Goal: Task Accomplishment & Management: Use online tool/utility

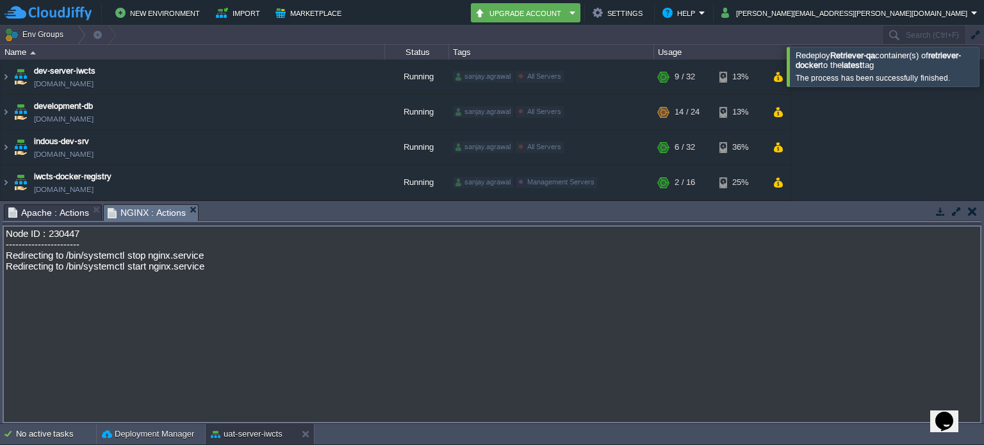
scroll to position [380, 0]
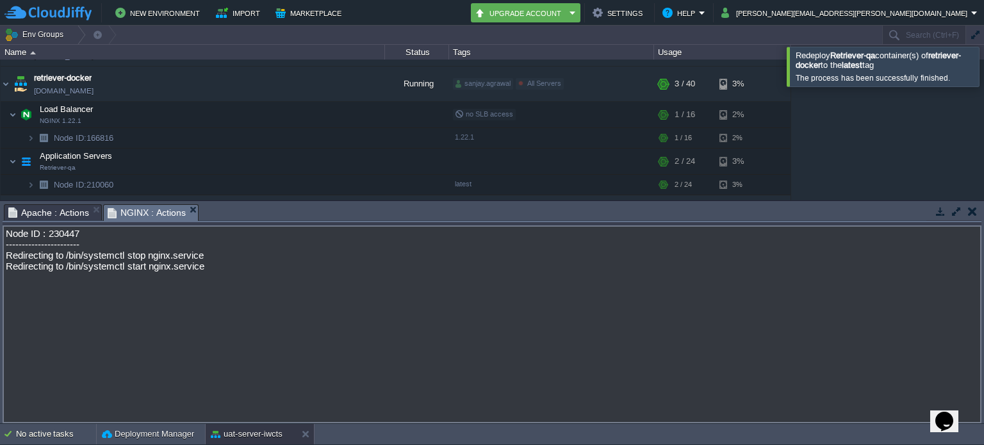
click at [968, 211] on button "button" at bounding box center [972, 212] width 9 height 12
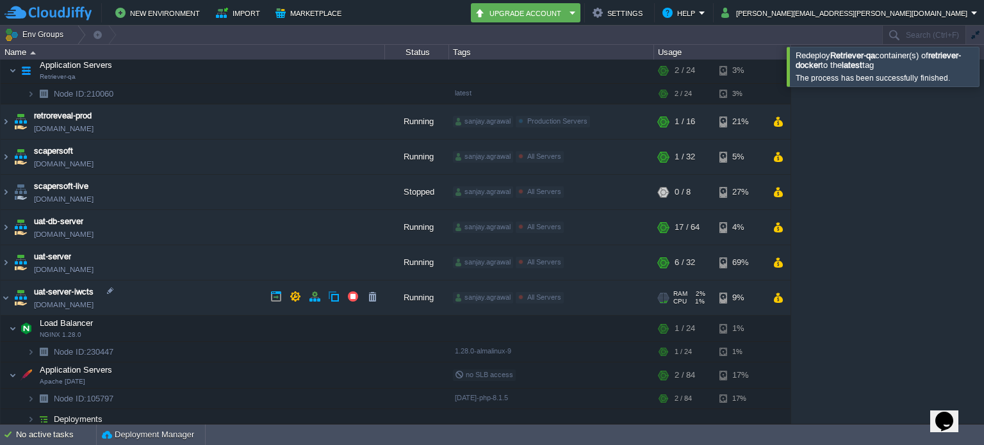
scroll to position [473, 0]
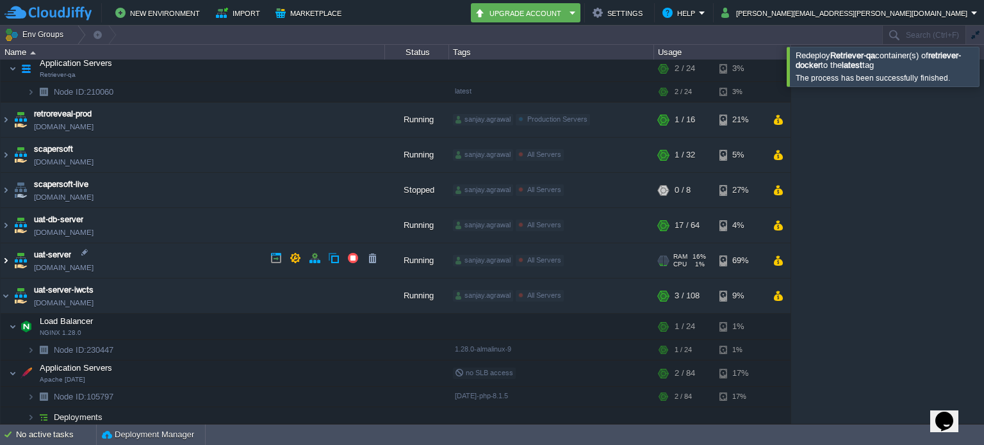
click at [10, 260] on img at bounding box center [6, 260] width 10 height 35
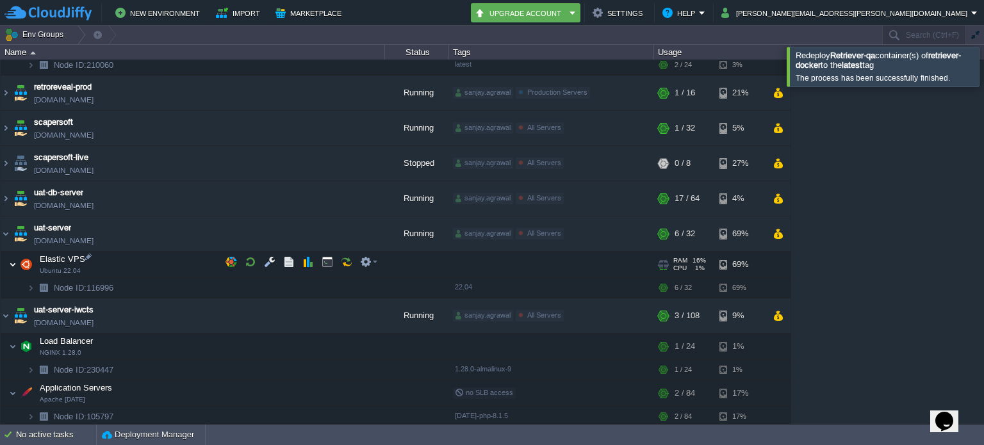
scroll to position [520, 0]
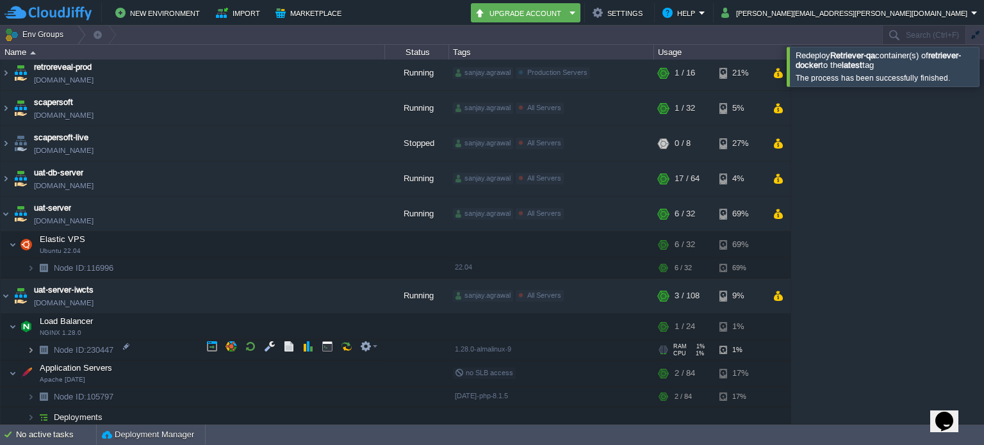
click at [30, 347] on img at bounding box center [31, 350] width 8 height 20
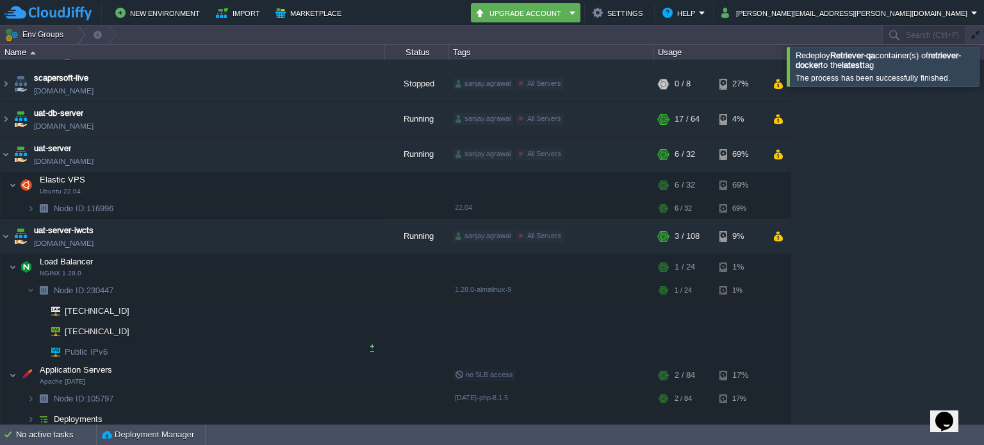
scroll to position [581, 0]
click at [35, 412] on img at bounding box center [44, 418] width 18 height 20
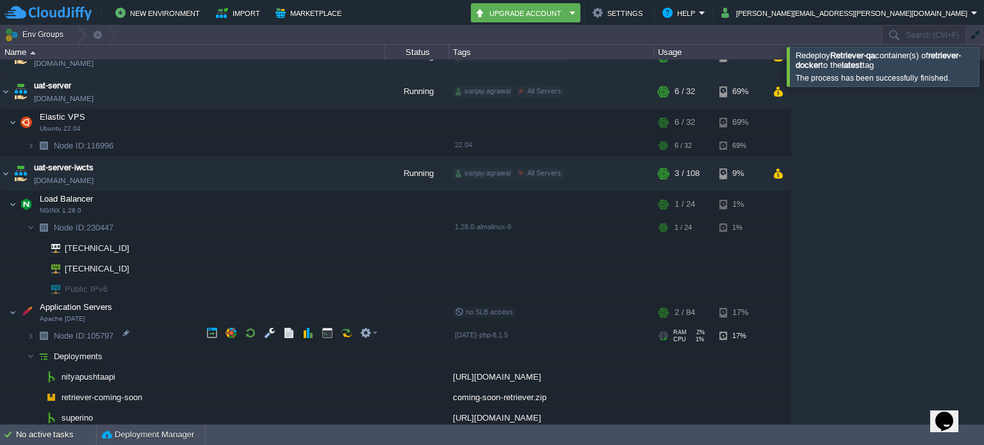
scroll to position [642, 0]
click at [32, 330] on img at bounding box center [31, 337] width 8 height 20
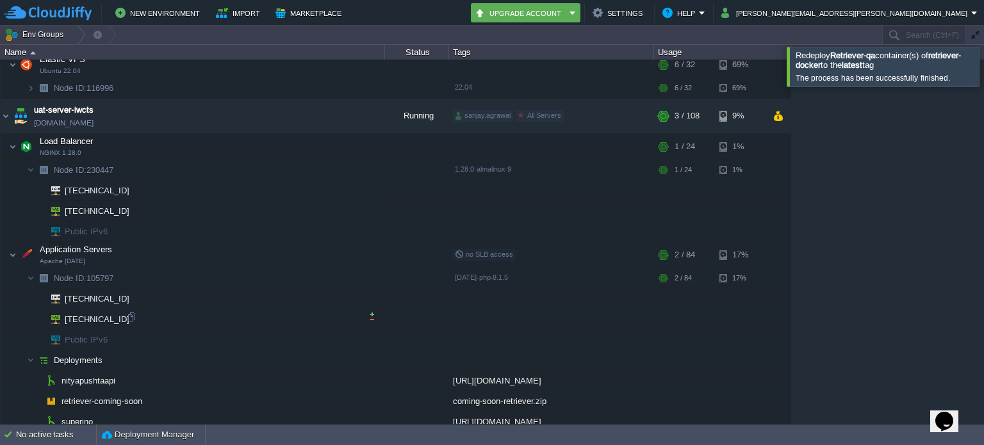
scroll to position [703, 0]
click at [133, 315] on div at bounding box center [132, 313] width 12 height 12
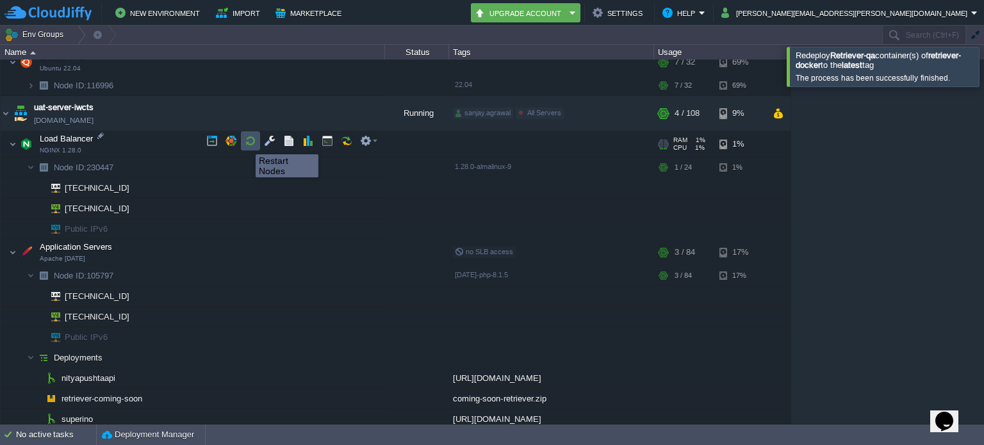
click at [246, 143] on button "button" at bounding box center [251, 141] width 12 height 12
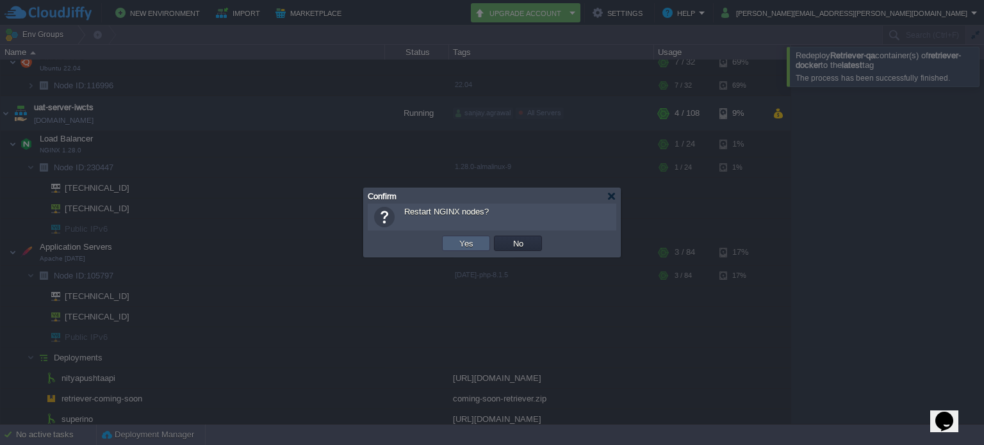
click at [451, 241] on td "Yes" at bounding box center [466, 243] width 48 height 15
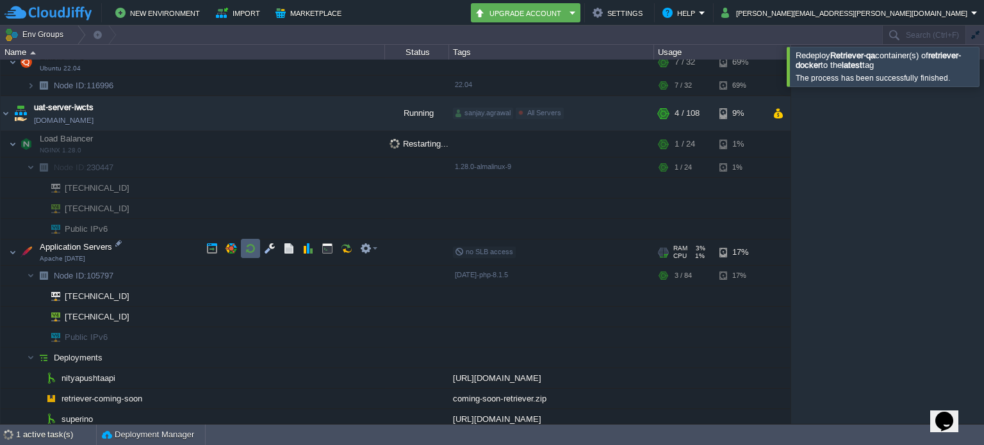
click at [254, 249] on button "button" at bounding box center [251, 249] width 12 height 12
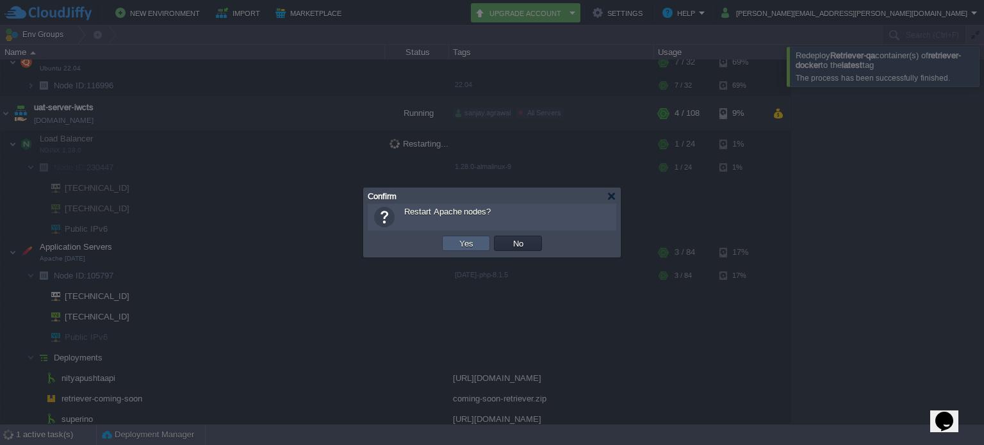
click at [465, 245] on button "Yes" at bounding box center [466, 244] width 22 height 12
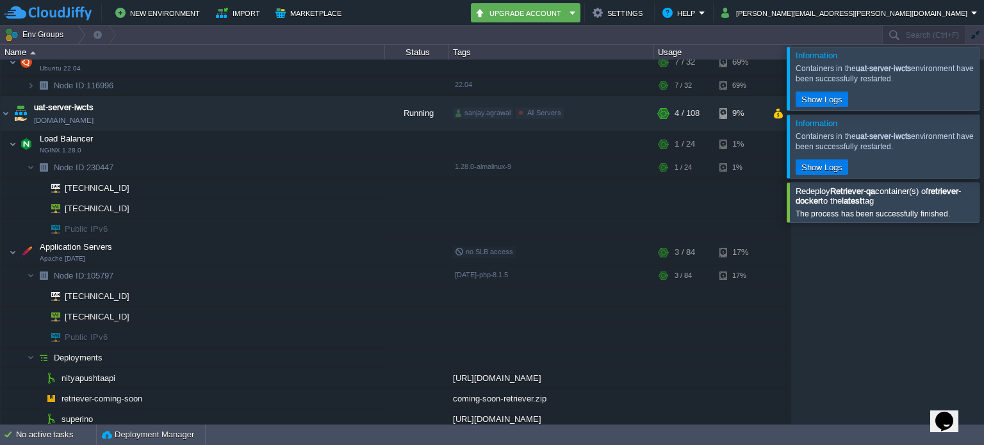
click at [983, 147] on div at bounding box center [999, 146] width 0 height 63
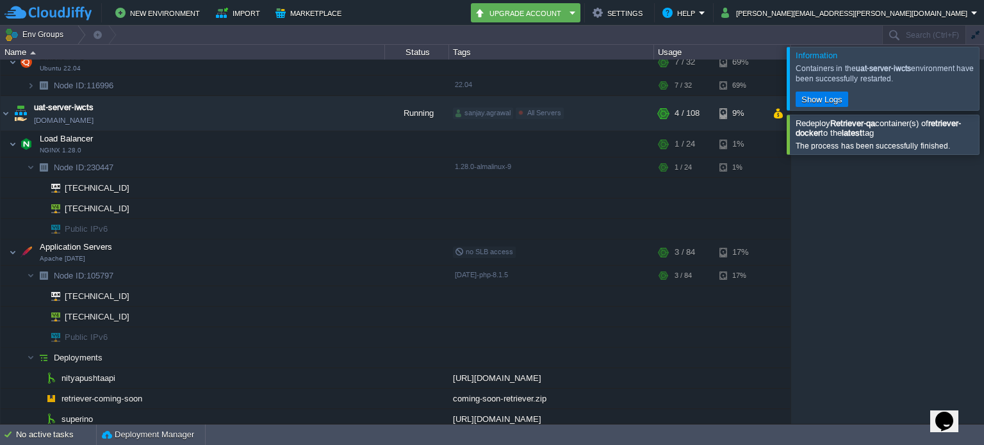
click at [983, 78] on div at bounding box center [999, 78] width 0 height 63
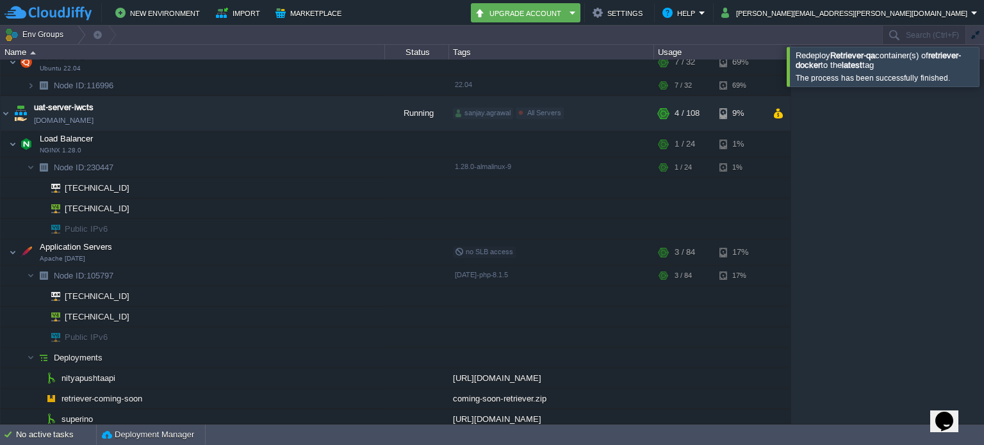
click at [983, 72] on div at bounding box center [999, 66] width 0 height 39
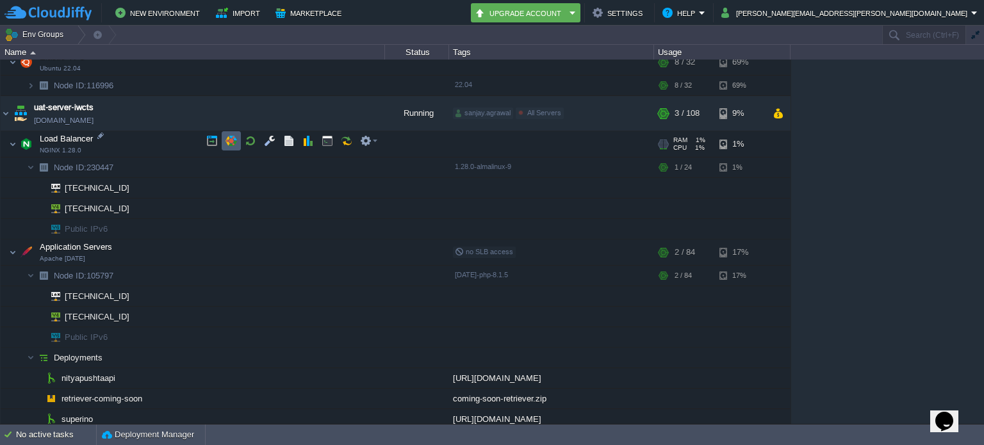
click at [228, 138] on button "button" at bounding box center [231, 141] width 12 height 12
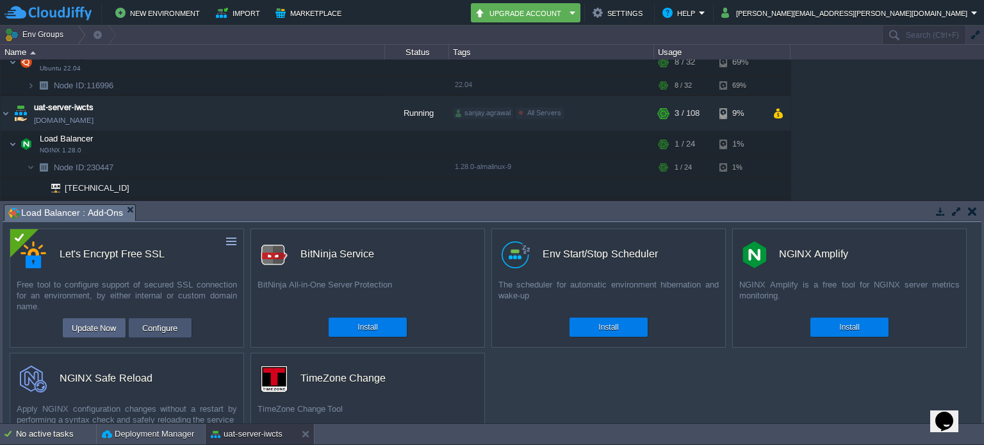
click at [151, 329] on button "Configure" at bounding box center [159, 327] width 43 height 15
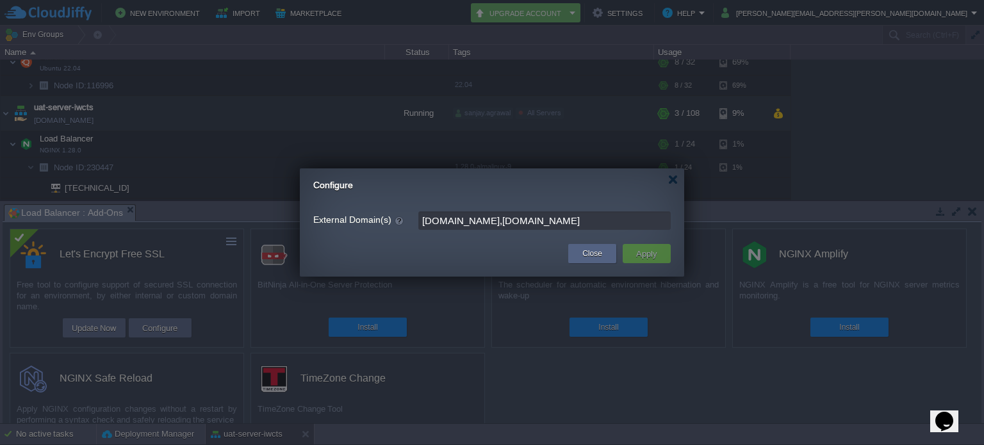
click at [579, 219] on input "[DOMAIN_NAME],[DOMAIN_NAME]" at bounding box center [544, 220] width 252 height 19
type input "leave blank to get a test certificate for this environment domain"
click at [646, 252] on button "Apply" at bounding box center [646, 253] width 29 height 15
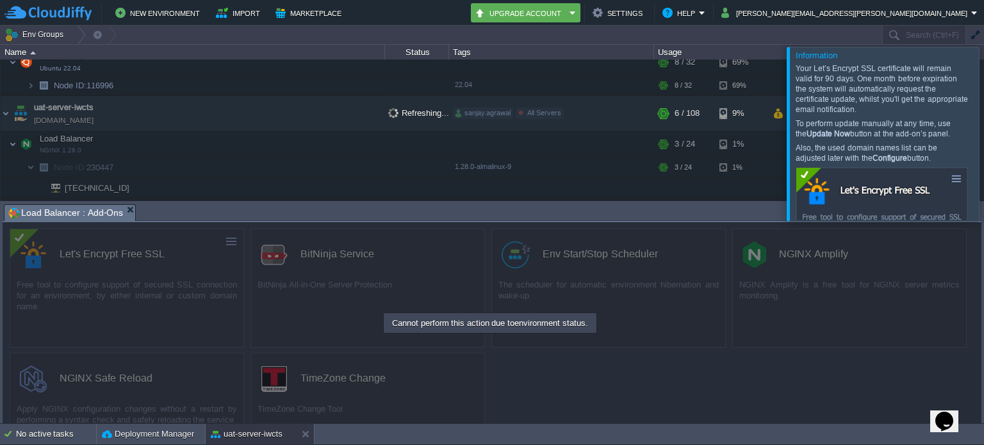
scroll to position [630, 0]
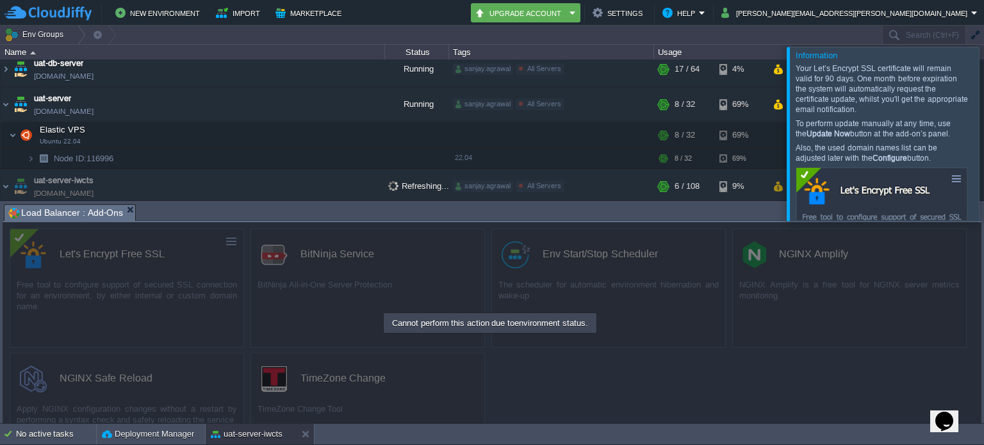
click at [983, 137] on div at bounding box center [999, 134] width 0 height 174
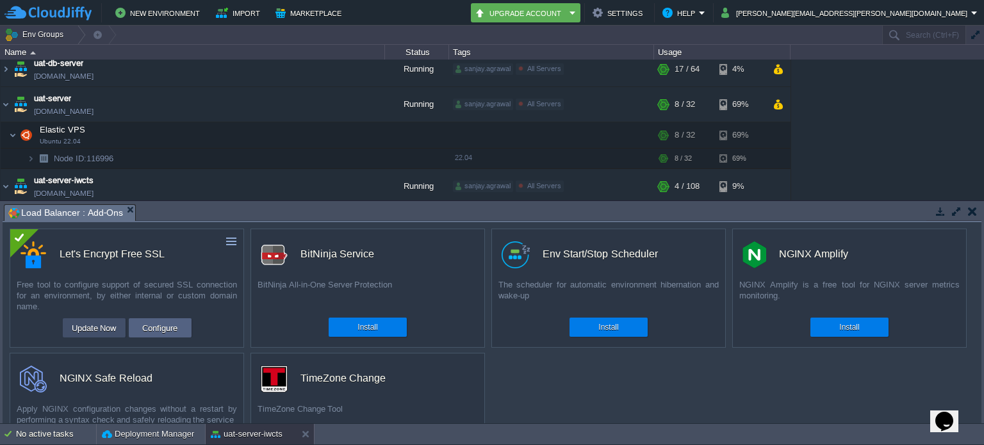
click at [102, 330] on button "Update Now" at bounding box center [94, 327] width 53 height 15
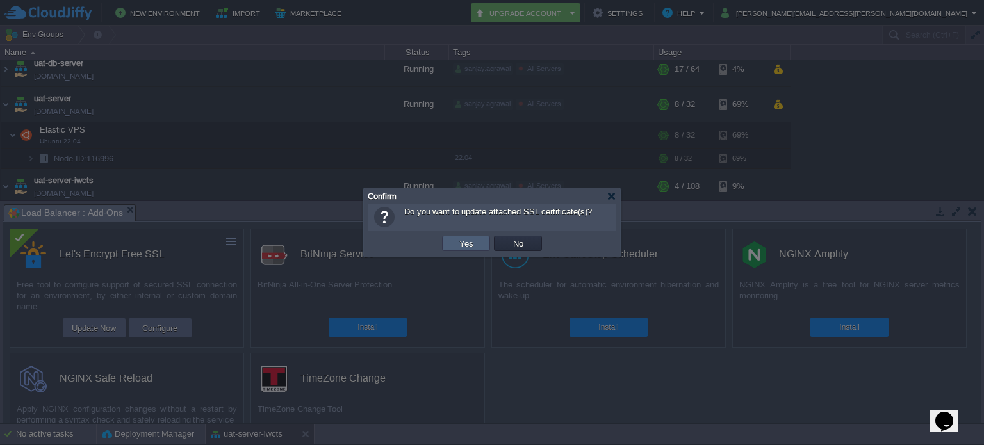
click at [469, 245] on button "Yes" at bounding box center [466, 244] width 22 height 12
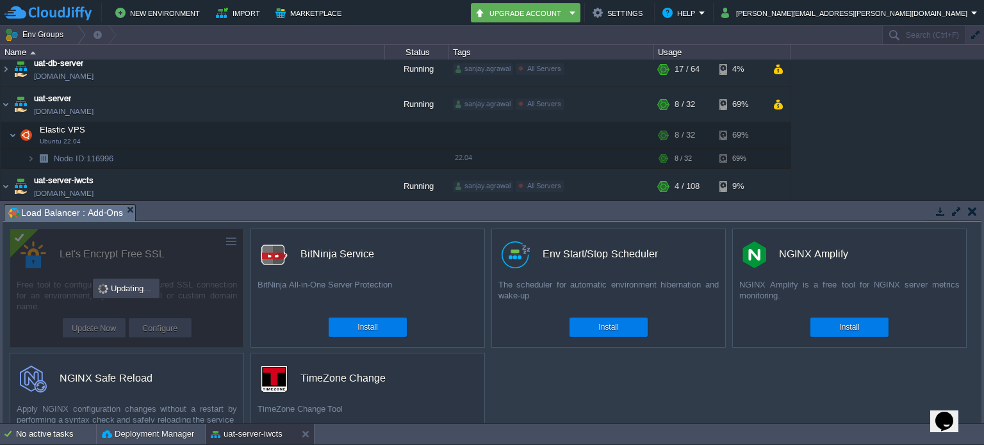
click at [940, 210] on button "button" at bounding box center [940, 212] width 12 height 12
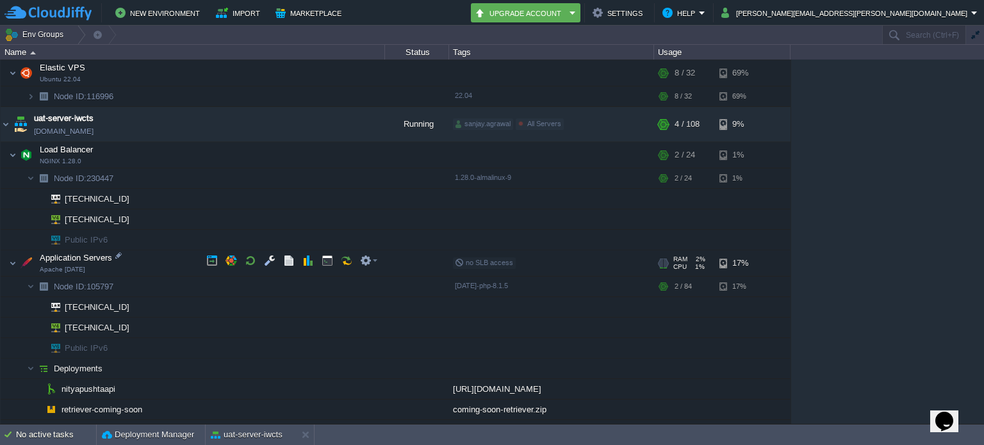
scroll to position [703, 0]
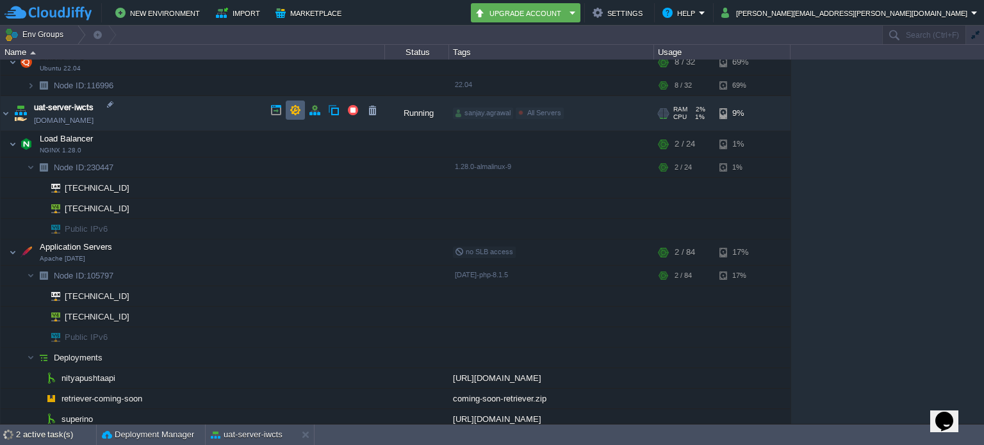
click at [293, 112] on button "button" at bounding box center [296, 110] width 12 height 12
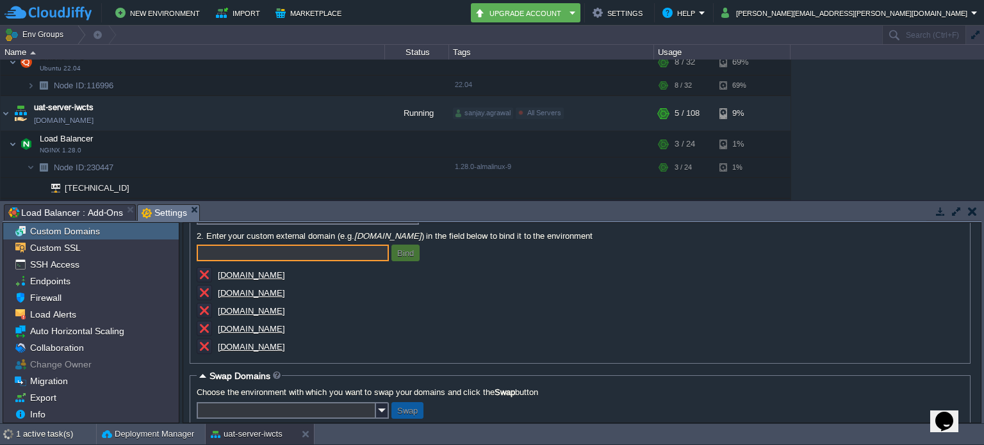
scroll to position [120, 0]
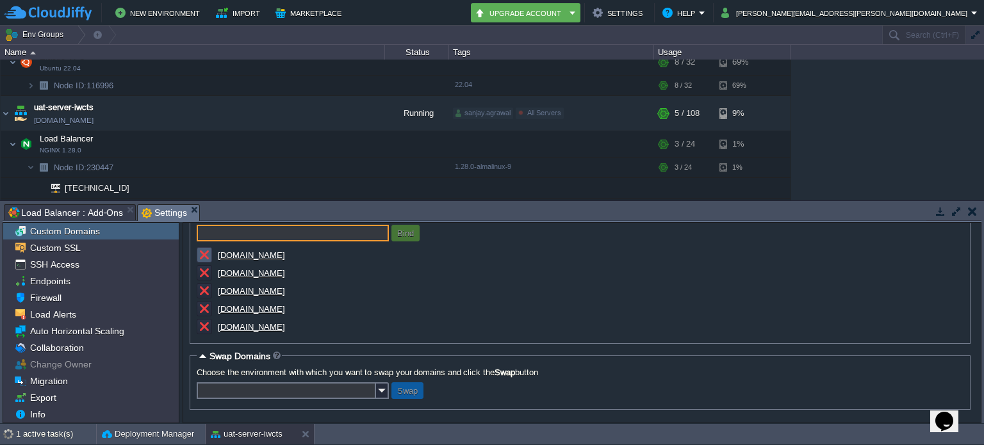
click at [199, 253] on button "button" at bounding box center [205, 255] width 12 height 12
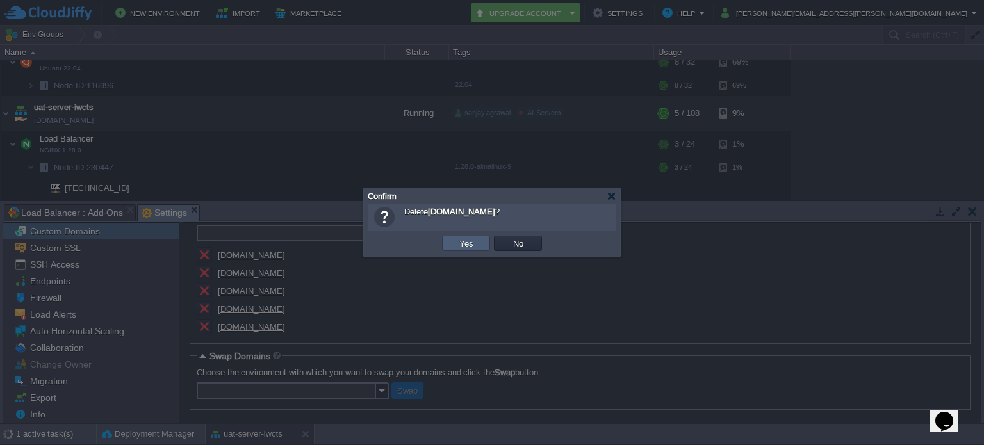
click at [455, 245] on td "Yes" at bounding box center [466, 243] width 48 height 15
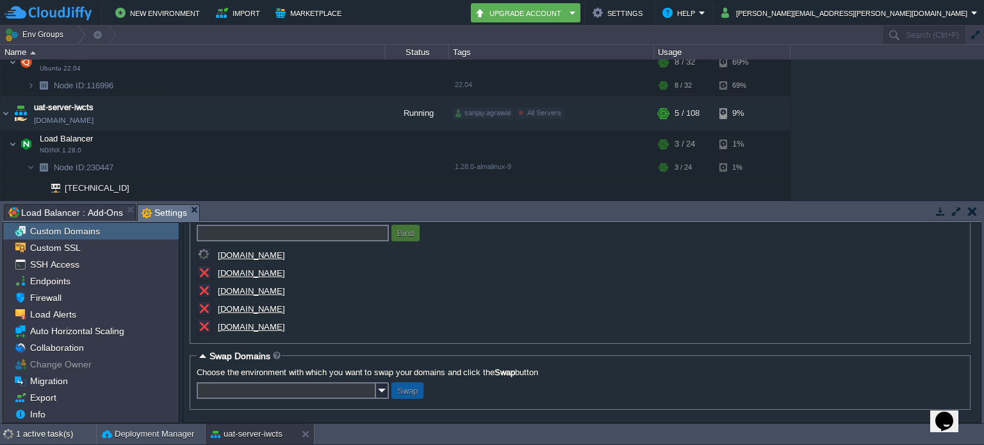
scroll to position [102, 0]
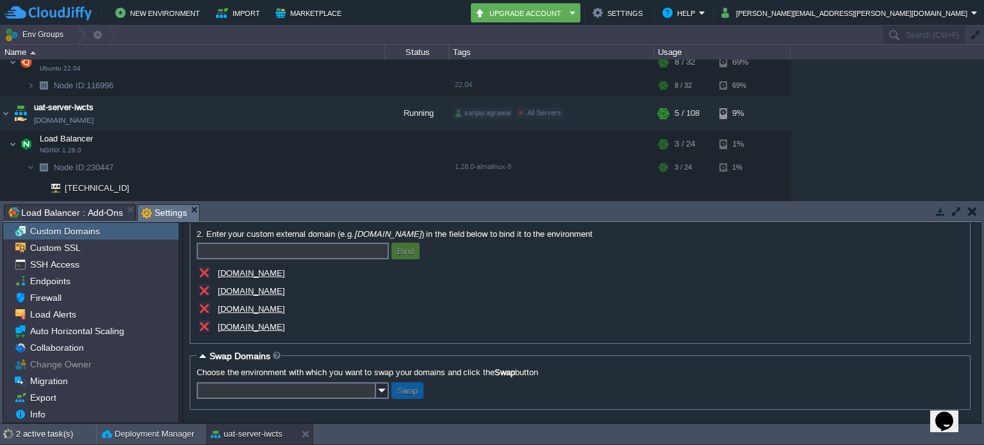
click at [976, 215] on td at bounding box center [972, 211] width 16 height 15
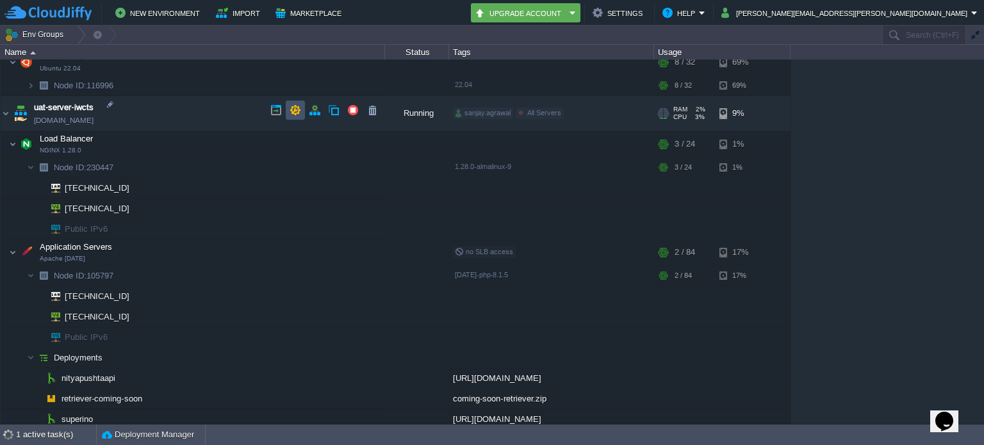
click at [297, 111] on button "button" at bounding box center [296, 110] width 12 height 12
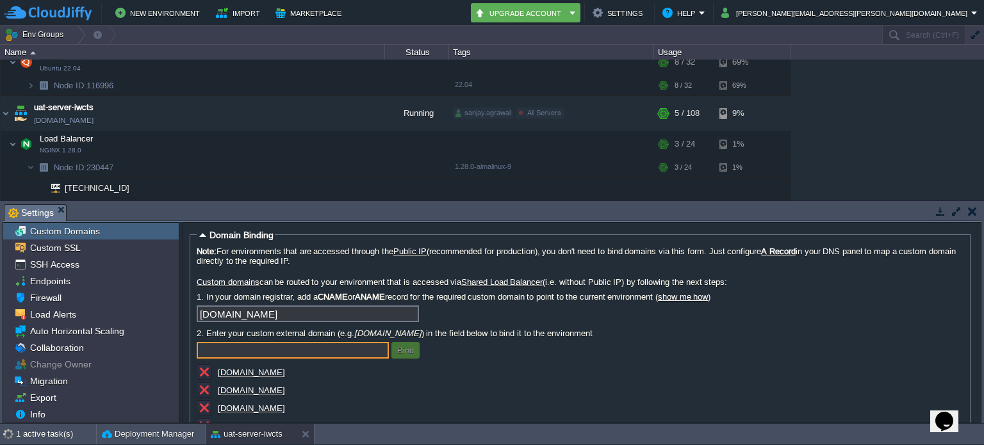
click at [87, 229] on span "Custom Domains" at bounding box center [65, 231] width 74 height 12
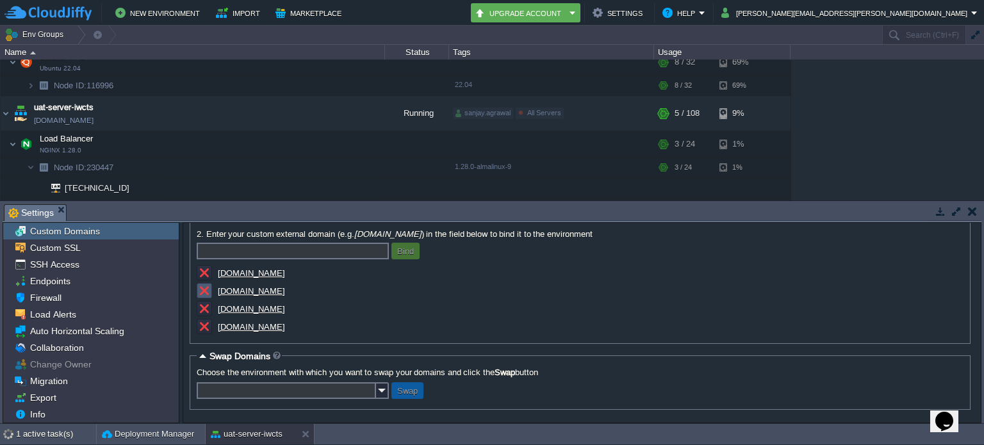
click at [200, 289] on button "button" at bounding box center [205, 291] width 12 height 12
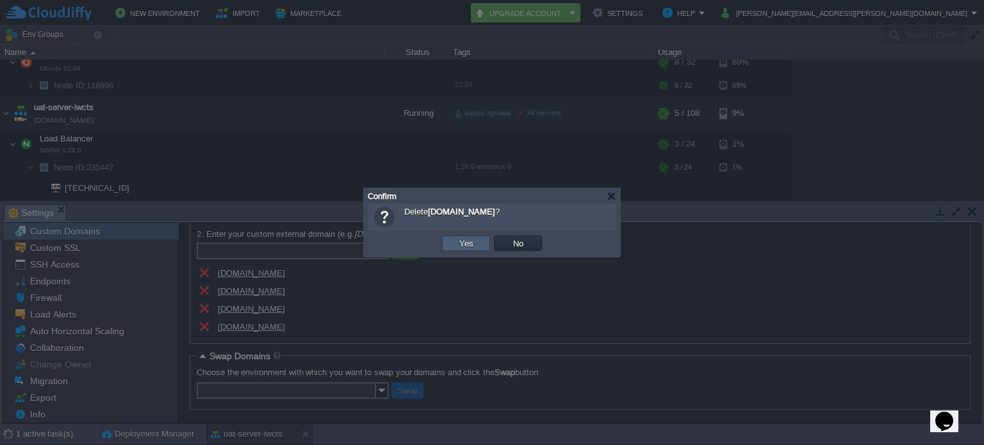
click at [459, 243] on button "Yes" at bounding box center [466, 244] width 22 height 12
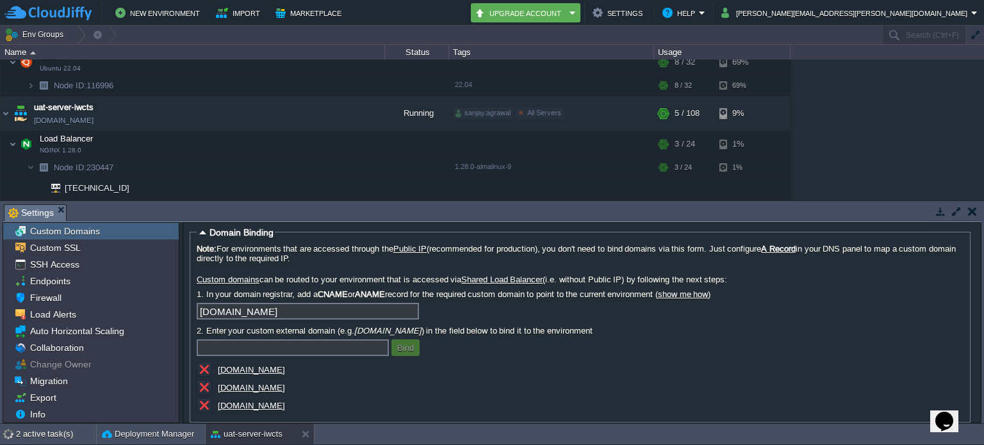
scroll to position [0, 0]
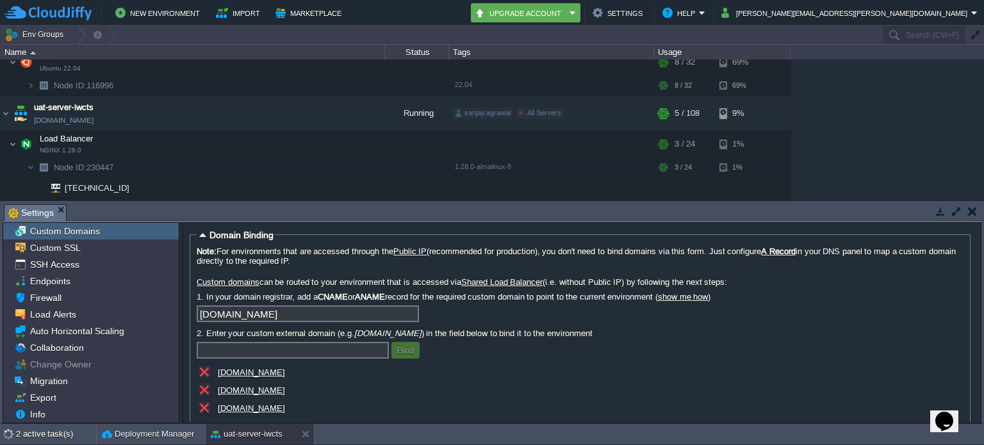
click at [971, 210] on button "button" at bounding box center [972, 212] width 9 height 12
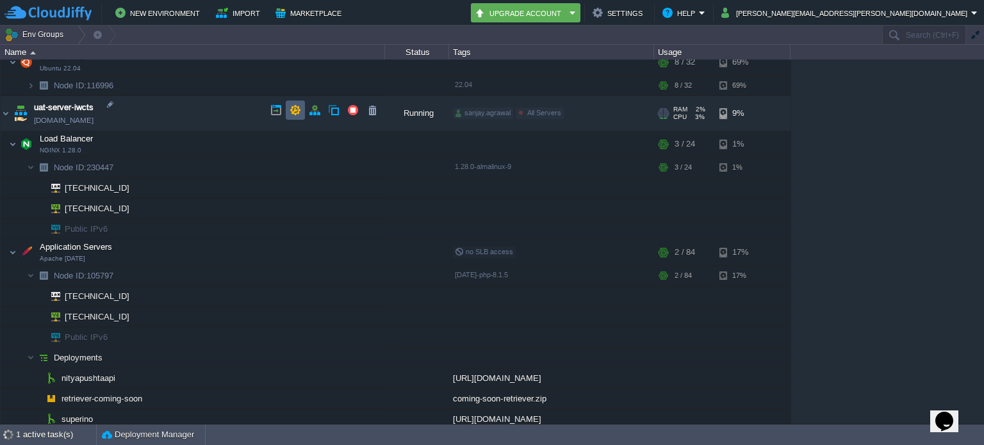
click at [291, 108] on button "button" at bounding box center [296, 110] width 12 height 12
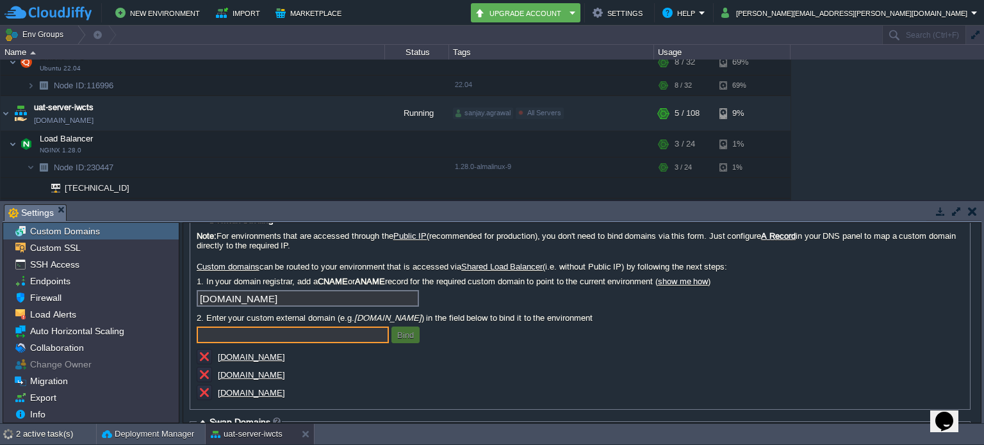
scroll to position [64, 0]
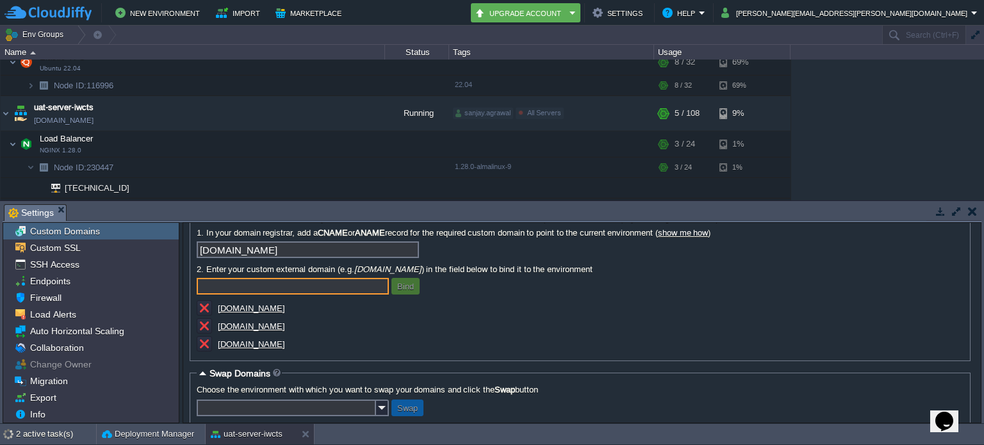
click at [969, 208] on button "button" at bounding box center [972, 212] width 9 height 12
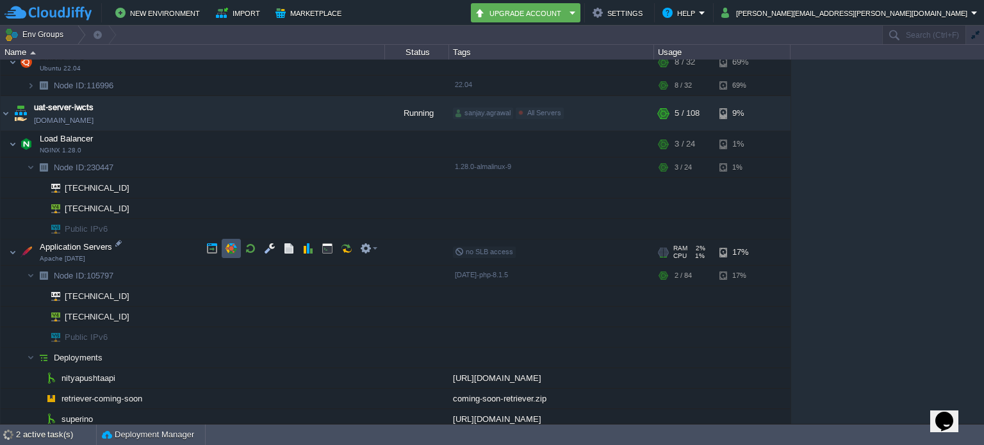
click at [233, 251] on button "button" at bounding box center [231, 249] width 12 height 12
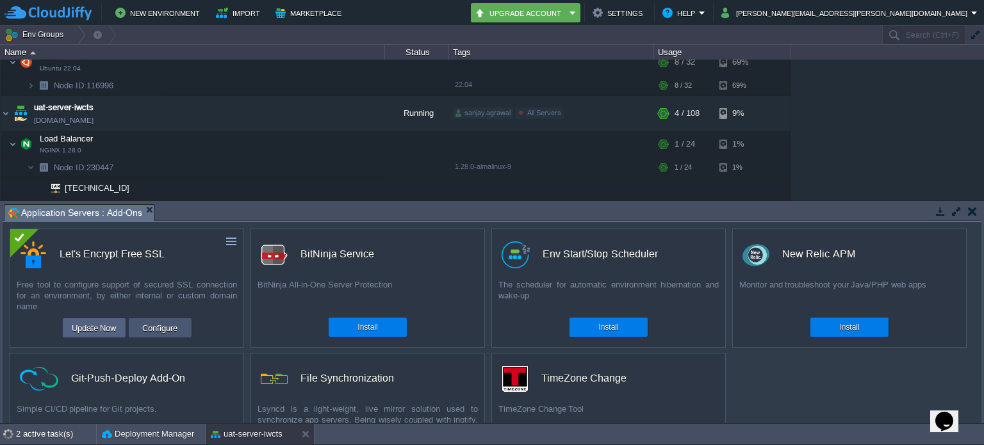
click at [163, 325] on button "Configure" at bounding box center [159, 327] width 43 height 15
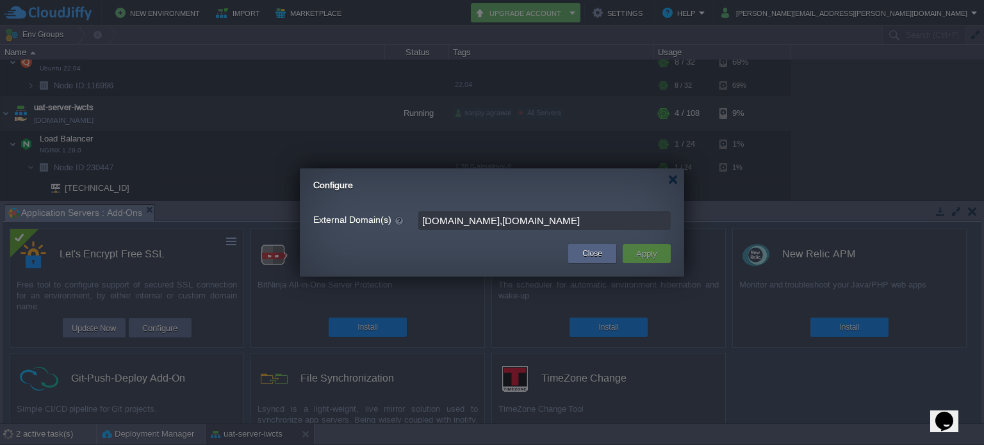
click at [567, 223] on input "[DOMAIN_NAME],[DOMAIN_NAME]" at bounding box center [544, 220] width 252 height 19
click at [481, 218] on input "[DOMAIN_NAME],[DOMAIN_NAME]" at bounding box center [544, 220] width 252 height 19
paste input "[DOMAIN_NAME],[DOMAIN_NAME]"
type input "[DOMAIN_NAME],[DOMAIN_NAME],[DOMAIN_NAME]"
click at [645, 252] on button "Apply" at bounding box center [646, 253] width 29 height 15
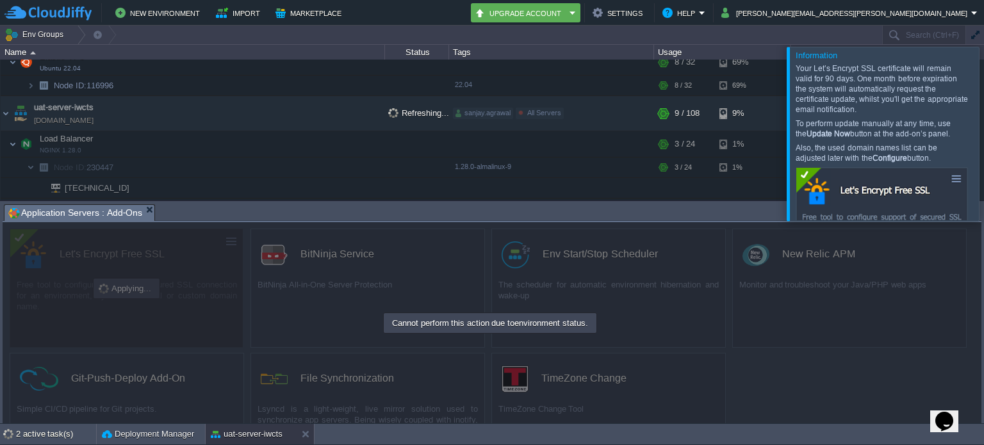
scroll to position [630, 0]
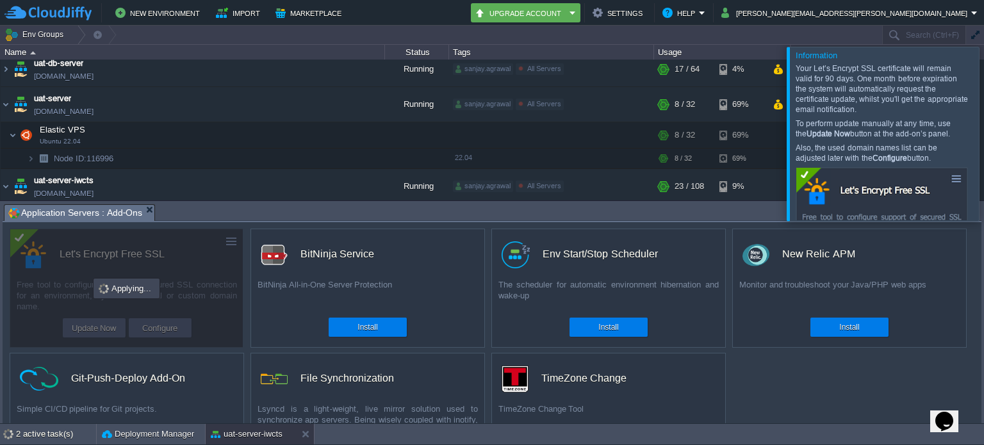
click at [983, 136] on div at bounding box center [999, 134] width 0 height 174
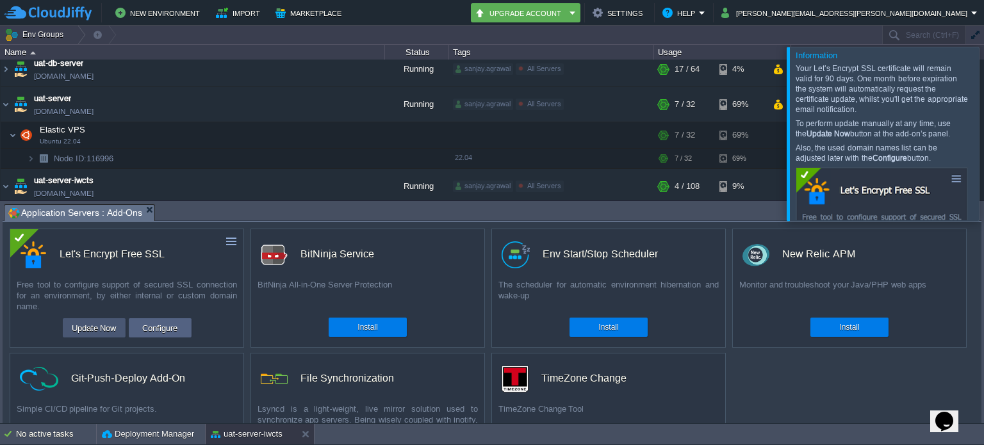
click at [99, 322] on button "Update Now" at bounding box center [94, 327] width 53 height 15
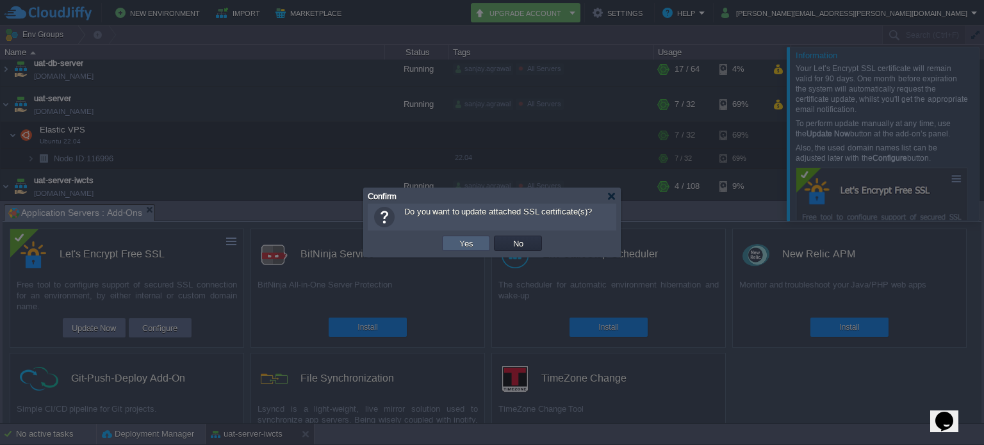
click at [459, 243] on button "Yes" at bounding box center [466, 244] width 22 height 12
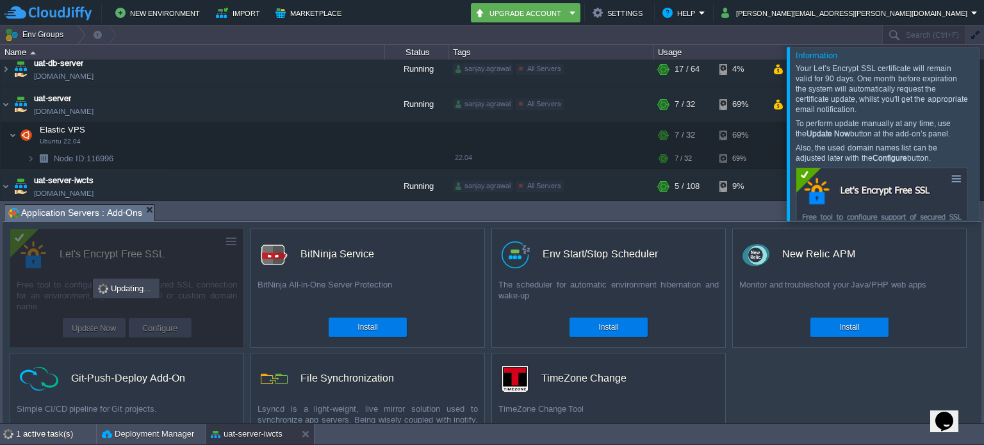
click at [983, 132] on div at bounding box center [999, 134] width 0 height 174
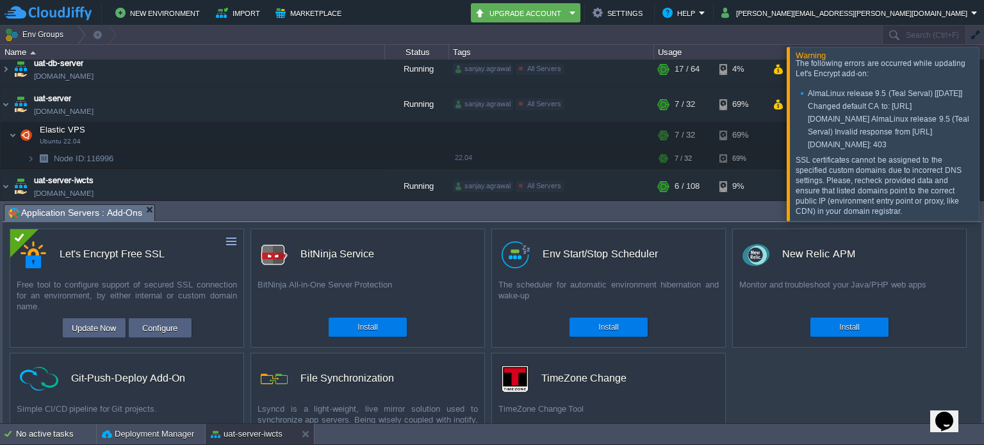
scroll to position [0, 0]
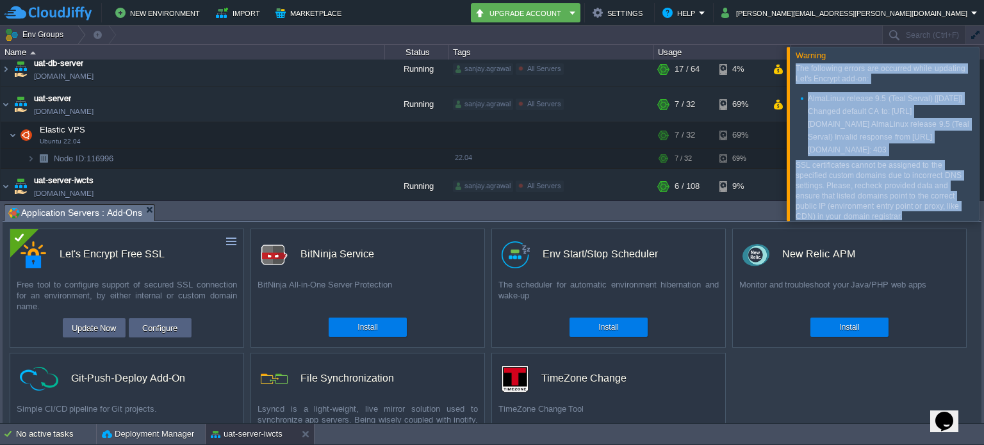
drag, startPoint x: 899, startPoint y: 209, endPoint x: 794, endPoint y: 70, distance: 174.6
click at [794, 70] on div "The following errors are occurred while updating Let's Encrypt add-on: AlmaLinu…" at bounding box center [882, 140] width 184 height 160
copy div "The following errors are occurred while updating Let's Encrypt add-on: AlmaLinu…"
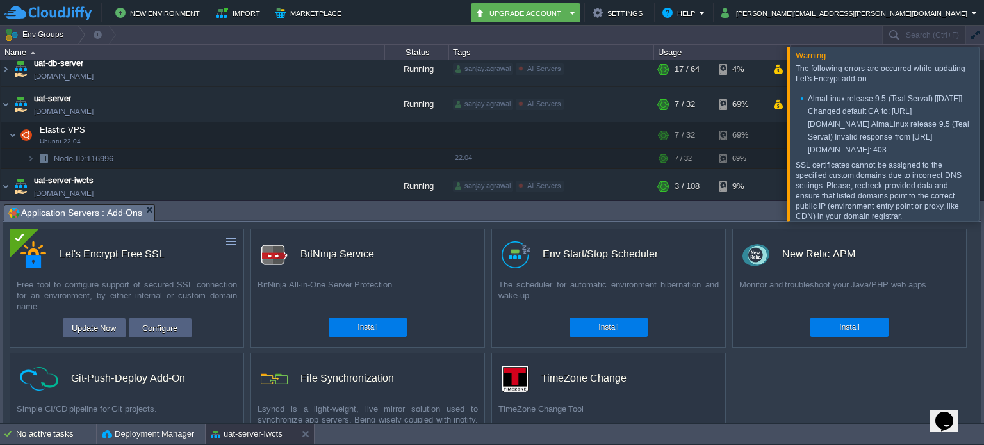
click at [983, 145] on div at bounding box center [999, 134] width 0 height 174
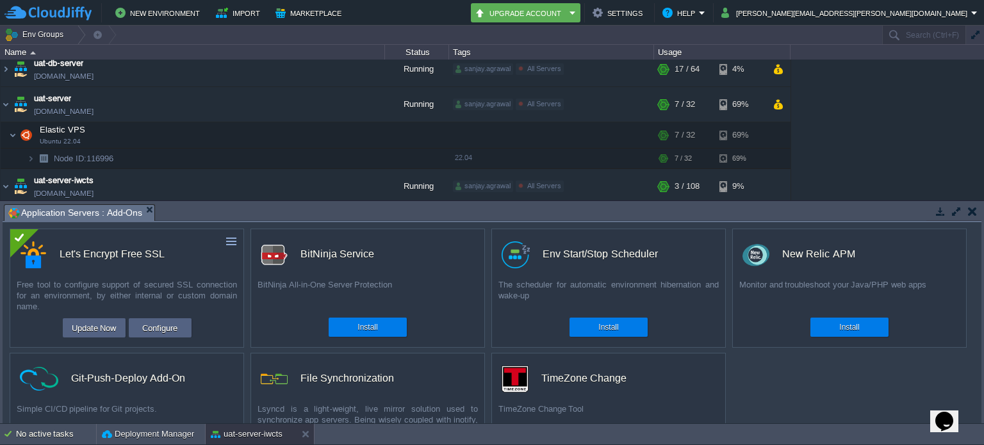
click at [969, 209] on button "button" at bounding box center [972, 212] width 9 height 12
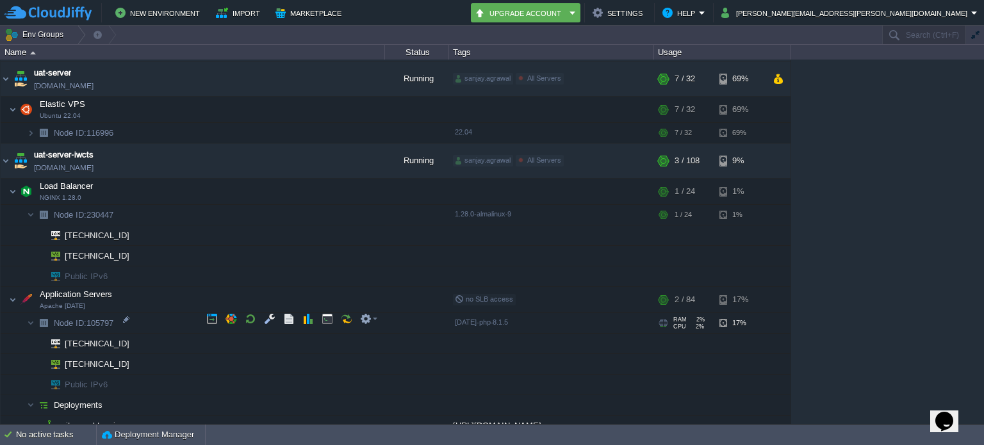
scroll to position [703, 0]
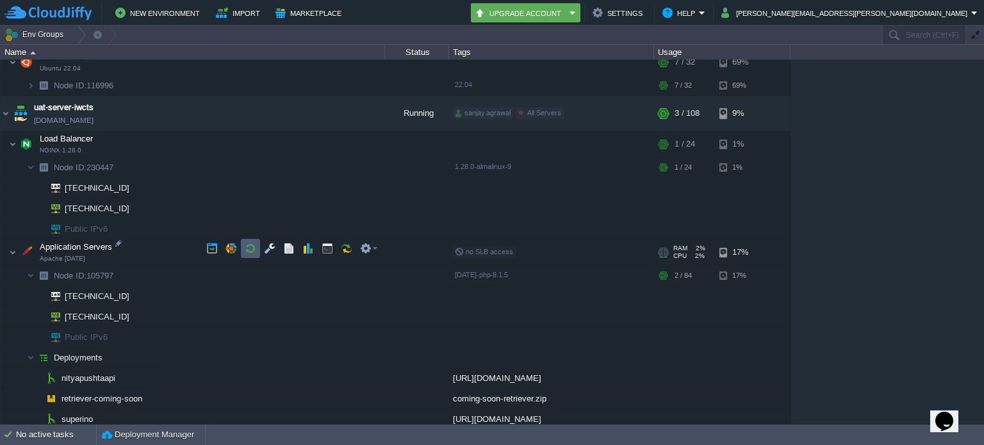
click at [258, 249] on td at bounding box center [250, 248] width 19 height 19
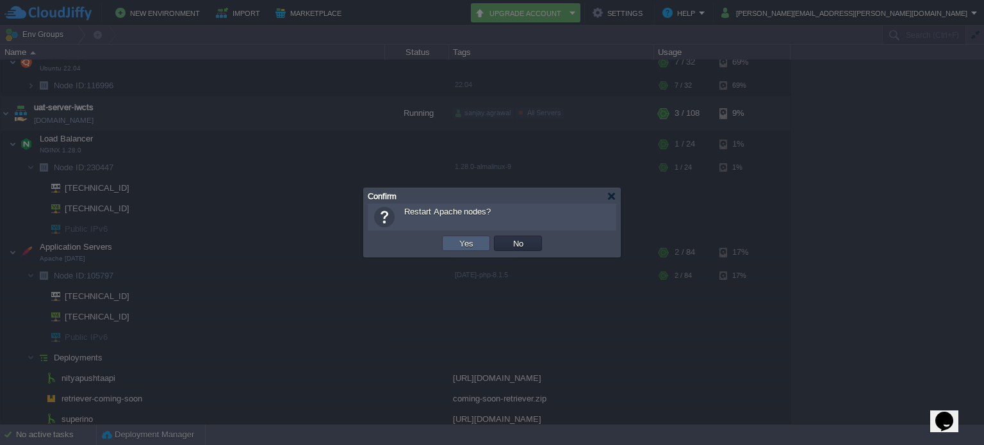
click at [460, 245] on button "Yes" at bounding box center [466, 244] width 22 height 12
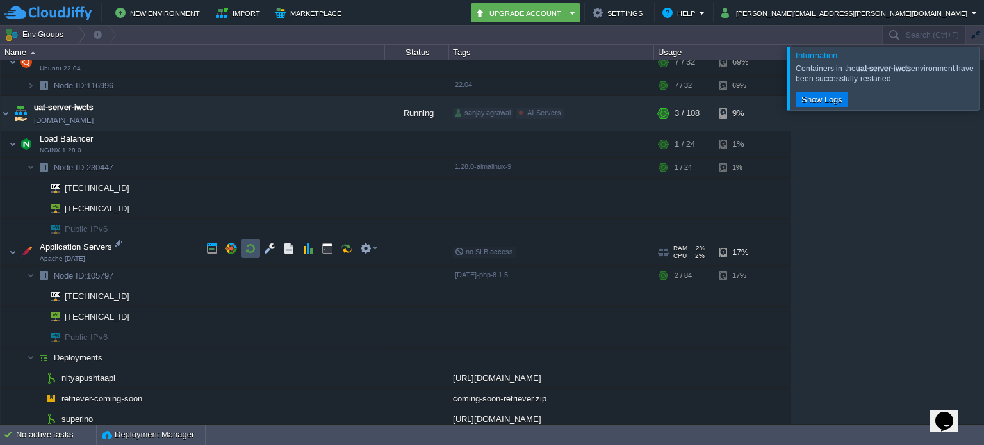
click at [245, 245] on button "button" at bounding box center [251, 249] width 12 height 12
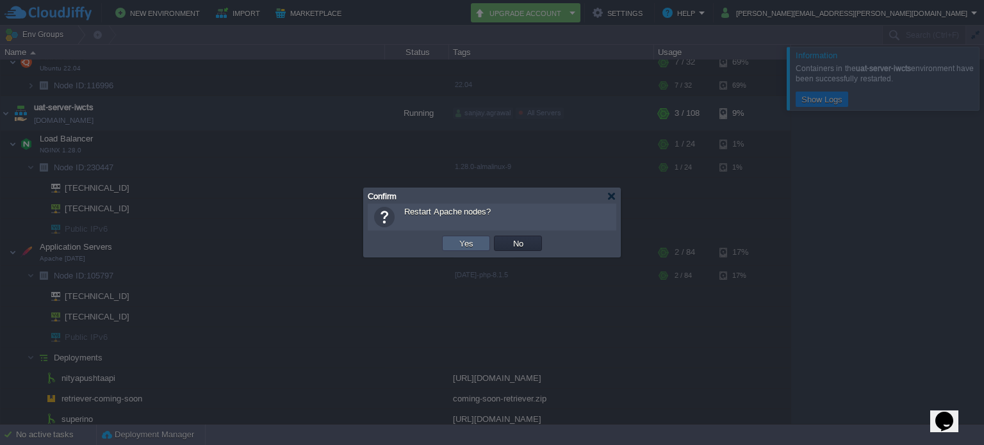
click at [452, 242] on td "Yes" at bounding box center [466, 243] width 48 height 15
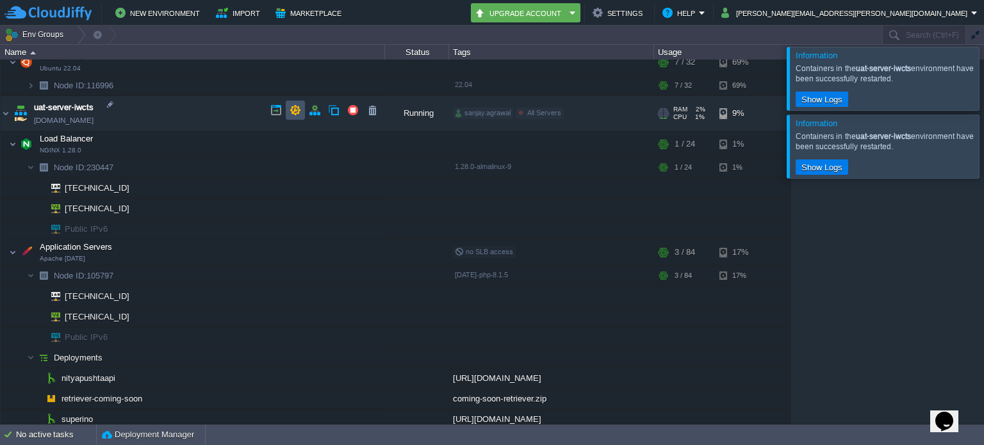
click at [291, 107] on button "button" at bounding box center [296, 110] width 12 height 12
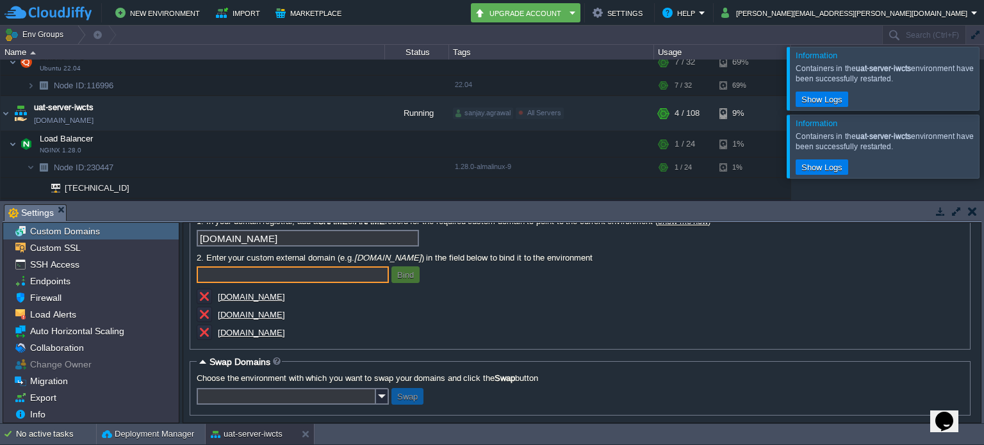
scroll to position [84, 0]
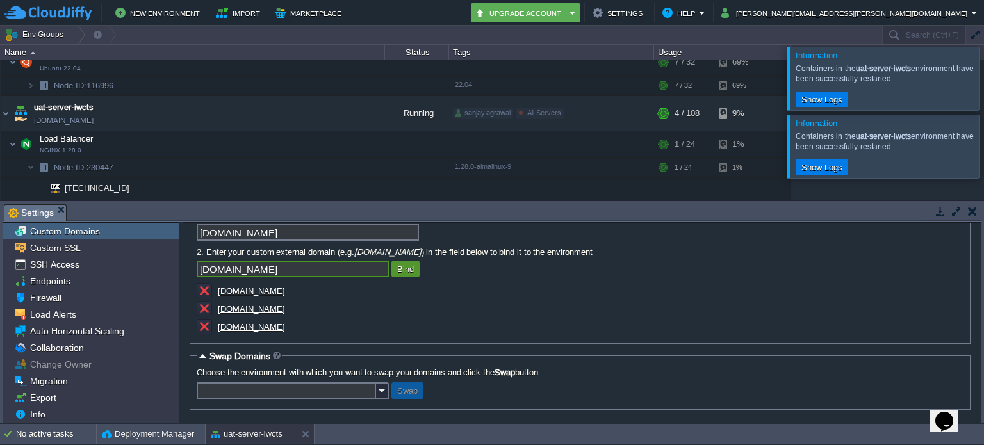
type input "[DOMAIN_NAME]"
click at [407, 270] on button "Bind" at bounding box center [405, 269] width 24 height 12
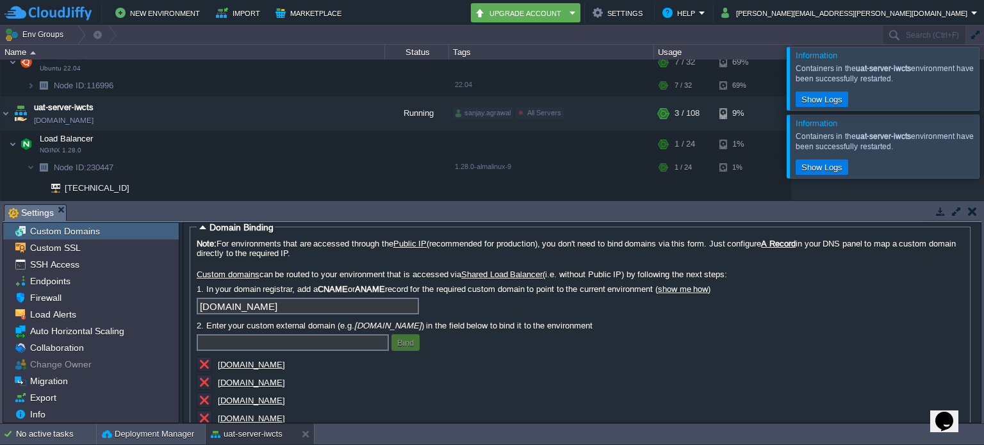
scroll to position [0, 0]
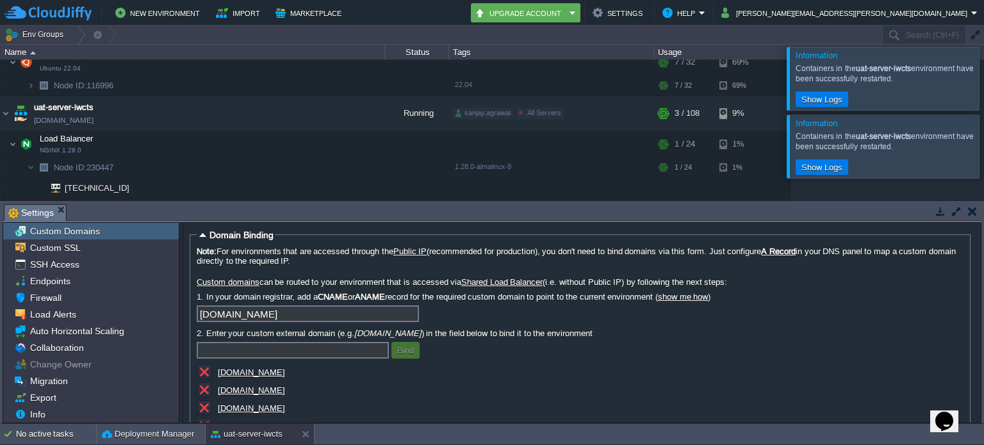
click at [973, 216] on button "button" at bounding box center [972, 212] width 9 height 12
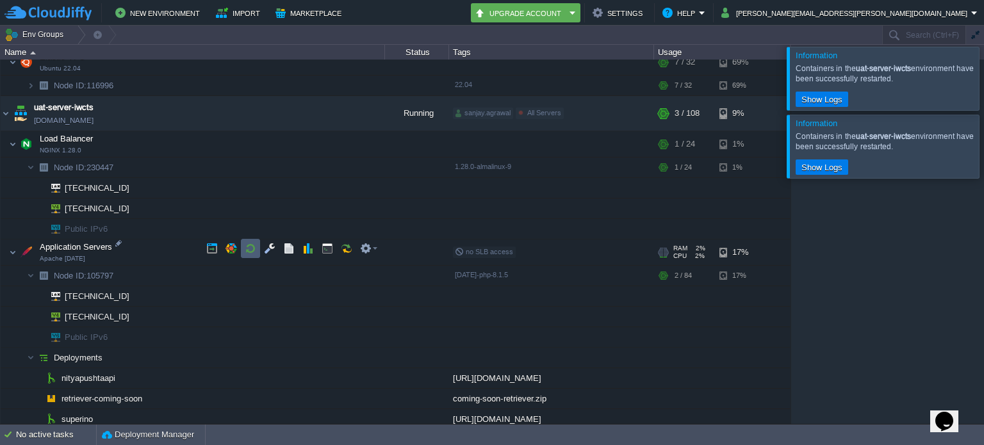
click at [247, 247] on button "button" at bounding box center [251, 249] width 12 height 12
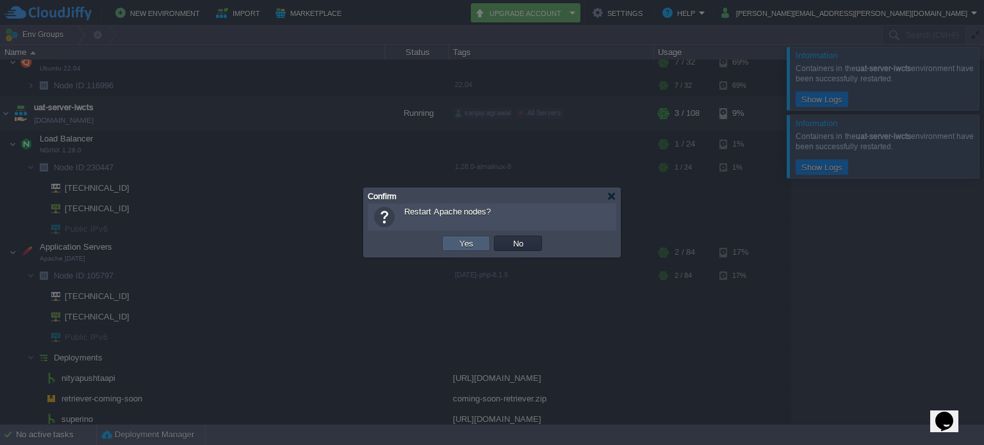
click at [458, 245] on button "Yes" at bounding box center [466, 244] width 22 height 12
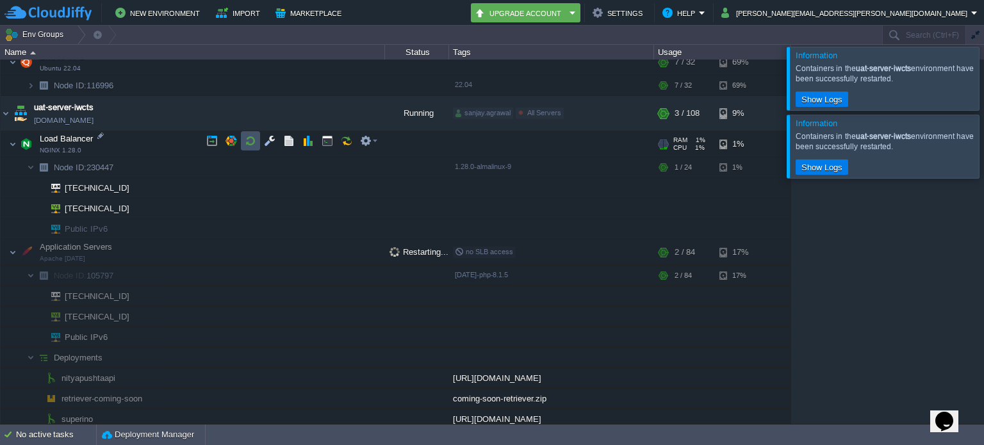
click at [247, 141] on button "button" at bounding box center [251, 141] width 12 height 12
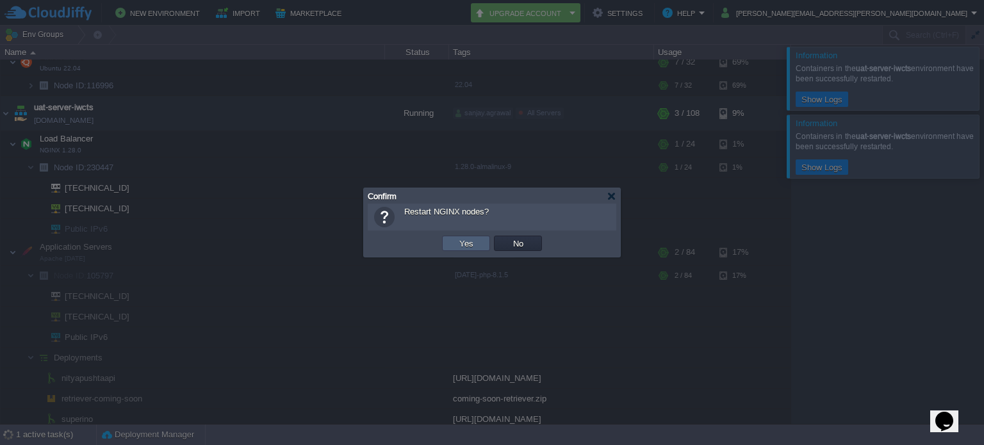
click at [451, 241] on td "Yes" at bounding box center [466, 243] width 48 height 15
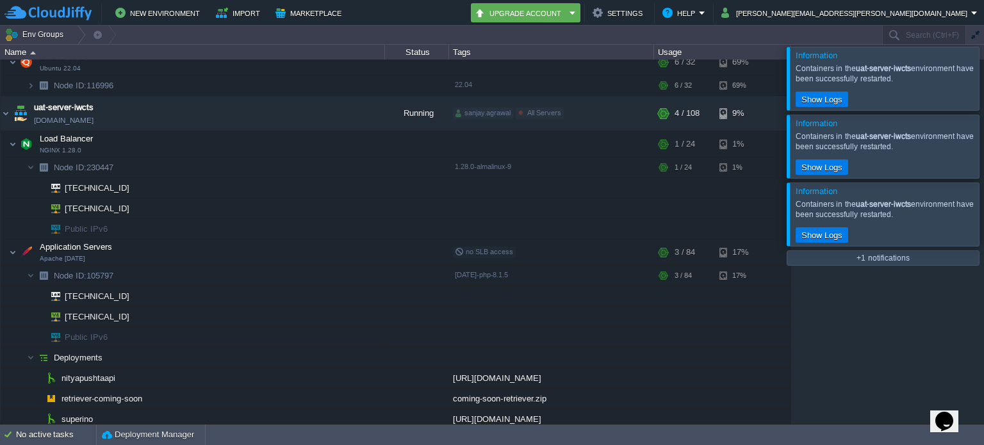
click at [983, 78] on div at bounding box center [999, 78] width 0 height 63
click at [983, 89] on div at bounding box center [999, 78] width 0 height 63
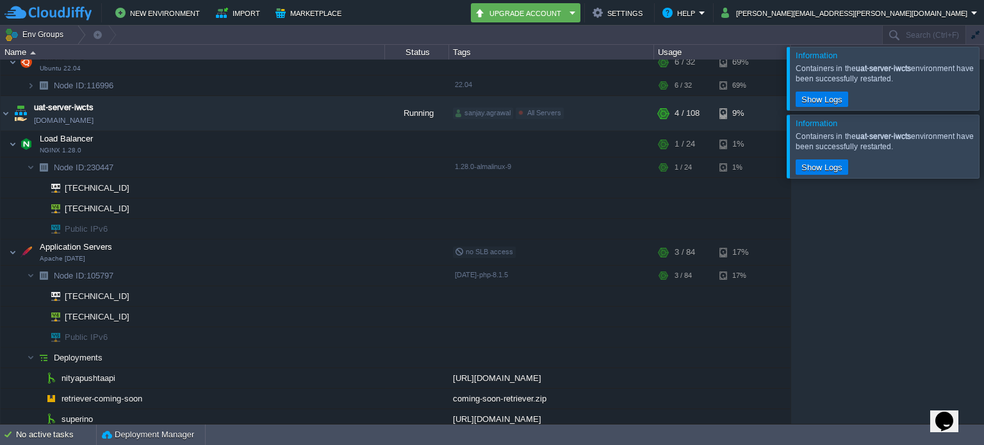
click at [983, 89] on div at bounding box center [999, 78] width 0 height 63
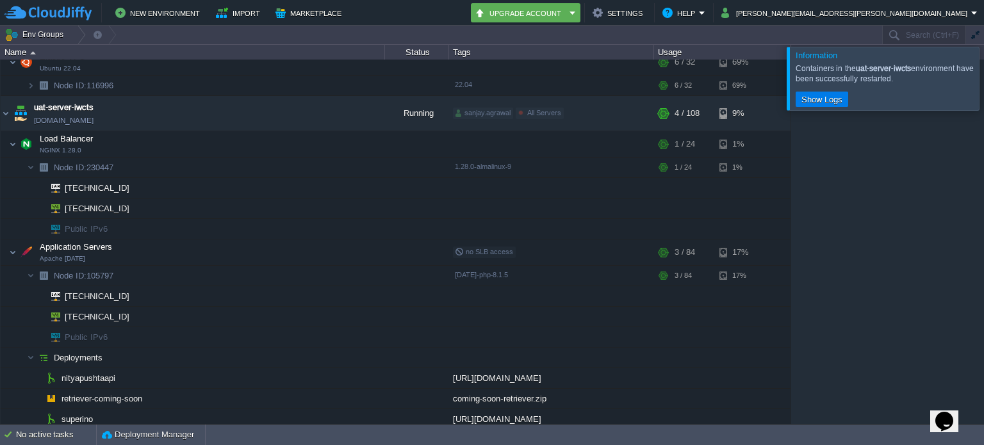
click at [983, 89] on div at bounding box center [999, 78] width 0 height 63
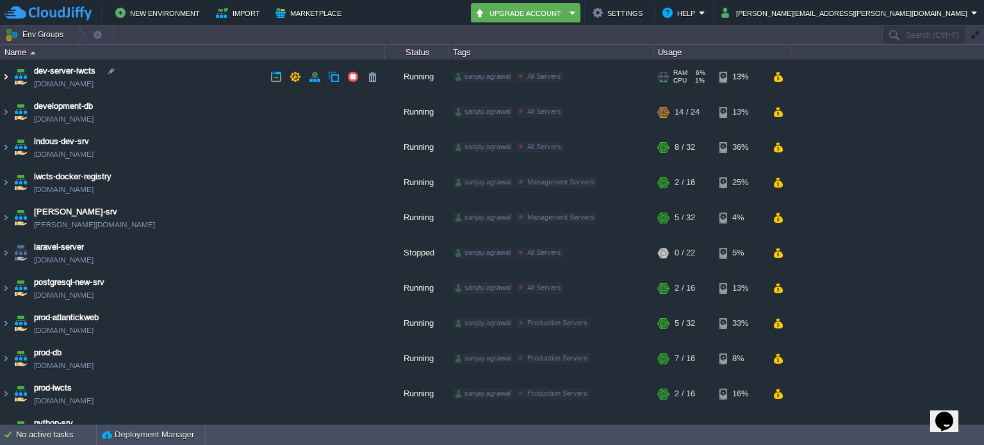
click at [8, 74] on img at bounding box center [6, 77] width 10 height 35
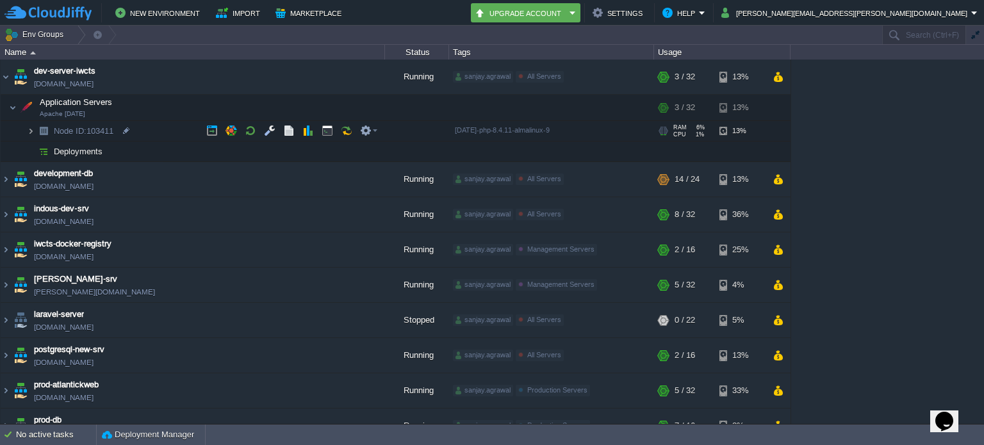
click at [30, 129] on img at bounding box center [31, 131] width 8 height 20
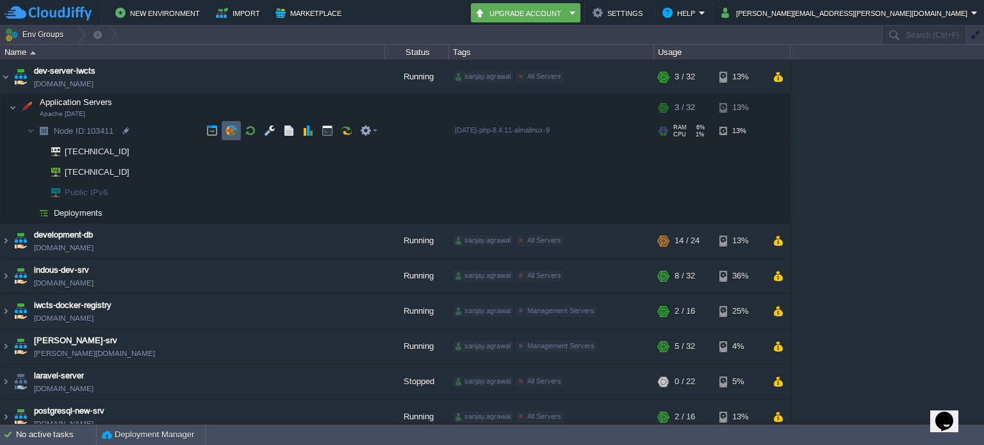
click at [237, 131] on td at bounding box center [231, 130] width 19 height 19
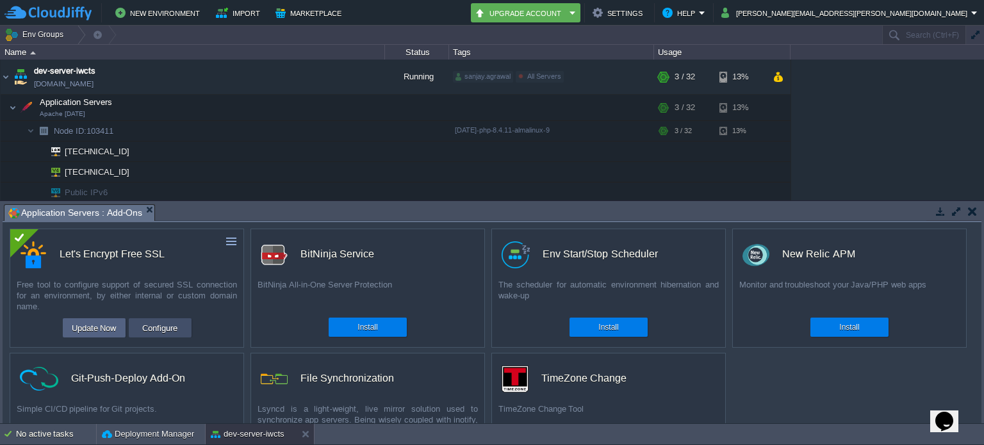
click at [159, 326] on button "Configure" at bounding box center [159, 327] width 43 height 15
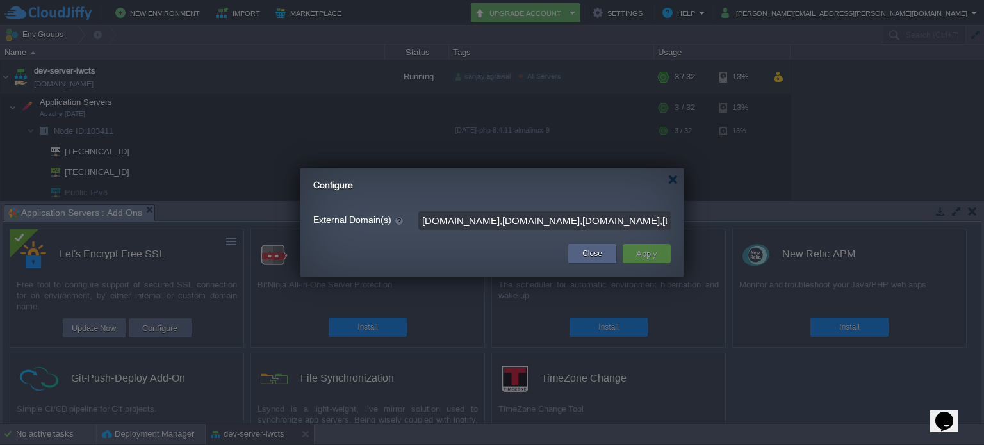
click at [481, 225] on input "[DOMAIN_NAME],[DOMAIN_NAME],[DOMAIN_NAME],[DOMAIN_NAME],[DOMAIN_NAME]" at bounding box center [544, 220] width 252 height 19
click at [500, 220] on input "[DOMAIN_NAME],[DOMAIN_NAME],[DOMAIN_NAME],[DOMAIN_NAME],[DOMAIN_NAME]" at bounding box center [544, 220] width 252 height 19
click at [592, 256] on button "Close" at bounding box center [592, 253] width 20 height 13
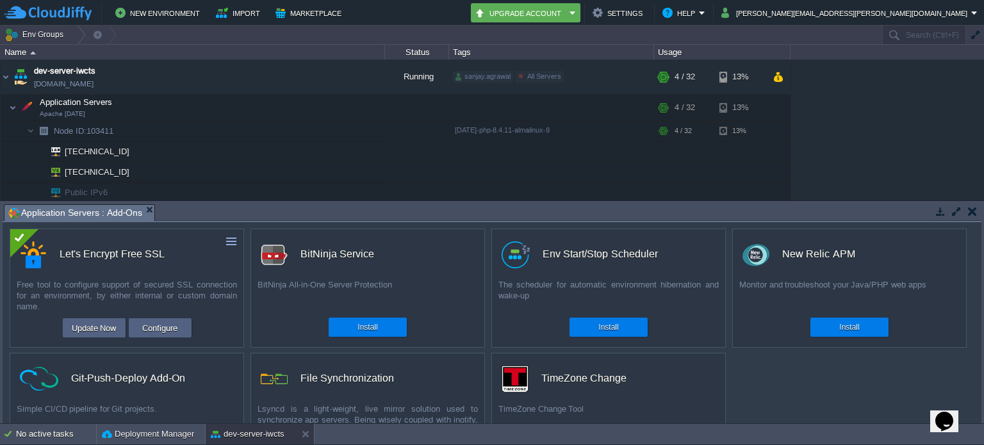
click at [972, 212] on button "button" at bounding box center [972, 212] width 9 height 12
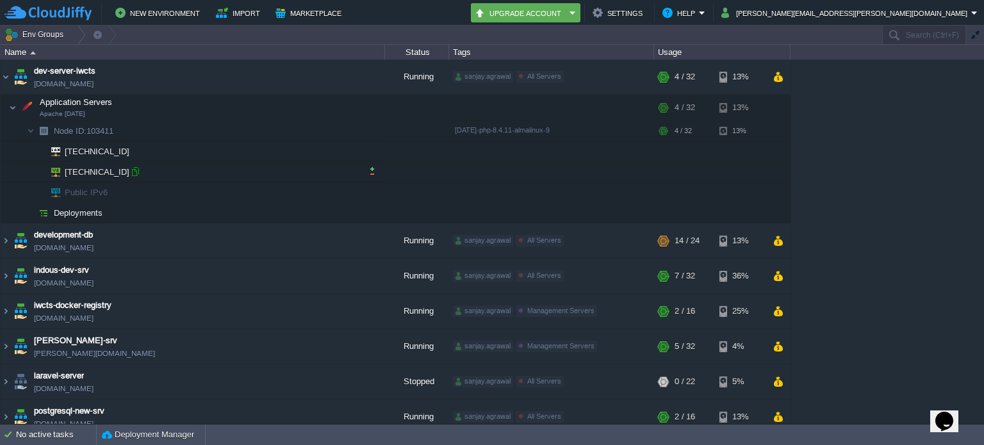
click at [135, 171] on div at bounding box center [135, 172] width 12 height 12
type input "[TECHNICAL_ID]"
click at [265, 108] on button "button" at bounding box center [270, 108] width 12 height 12
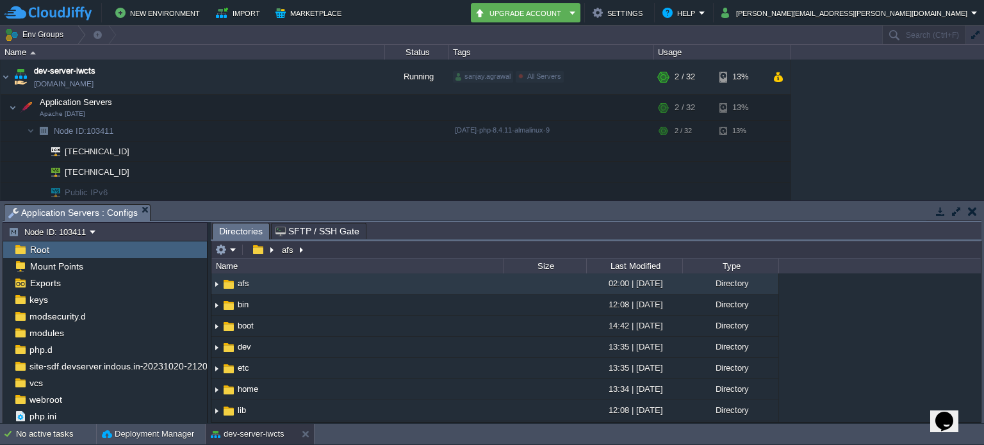
scroll to position [123, 0]
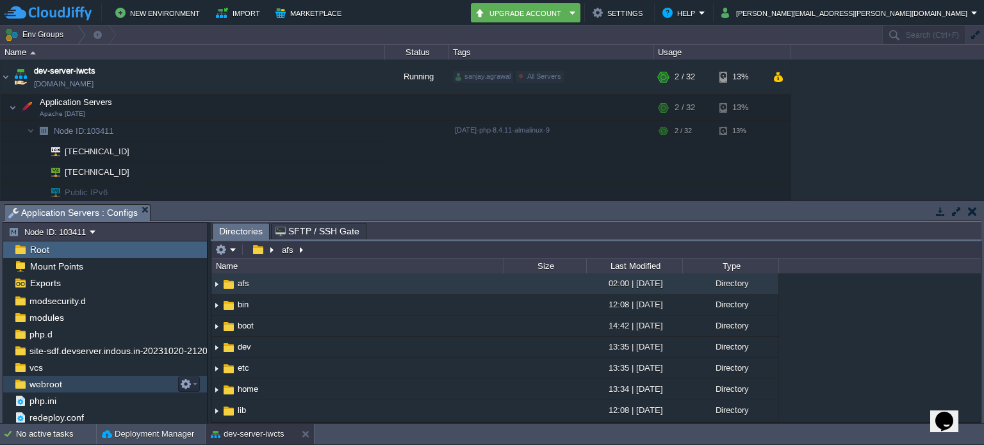
click at [74, 380] on div "webroot" at bounding box center [105, 384] width 204 height 17
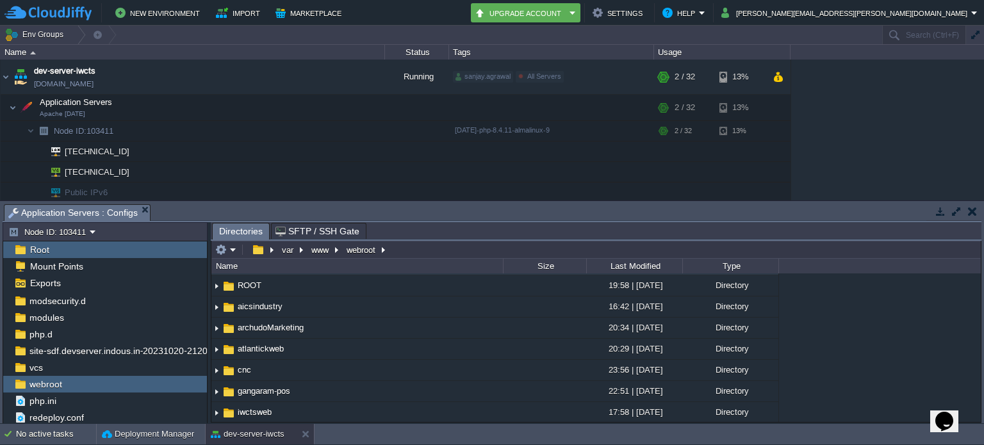
scroll to position [0, 0]
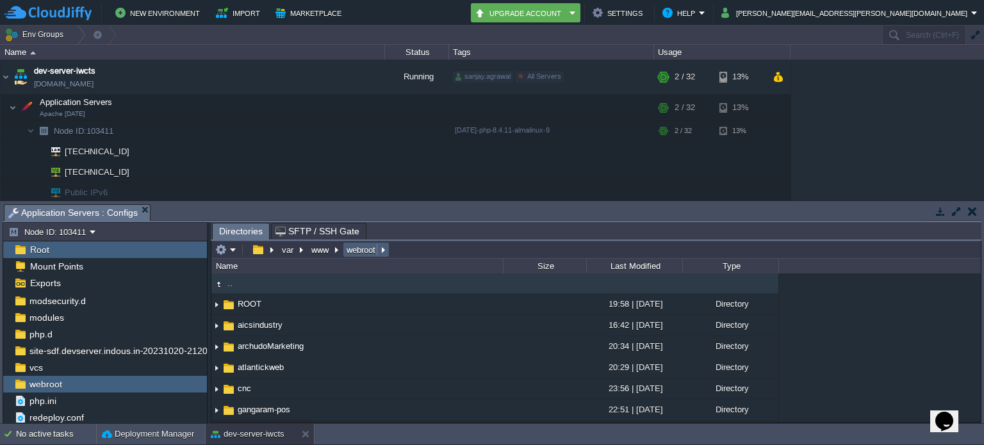
click at [384, 251] on em "webroot" at bounding box center [366, 250] width 43 height 12
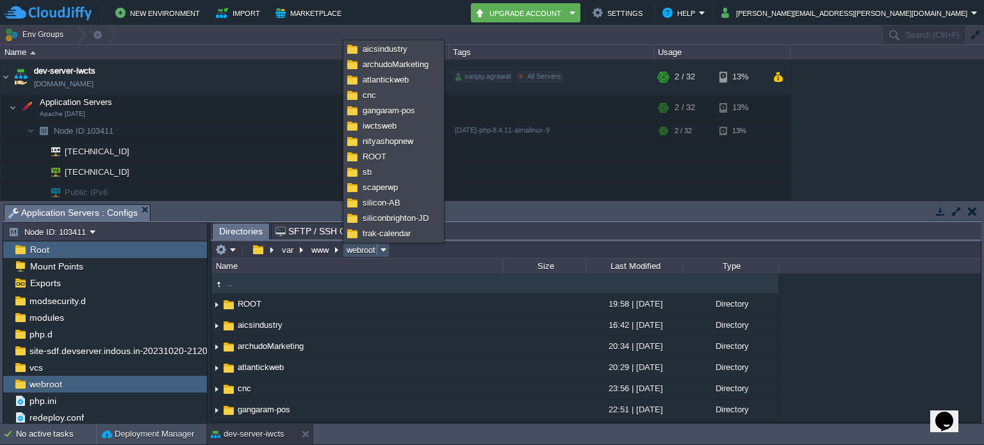
click at [384, 252] on em "webroot" at bounding box center [366, 250] width 43 height 12
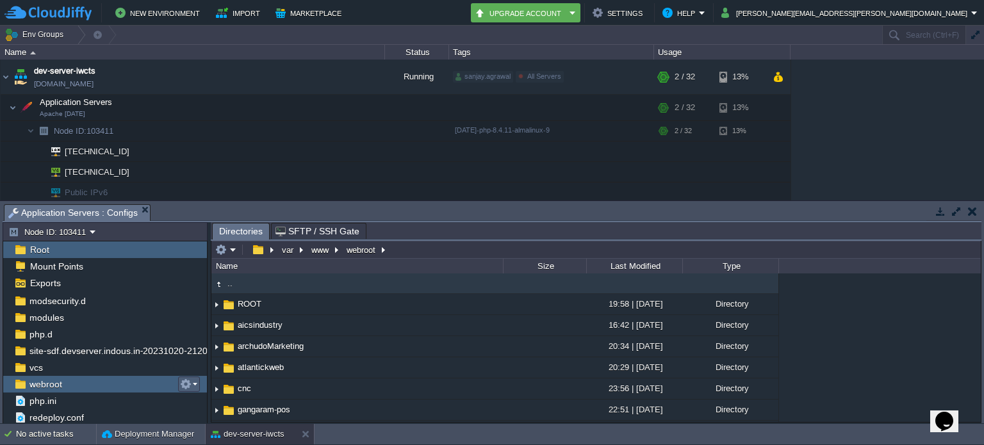
click at [190, 380] on button "button" at bounding box center [186, 385] width 12 height 12
click at [384, 251] on em "webroot" at bounding box center [366, 250] width 43 height 12
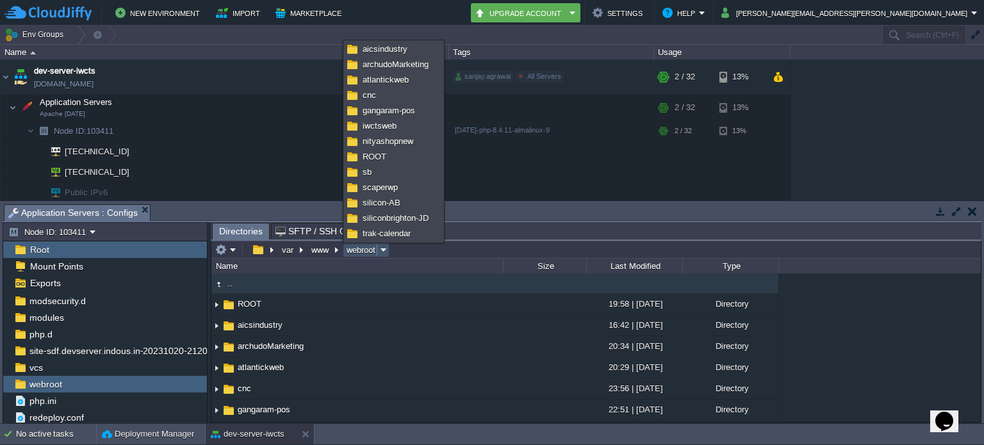
click at [383, 250] on em "webroot" at bounding box center [366, 250] width 43 height 12
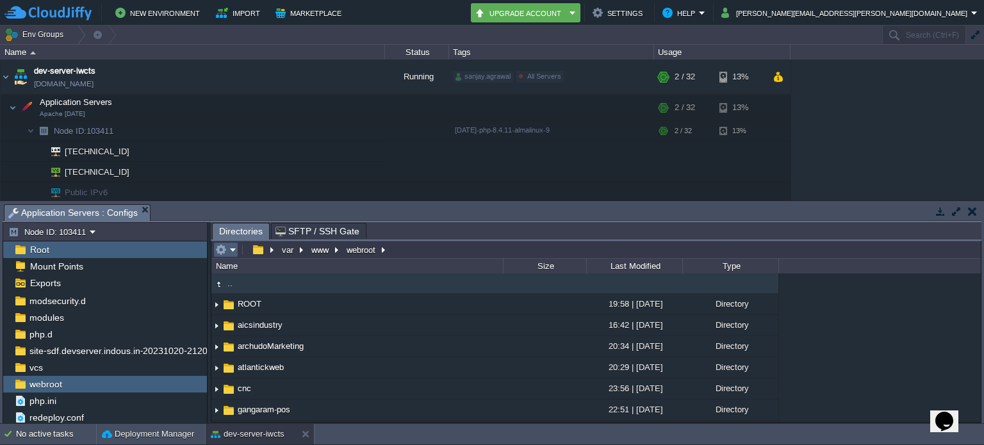
click at [232, 252] on em at bounding box center [225, 250] width 21 height 12
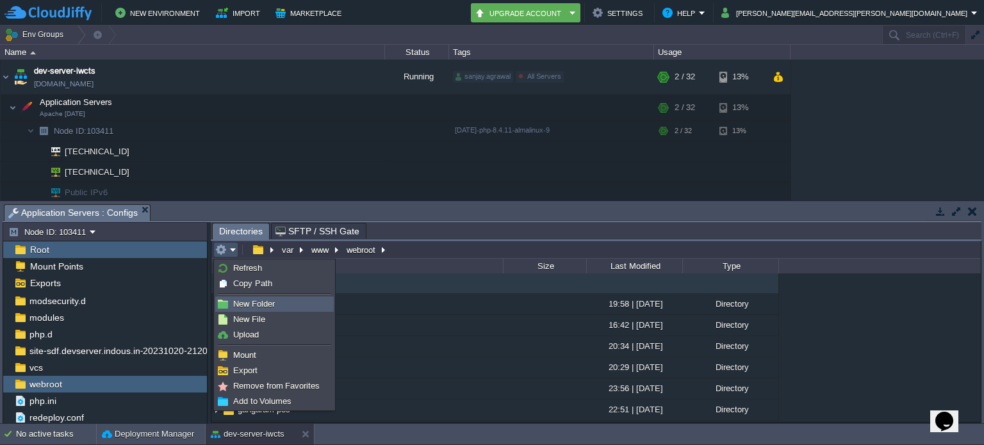
click at [245, 300] on span "New Folder" at bounding box center [254, 304] width 42 height 10
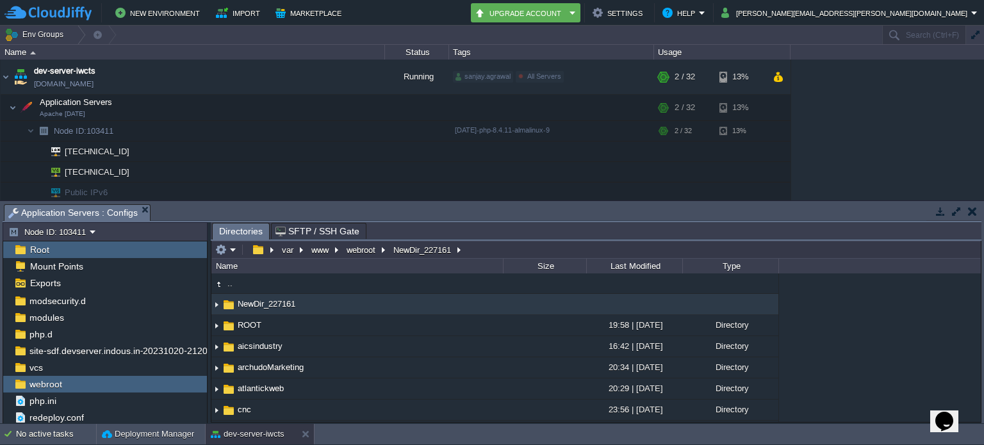
scroll to position [20, 0]
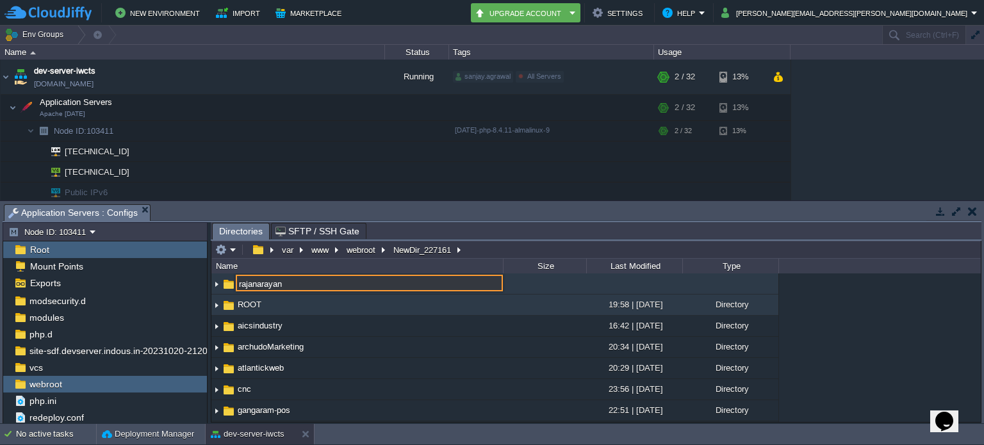
type input "rajanarayan"
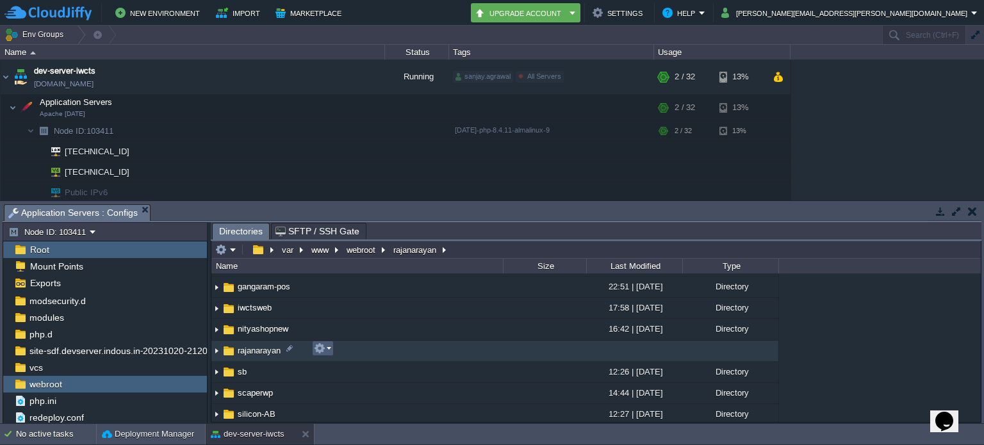
click at [319, 348] on button "button" at bounding box center [320, 349] width 12 height 12
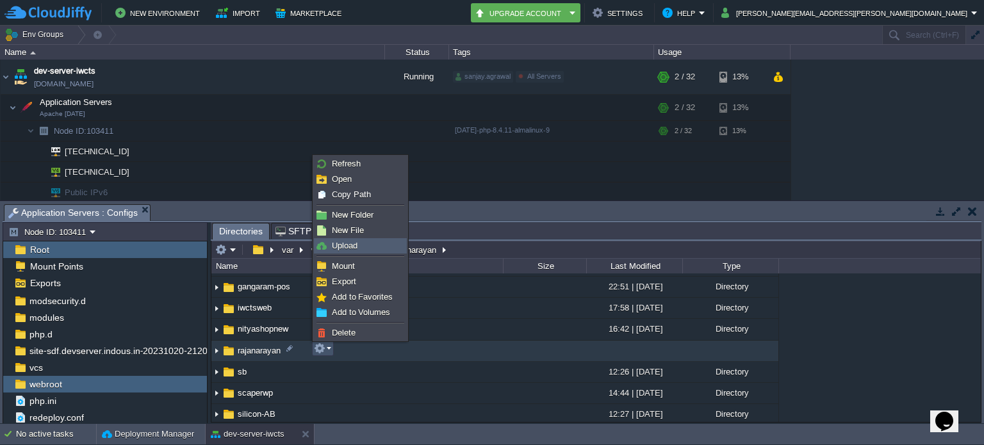
click at [356, 249] on span "Upload" at bounding box center [345, 246] width 26 height 10
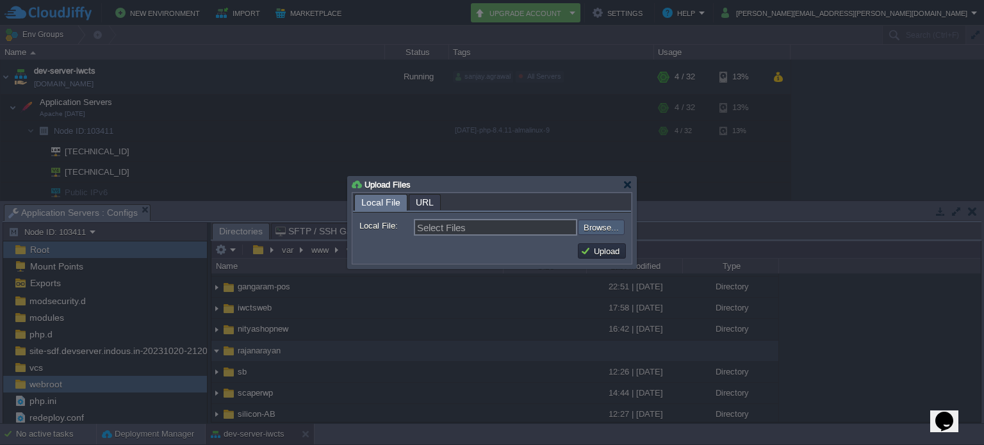
click at [588, 233] on input "file" at bounding box center [543, 227] width 162 height 15
type input "C:\fakepath\site-iwcts.devserver.indous.in-20251006-111526utc-qHcPAMgfF8zmH0Ak.…"
type input "site-iwcts.devserver.indous.in-20251006-111526utc-qHcPAMgfF8zmH0Ak.jpa"
click at [592, 250] on button "Upload" at bounding box center [601, 251] width 43 height 12
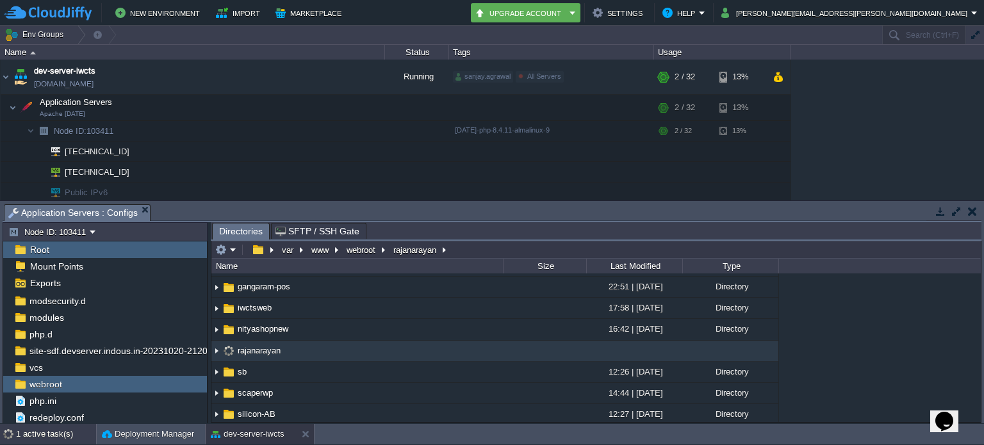
click at [65, 432] on div "1 active task(s)" at bounding box center [56, 434] width 80 height 20
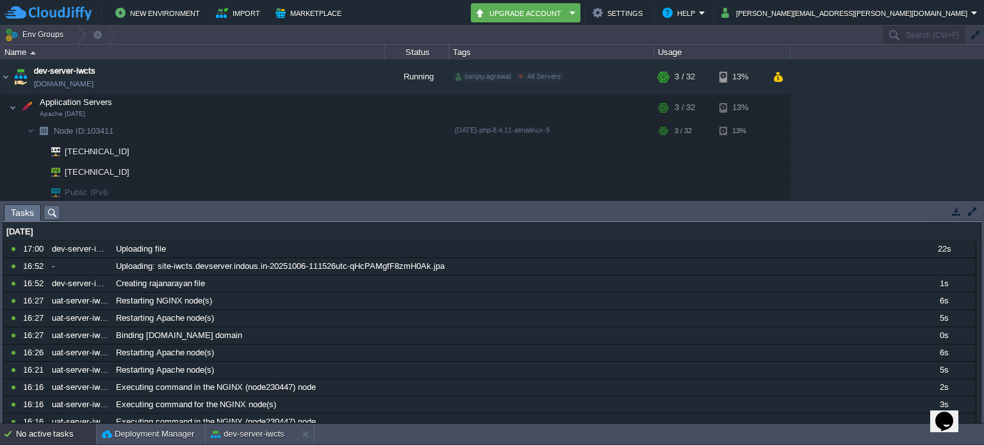
click at [958, 209] on button "button" at bounding box center [956, 212] width 12 height 12
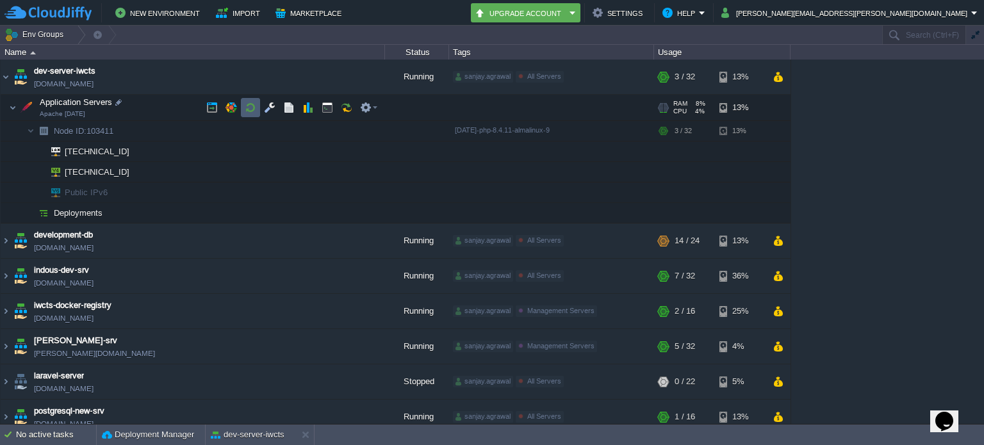
click at [254, 107] on button "button" at bounding box center [251, 108] width 12 height 12
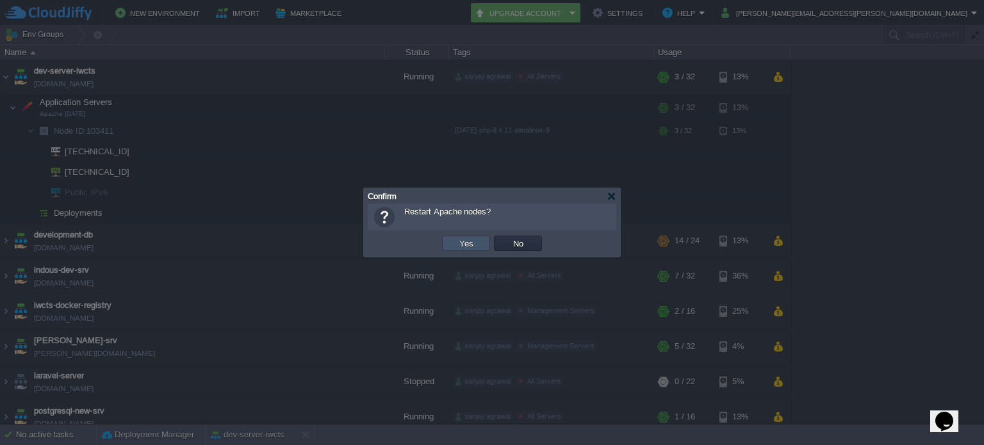
click at [456, 247] on button "Yes" at bounding box center [466, 244] width 22 height 12
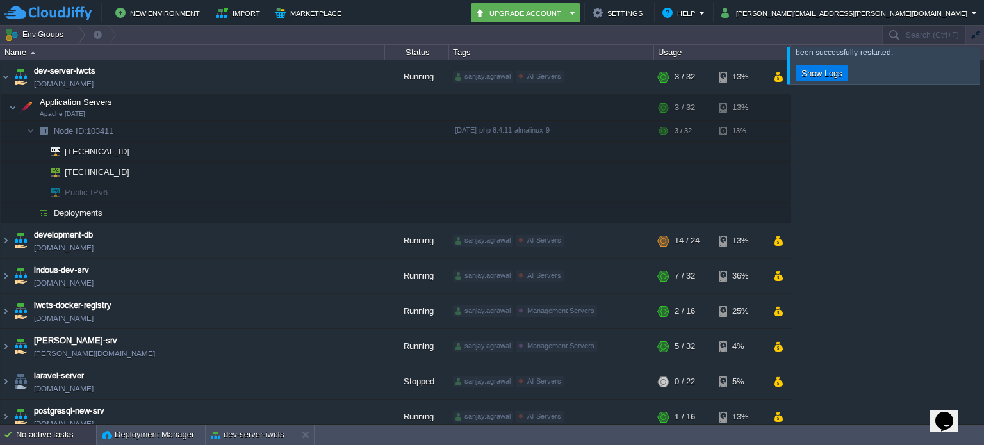
click at [52, 436] on div "No active tasks" at bounding box center [56, 435] width 80 height 20
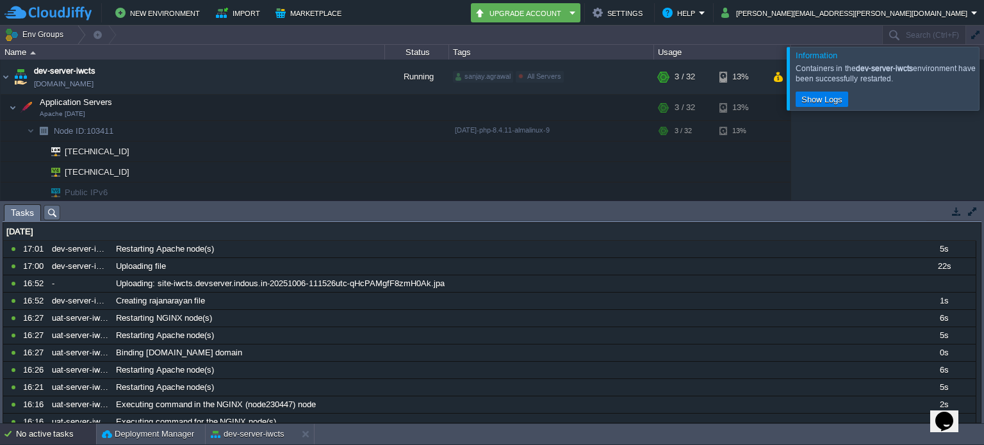
click at [54, 434] on div "No active tasks" at bounding box center [56, 434] width 80 height 20
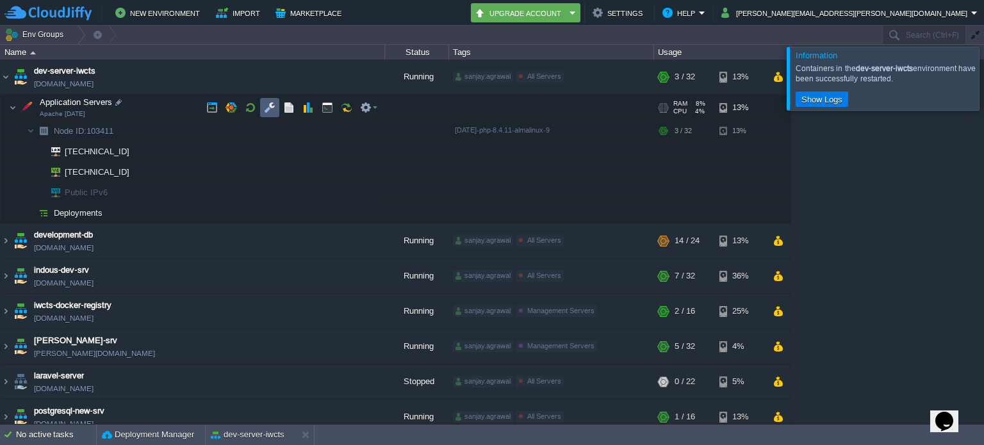
click at [269, 106] on button "button" at bounding box center [270, 108] width 12 height 12
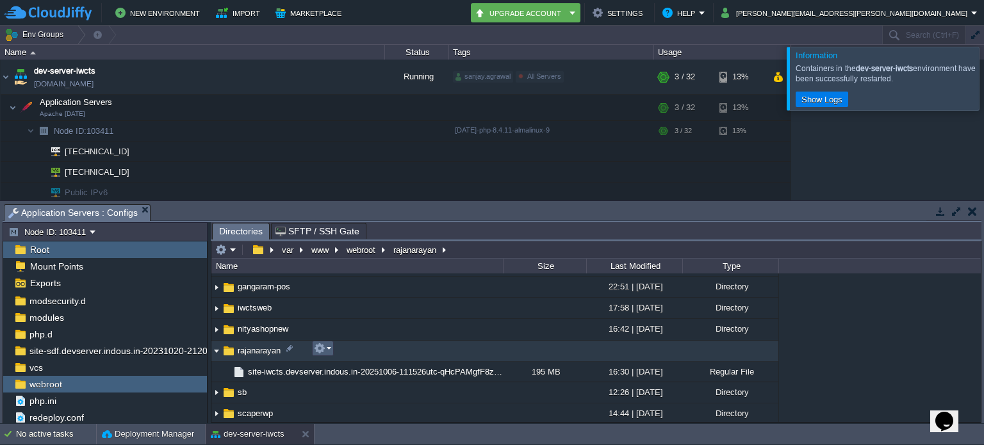
click at [319, 348] on button "button" at bounding box center [320, 349] width 12 height 12
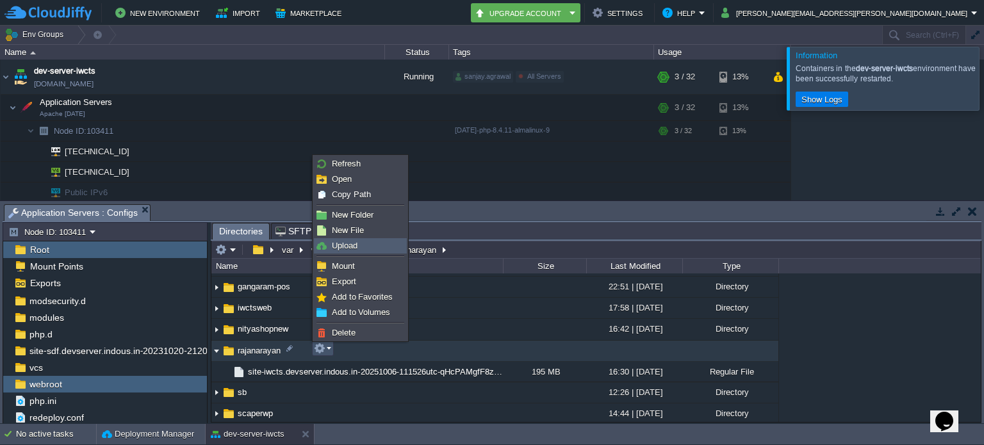
click at [354, 243] on span "Upload" at bounding box center [345, 246] width 26 height 10
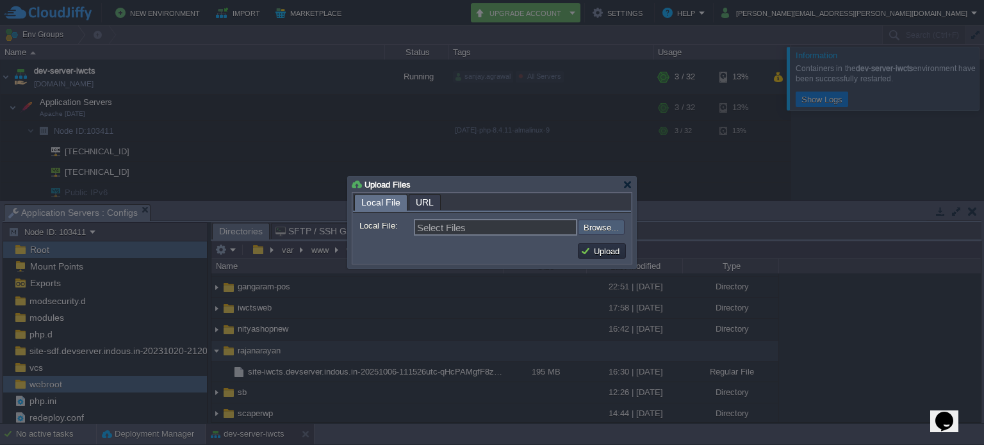
click at [614, 227] on input "file" at bounding box center [543, 227] width 162 height 15
type input "C:\fakepath\kickstart.php"
type input "kickstart.php"
click at [599, 255] on button "Upload" at bounding box center [601, 251] width 43 height 12
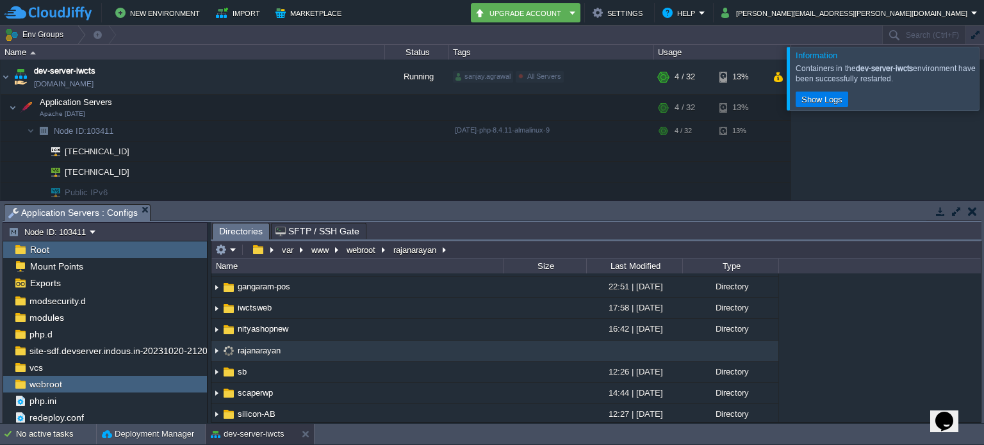
click at [983, 83] on div at bounding box center [999, 78] width 0 height 63
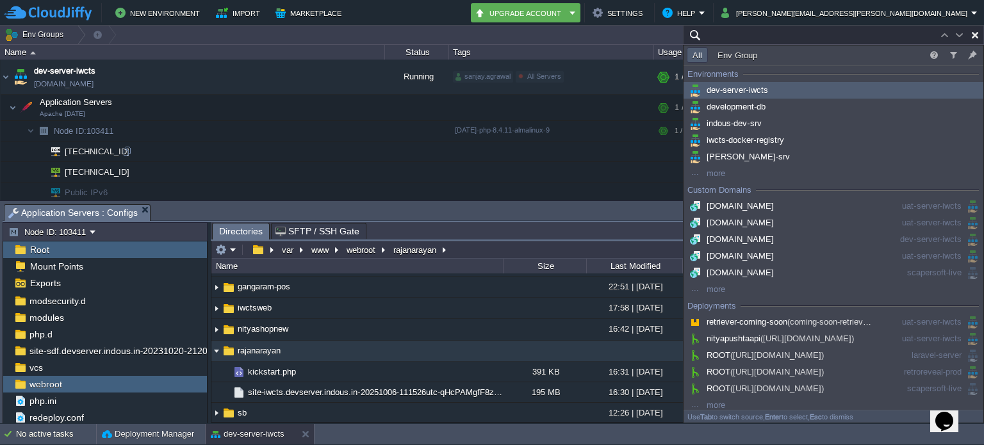
paste input "[TECHNICAL_ID]"
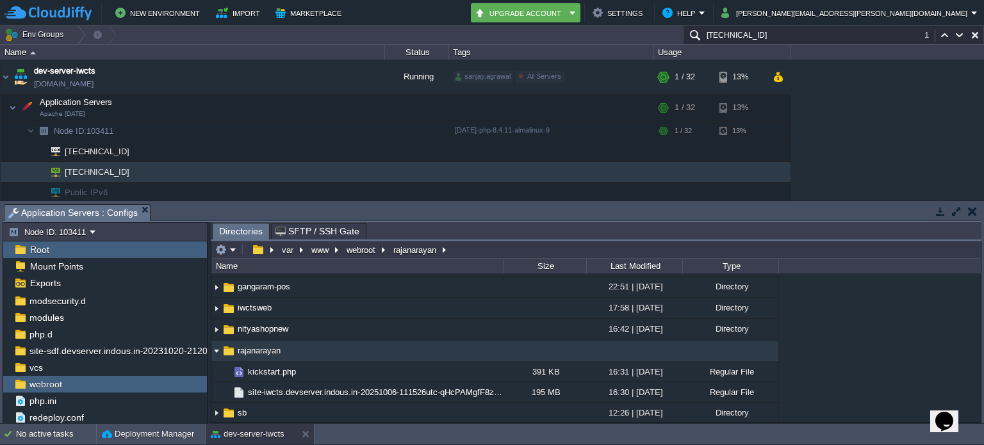
type input "[TECHNICAL_ID]"
click at [979, 212] on td at bounding box center [972, 211] width 16 height 15
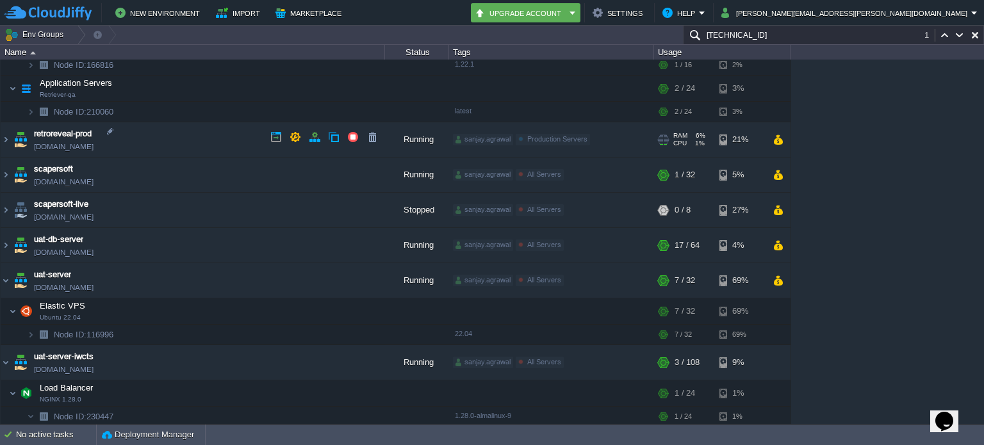
scroll to position [830, 0]
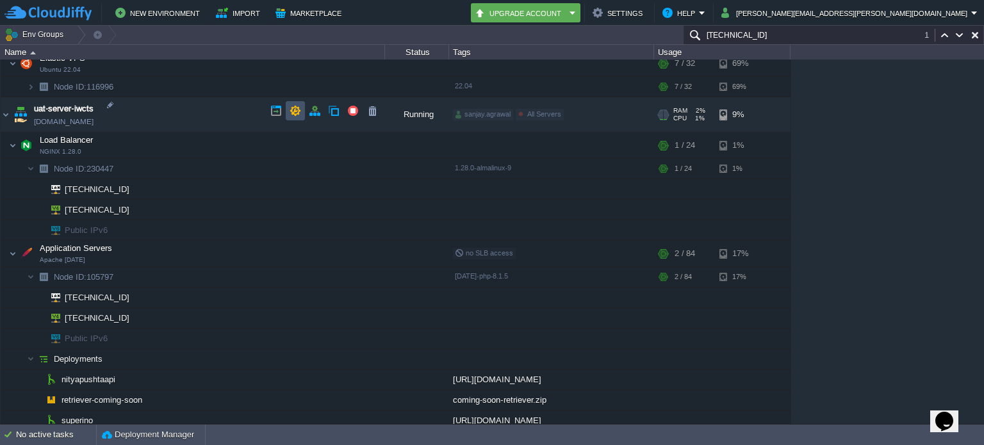
click at [291, 110] on button "button" at bounding box center [296, 111] width 12 height 12
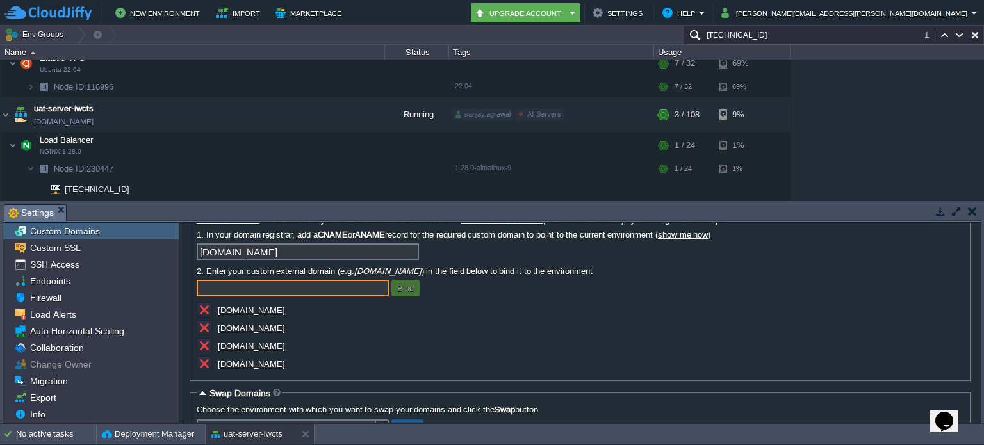
scroll to position [64, 0]
click at [205, 328] on button "button" at bounding box center [205, 326] width 12 height 12
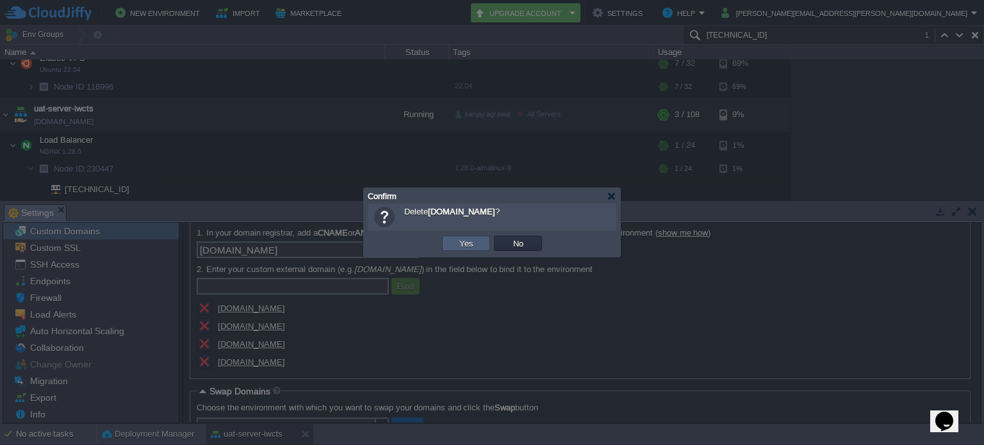
click at [453, 243] on td "Yes" at bounding box center [466, 243] width 48 height 15
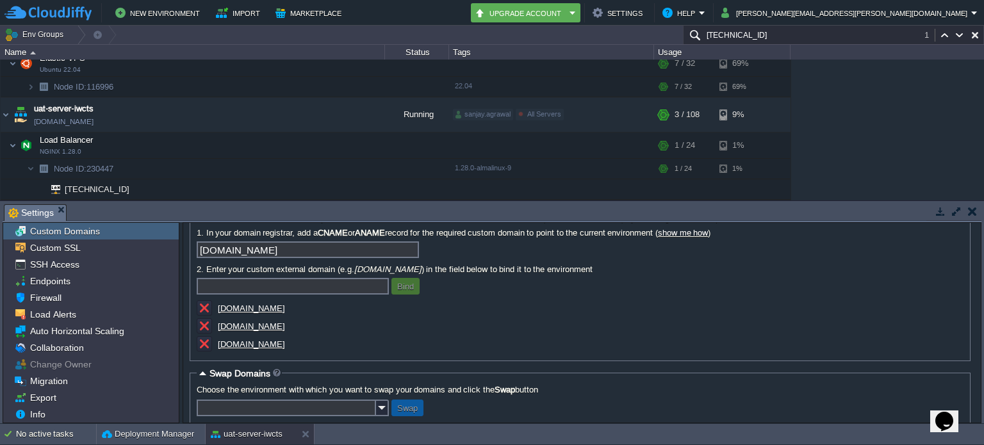
click at [971, 213] on button "button" at bounding box center [972, 212] width 9 height 12
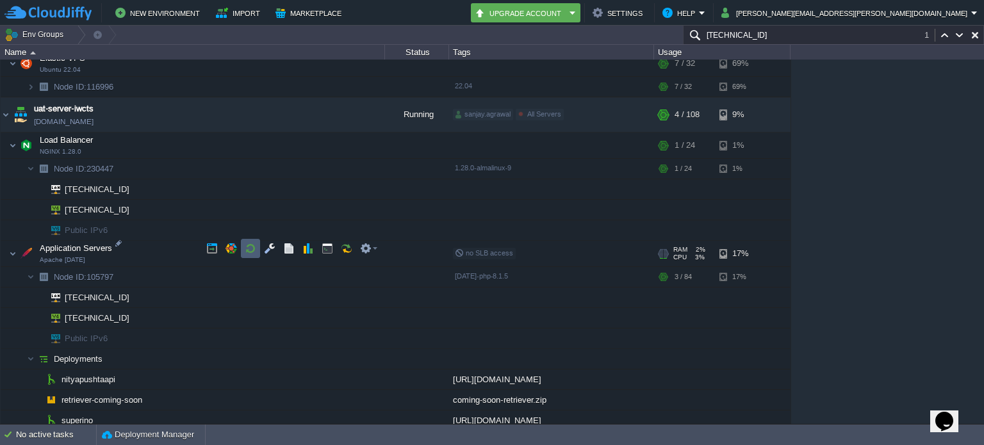
click at [246, 247] on button "button" at bounding box center [251, 249] width 12 height 12
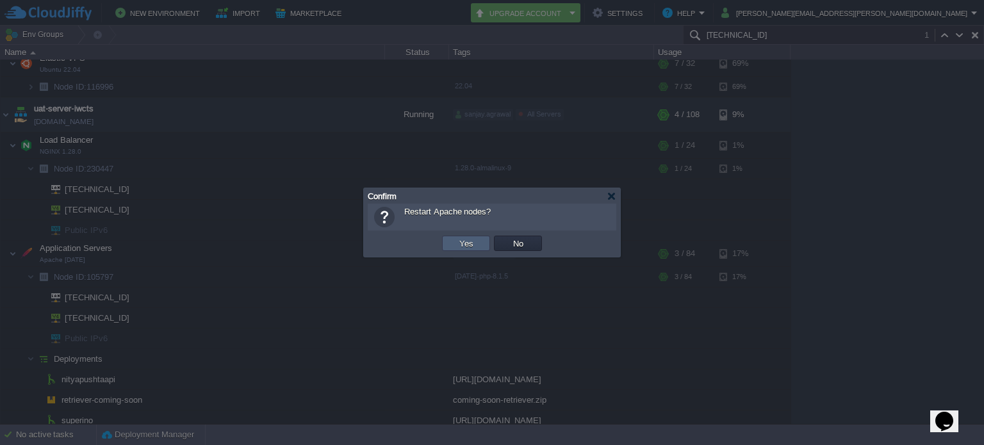
click at [472, 241] on button "Yes" at bounding box center [466, 244] width 22 height 12
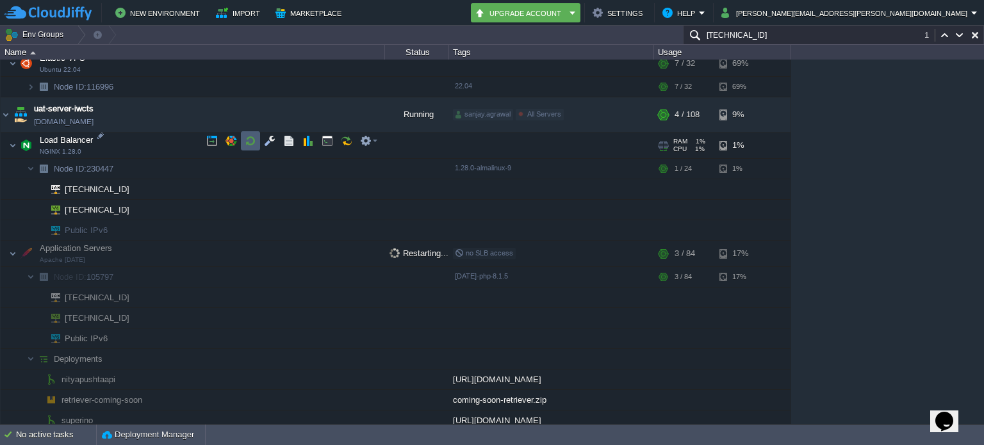
click at [252, 138] on button "button" at bounding box center [251, 141] width 12 height 12
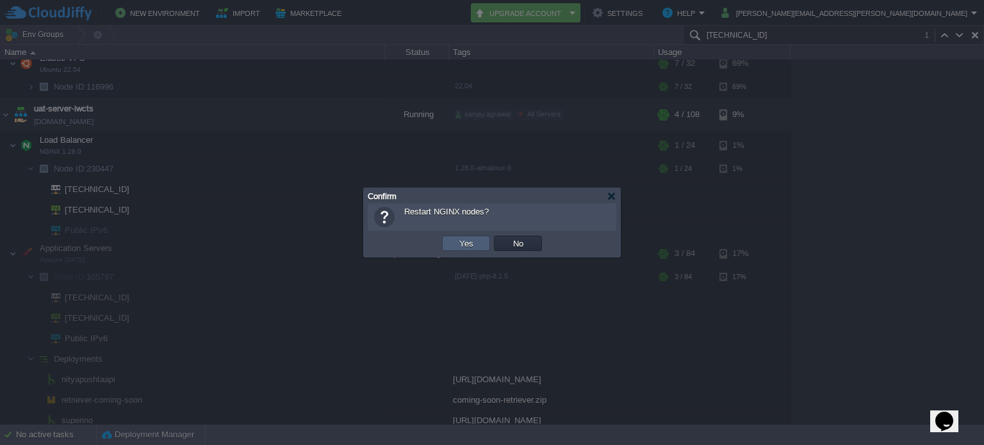
click at [456, 243] on button "Yes" at bounding box center [466, 244] width 22 height 12
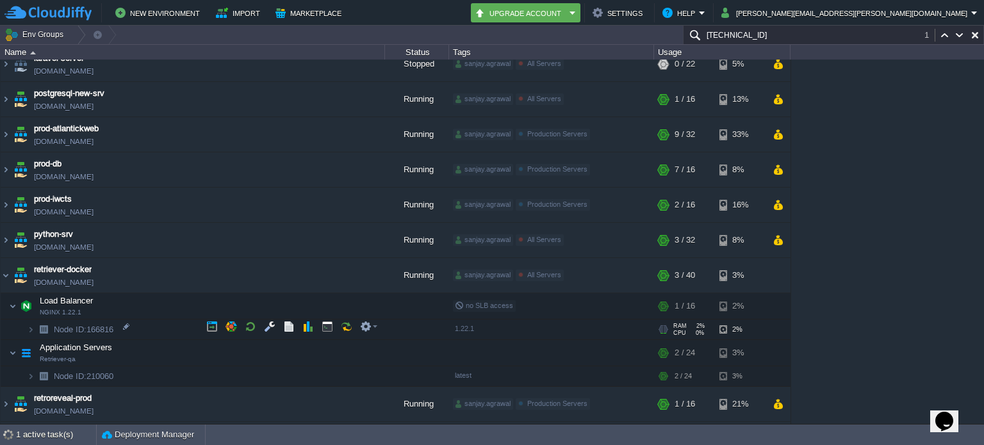
scroll to position [0, 0]
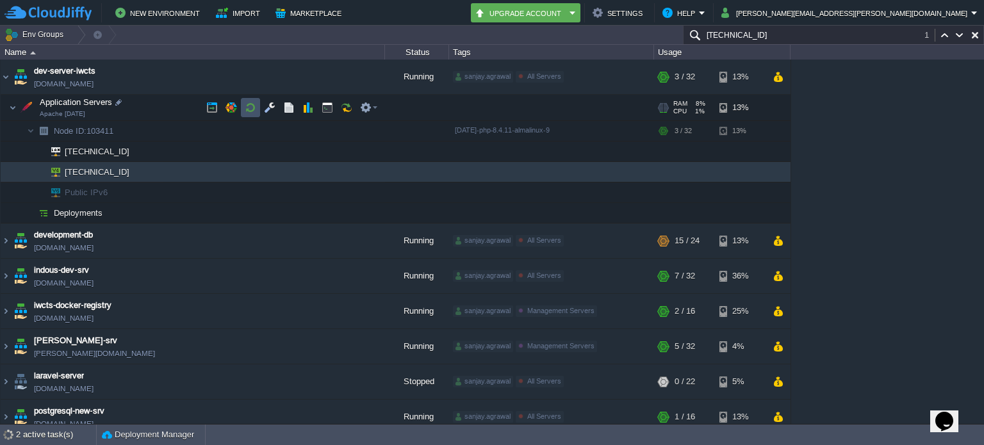
click at [254, 106] on button "button" at bounding box center [251, 108] width 12 height 12
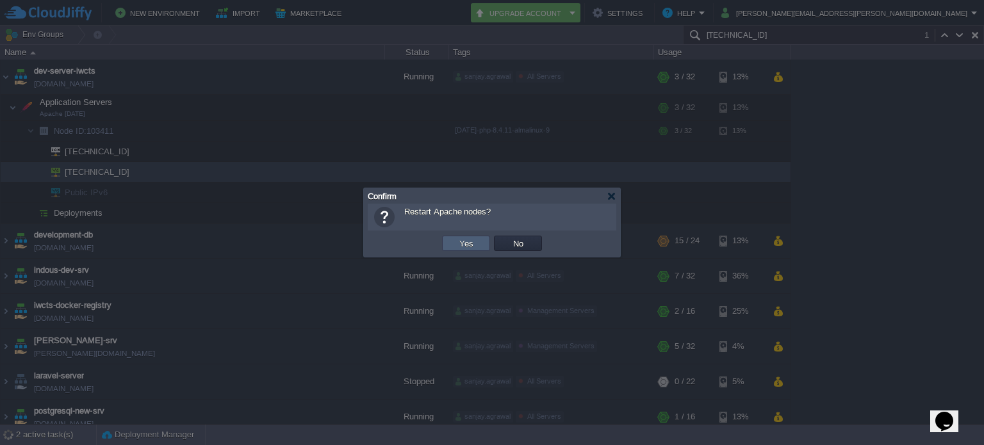
click at [460, 243] on button "Yes" at bounding box center [466, 244] width 22 height 12
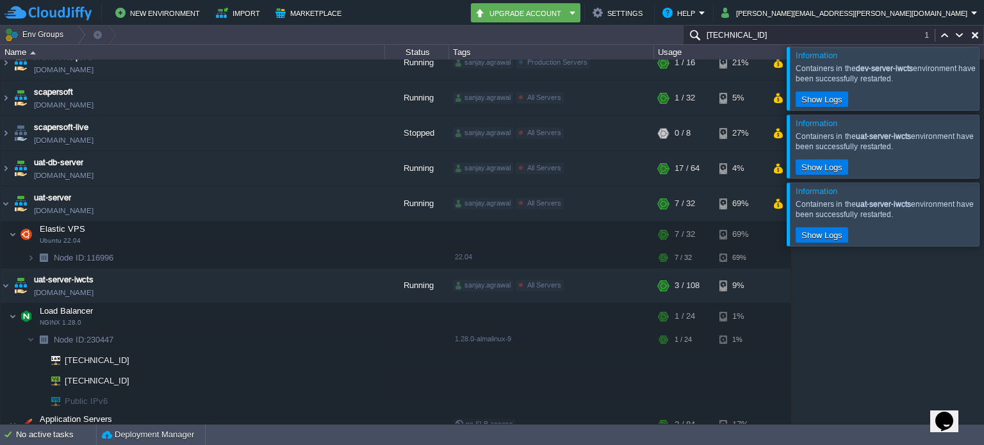
scroll to position [37, 0]
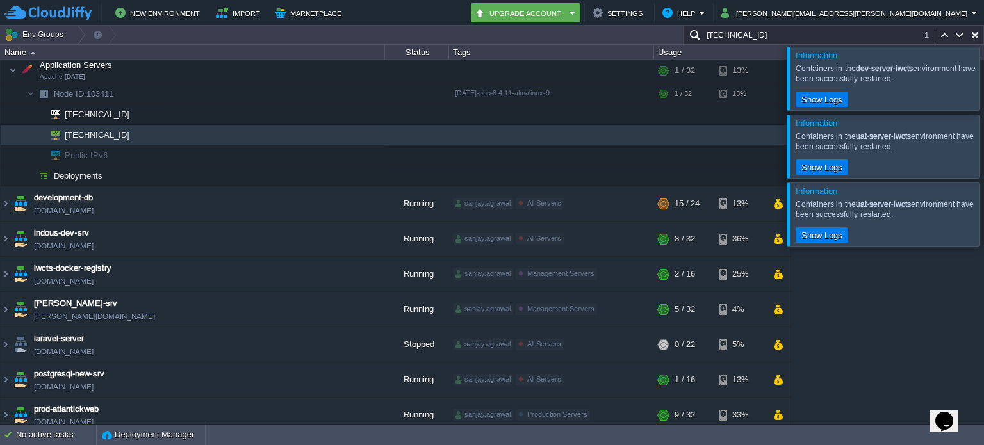
click at [983, 74] on div at bounding box center [999, 78] width 0 height 63
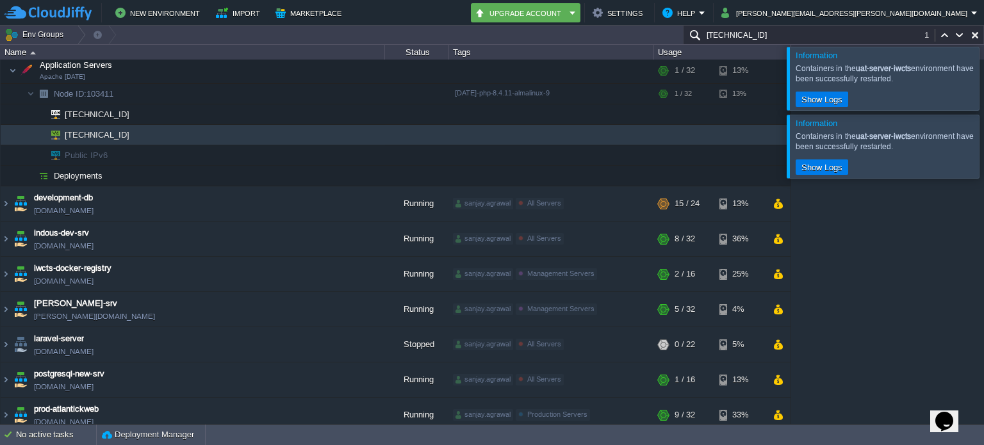
click at [983, 76] on div at bounding box center [999, 78] width 0 height 63
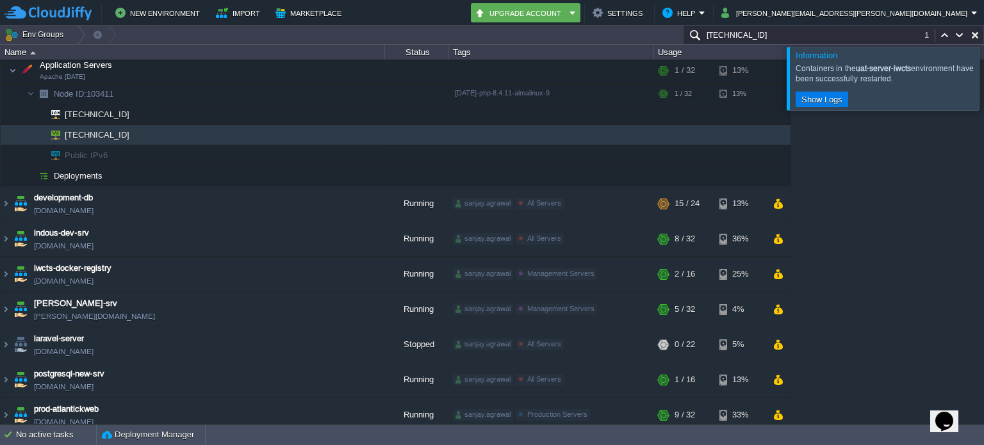
click at [983, 76] on div at bounding box center [999, 78] width 0 height 63
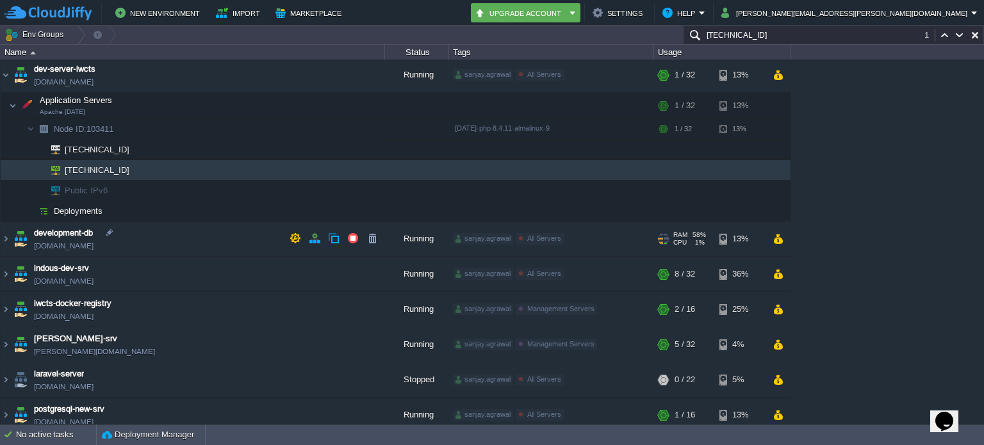
scroll to position [0, 0]
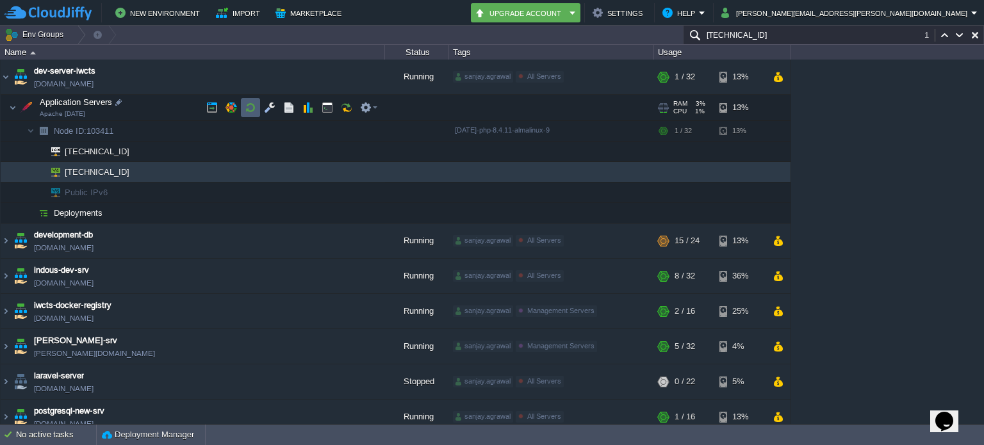
click at [241, 110] on td at bounding box center [250, 107] width 19 height 19
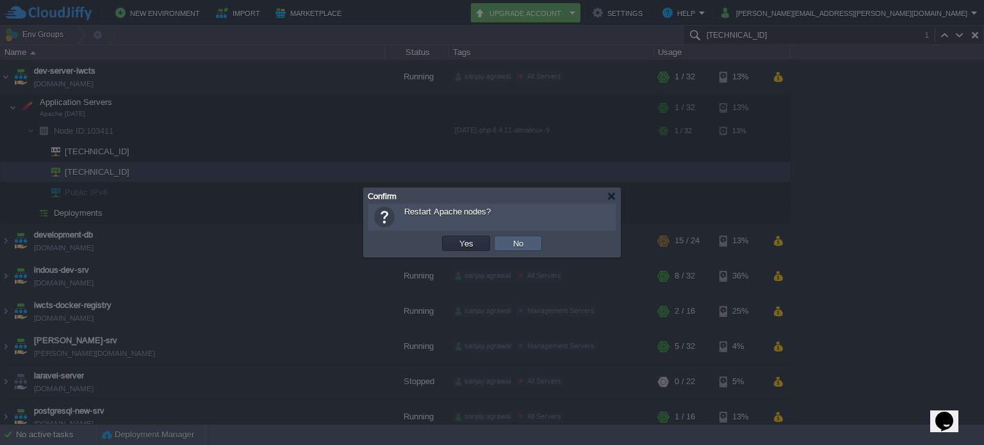
click at [511, 238] on button "No" at bounding box center [518, 244] width 18 height 12
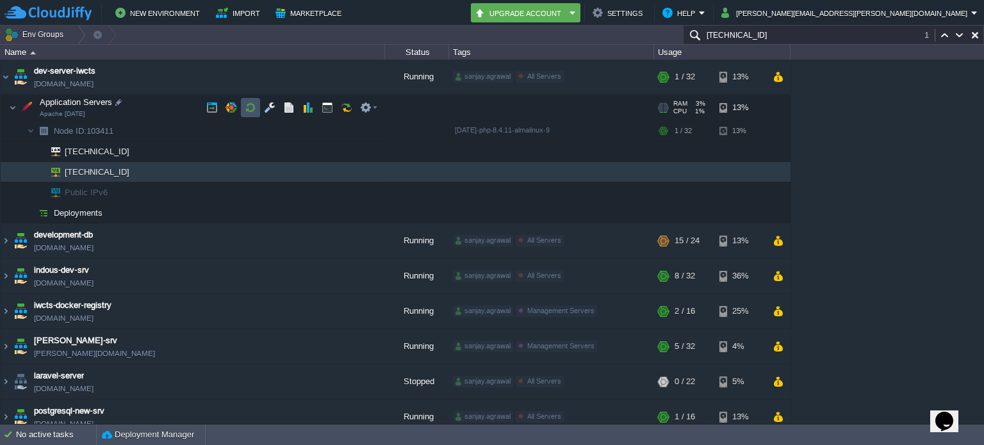
click at [252, 106] on button "button" at bounding box center [251, 108] width 12 height 12
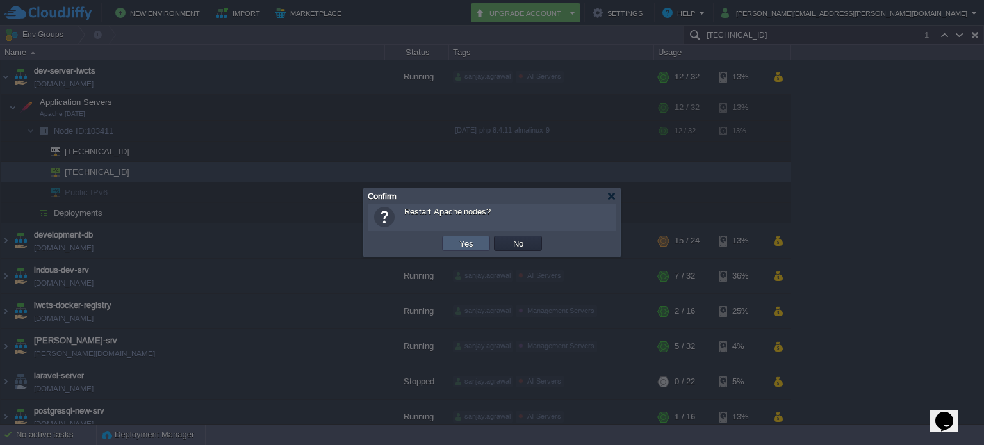
click at [471, 250] on td "Yes" at bounding box center [466, 243] width 48 height 15
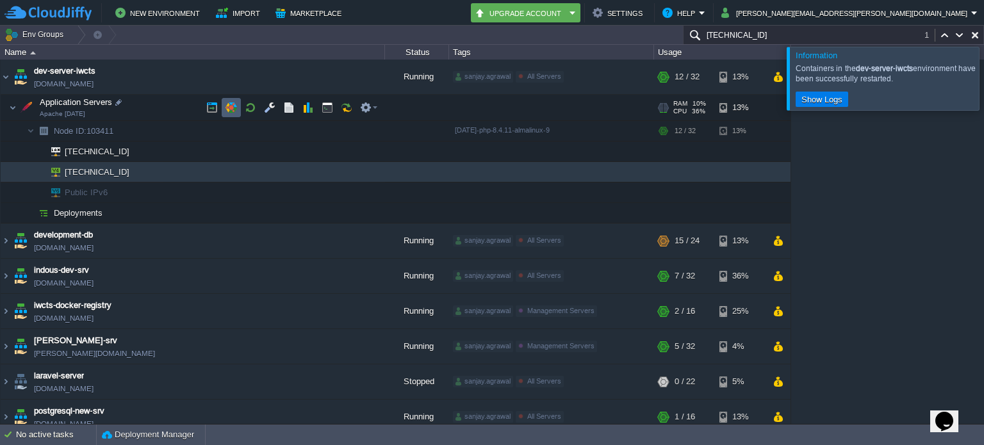
click at [230, 107] on button "button" at bounding box center [231, 108] width 12 height 12
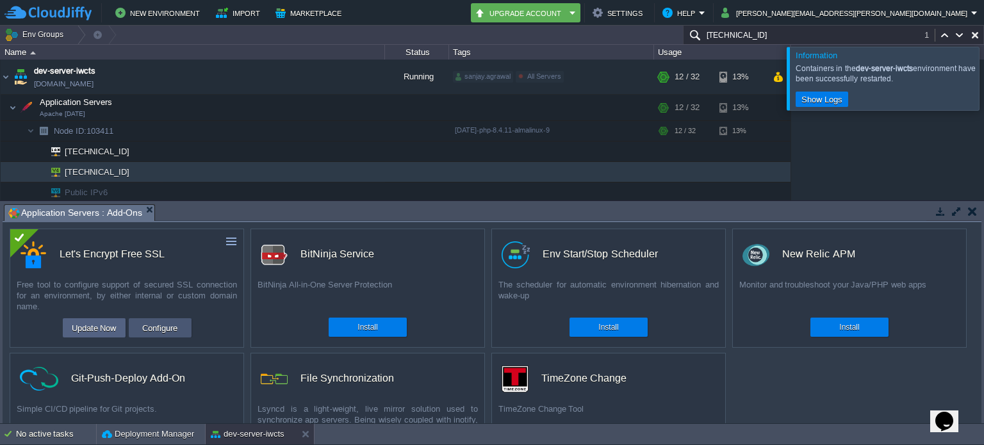
click at [166, 327] on button "Configure" at bounding box center [159, 327] width 43 height 15
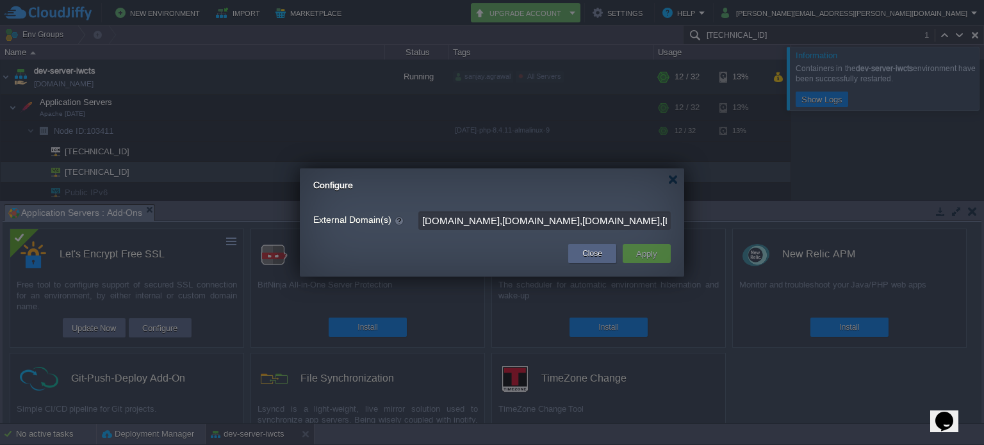
click at [528, 222] on input "[DOMAIN_NAME],[DOMAIN_NAME],[DOMAIN_NAME],[DOMAIN_NAME],[DOMAIN_NAME]" at bounding box center [544, 220] width 252 height 19
paste input "[DOMAIN_NAME]"
type input "[DOMAIN_NAME],[DOMAIN_NAME],[DOMAIN_NAME],[DOMAIN_NAME],[DOMAIN_NAME],[DOMAIN_N…"
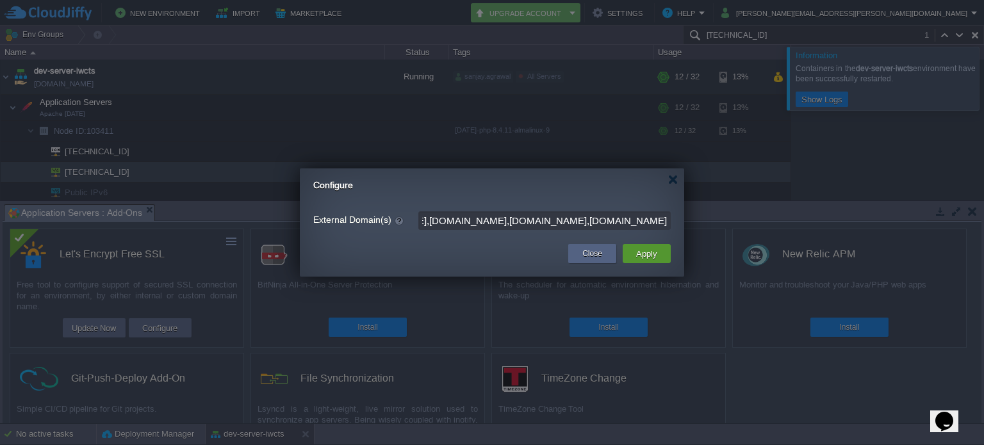
click at [635, 256] on button "Apply" at bounding box center [646, 253] width 29 height 15
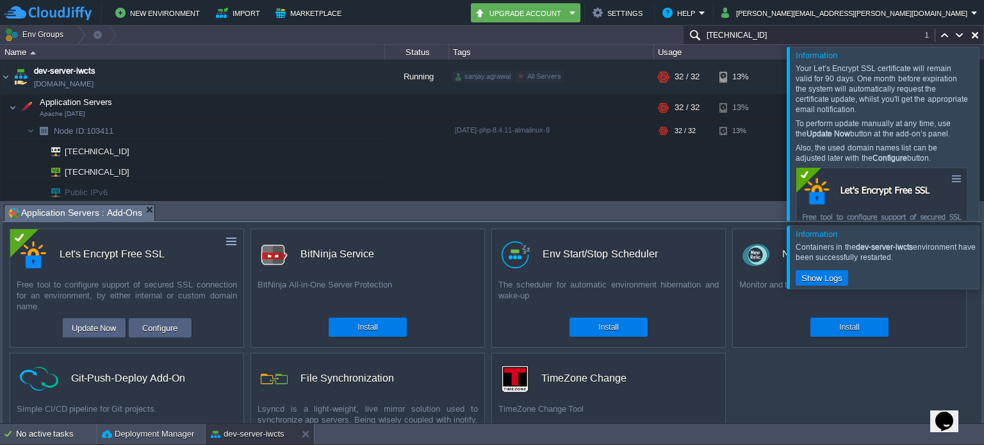
click at [983, 135] on div at bounding box center [999, 134] width 0 height 174
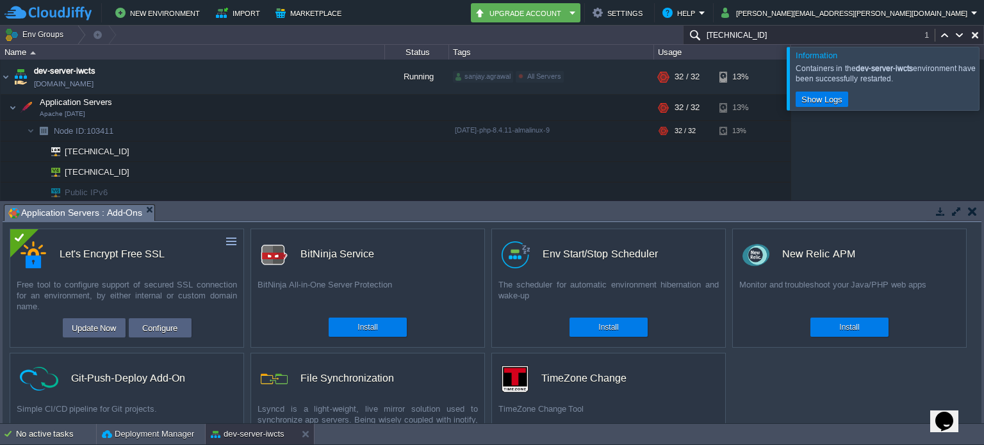
click at [983, 74] on div at bounding box center [999, 78] width 0 height 63
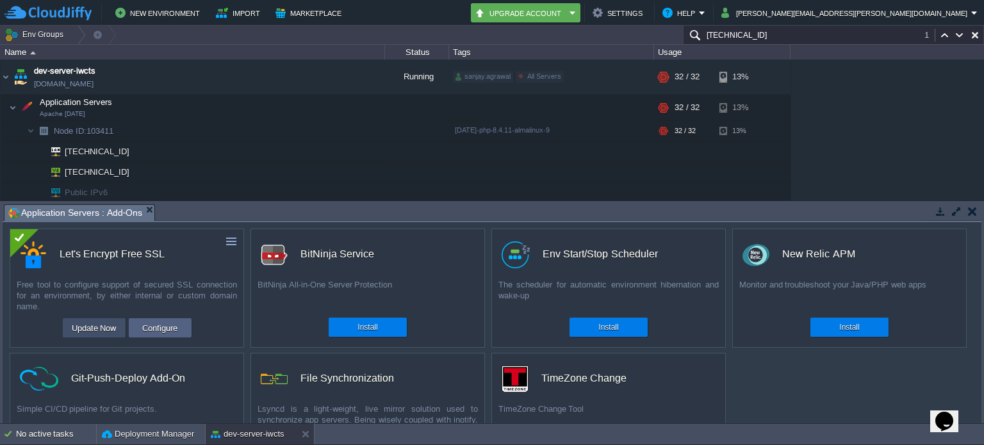
click at [100, 329] on button "Update Now" at bounding box center [94, 327] width 53 height 15
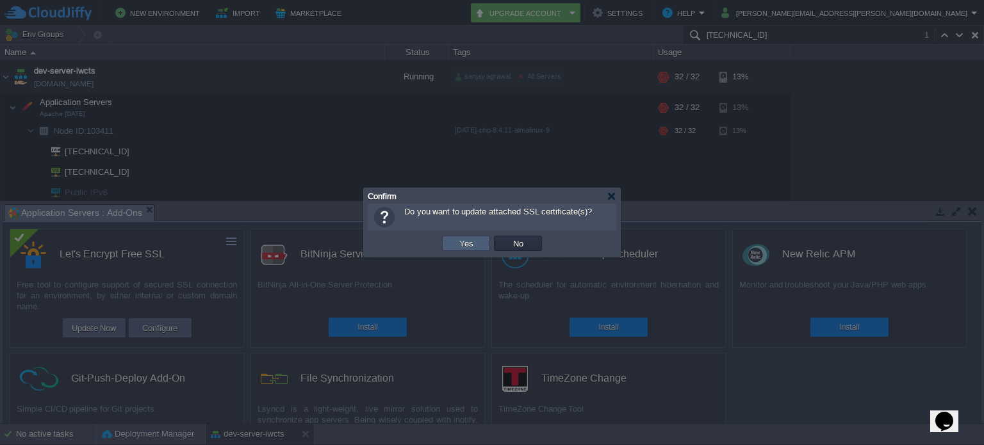
click at [461, 240] on button "Yes" at bounding box center [466, 244] width 22 height 12
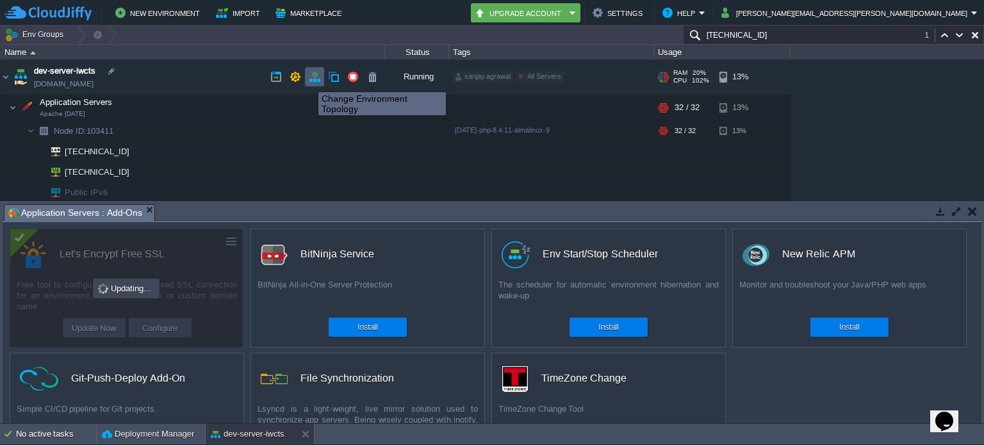
click at [317, 79] on button "button" at bounding box center [315, 77] width 12 height 12
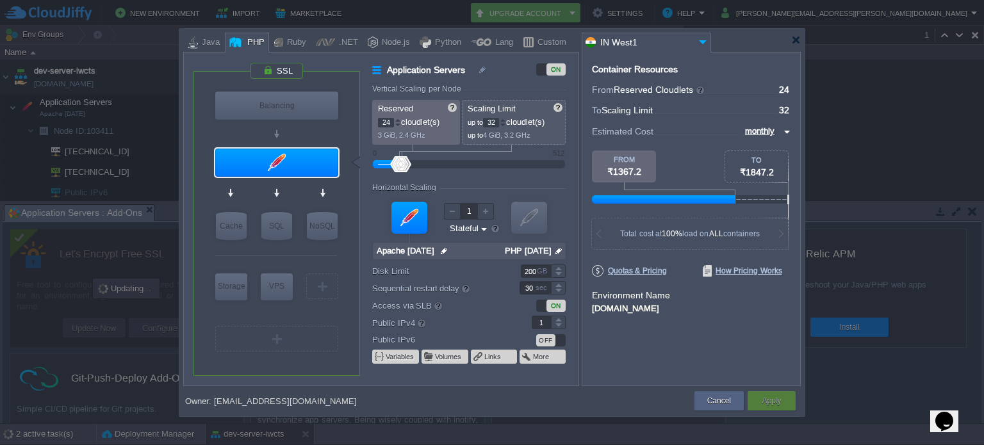
drag, startPoint x: 497, startPoint y: 120, endPoint x: 484, endPoint y: 120, distance: 12.8
click at [484, 120] on p "up to 32 cloudlet(s)" at bounding box center [515, 120] width 94 height 13
type input "64"
drag, startPoint x: 387, startPoint y: 120, endPoint x: 361, endPoint y: 122, distance: 25.7
click at [361, 122] on div "Application Servers ON Vertical Scaling per Node Reserved 24 cloudlet(s) 3 GiB,…" at bounding box center [469, 224] width 218 height 323
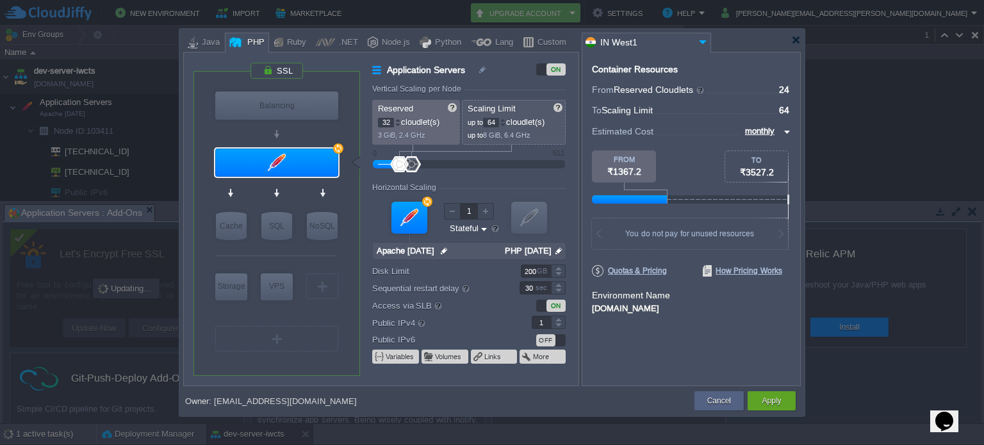
type input "32"
click at [490, 181] on form "Vertical Scaling per Node Reserved 32 cloudlet(s) 4 GiB, 3.2 GHz Scaling Limit …" at bounding box center [475, 235] width 206 height 301
click at [548, 271] on div "GB" at bounding box center [543, 271] width 13 height 12
click at [574, 197] on form "Vertical Scaling per Node Reserved 32 cloudlet(s) 4 GiB, 3.2 GHz Scaling Limit …" at bounding box center [475, 235] width 206 height 301
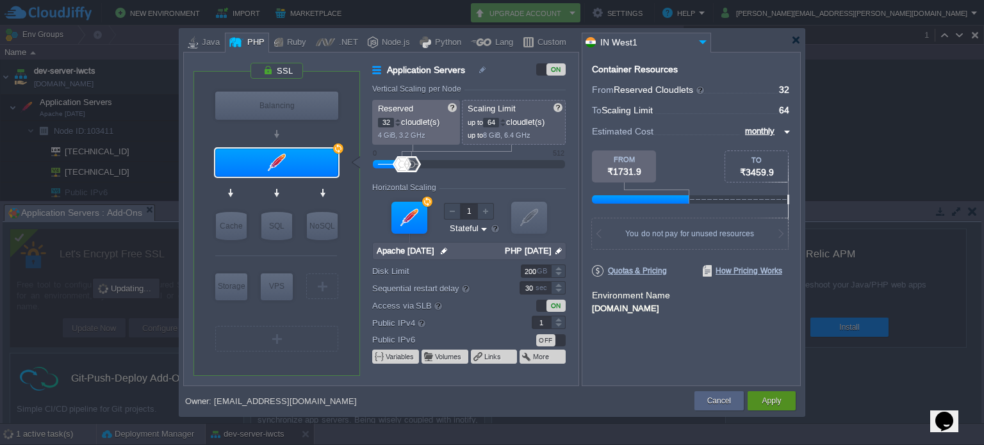
click at [786, 404] on div "Apply" at bounding box center [771, 400] width 48 height 19
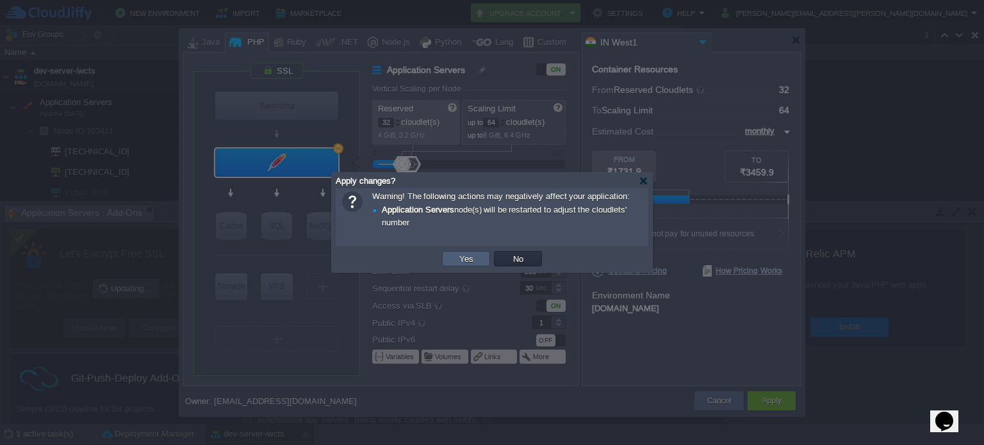
click at [469, 258] on button "Yes" at bounding box center [466, 259] width 22 height 12
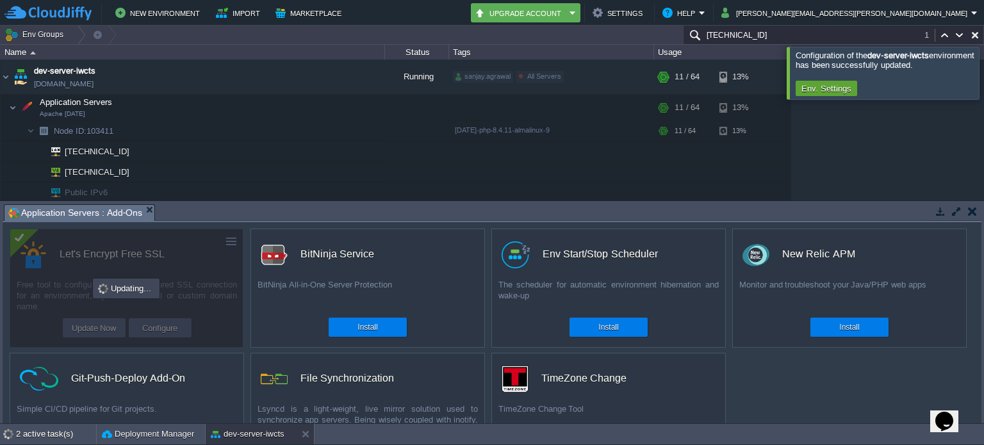
click at [983, 68] on div at bounding box center [999, 73] width 0 height 52
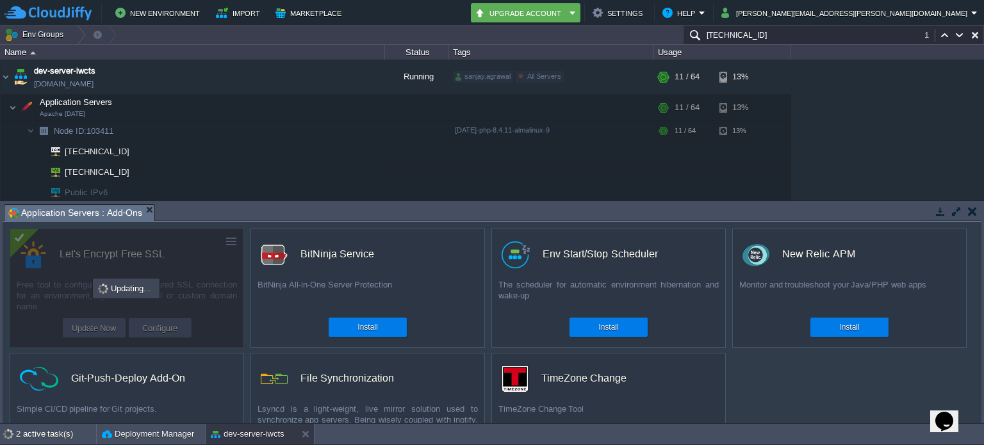
click at [971, 206] on button "button" at bounding box center [972, 212] width 9 height 12
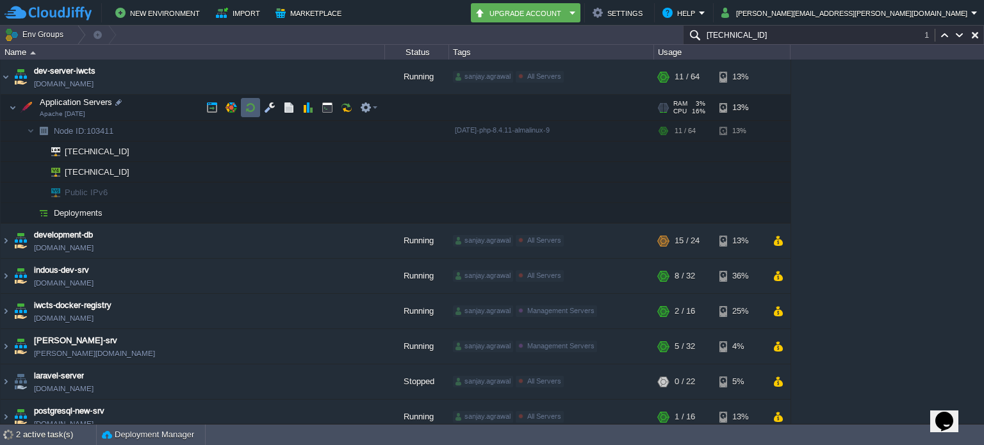
click at [254, 110] on button "button" at bounding box center [251, 108] width 12 height 12
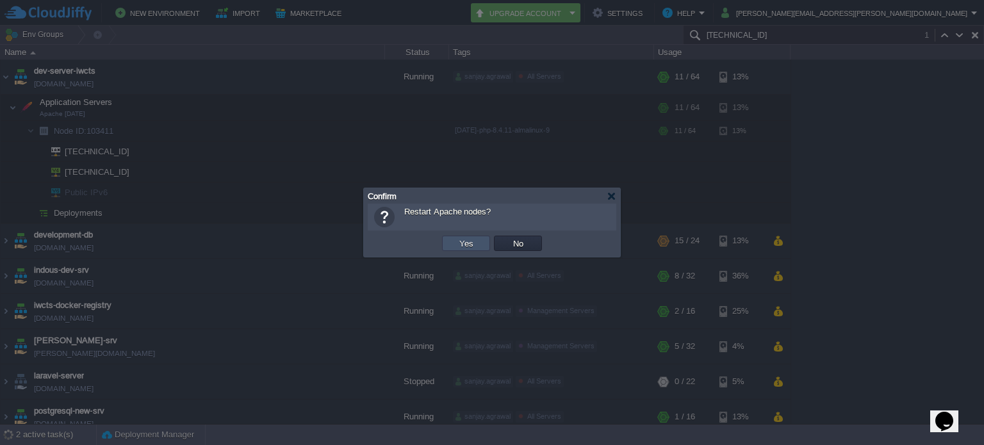
click at [471, 246] on button "Yes" at bounding box center [466, 244] width 22 height 12
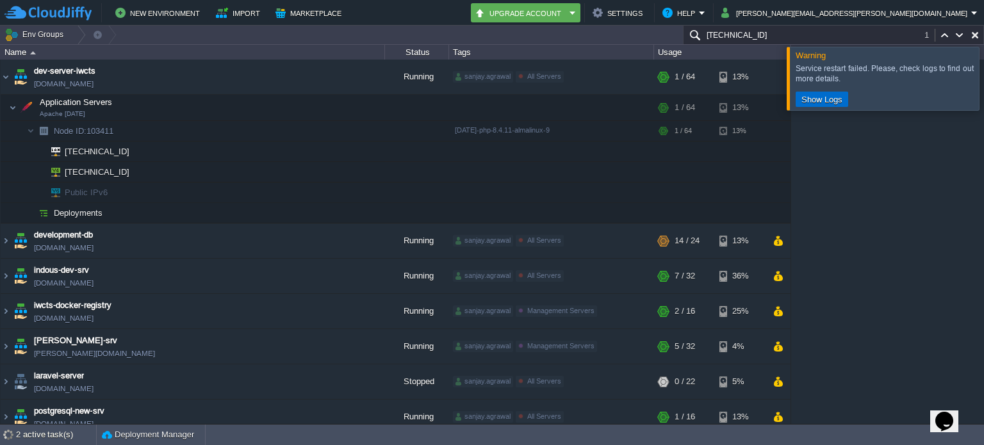
click at [841, 94] on button "Show Logs" at bounding box center [821, 100] width 49 height 12
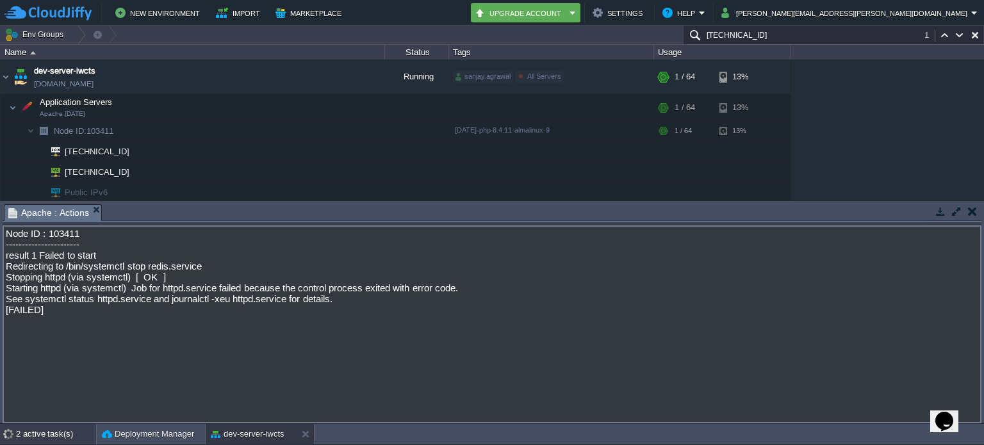
click at [36, 434] on div "2 active task(s)" at bounding box center [56, 434] width 80 height 20
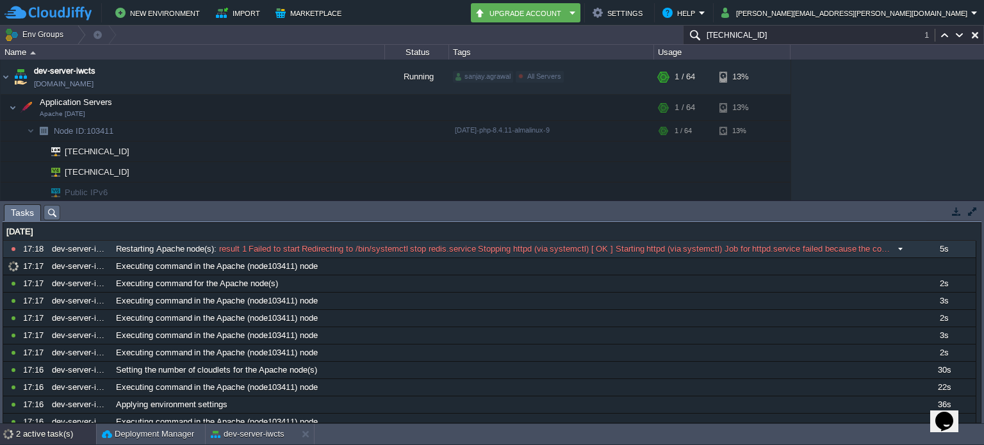
click at [324, 250] on span "result 1 Failed to start Redirecting to /bin/systemctl stop redis.service Stopp…" at bounding box center [553, 249] width 675 height 12
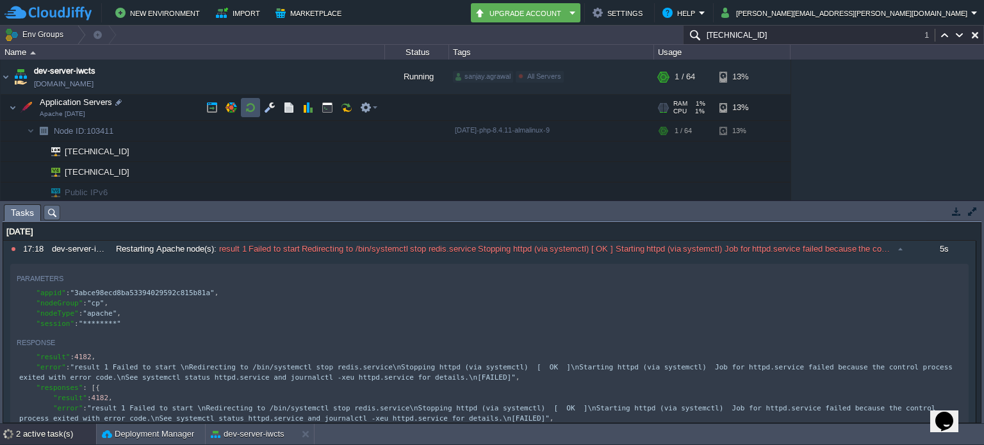
click at [254, 106] on button "button" at bounding box center [251, 108] width 12 height 12
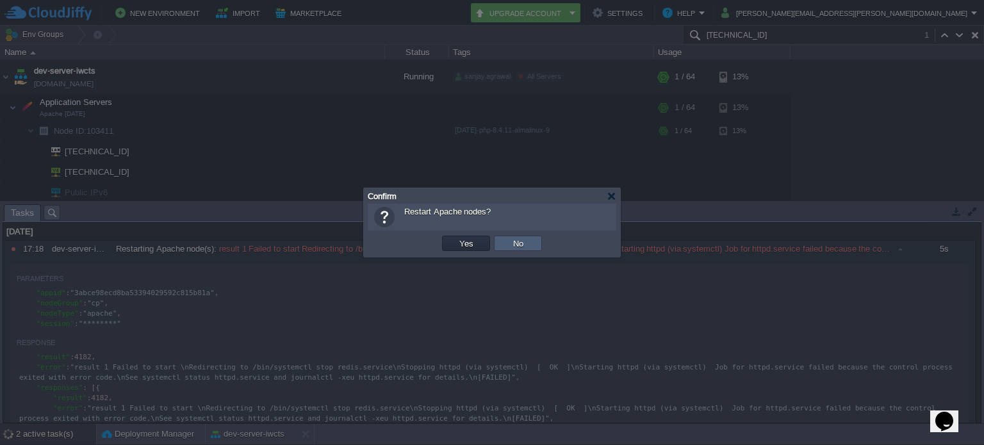
click at [513, 245] on button "No" at bounding box center [518, 244] width 18 height 12
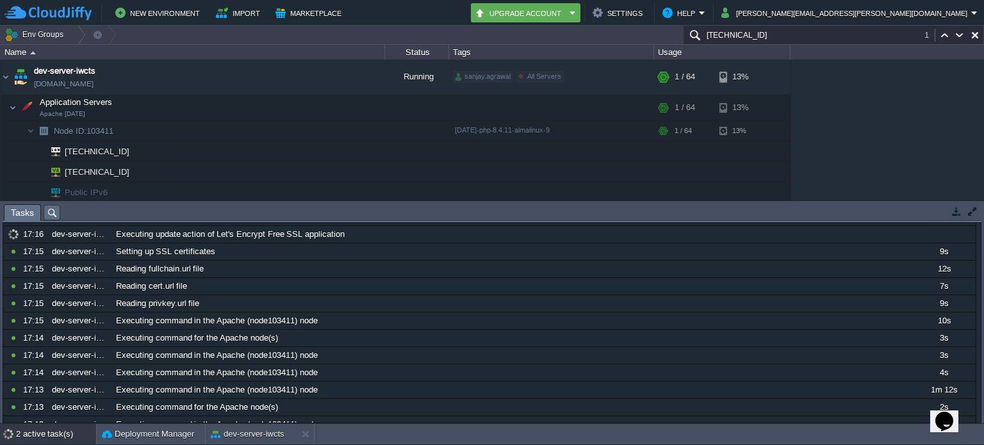
scroll to position [512, 0]
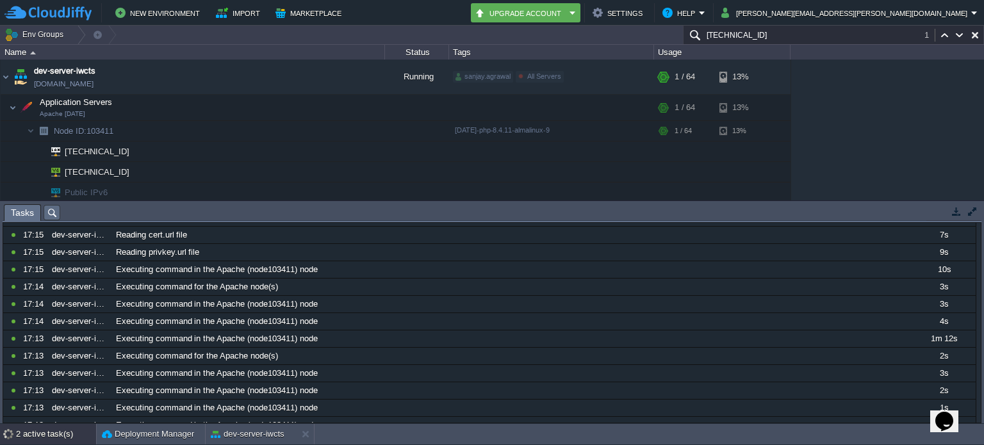
click at [49, 437] on div "2 active task(s)" at bounding box center [56, 434] width 80 height 20
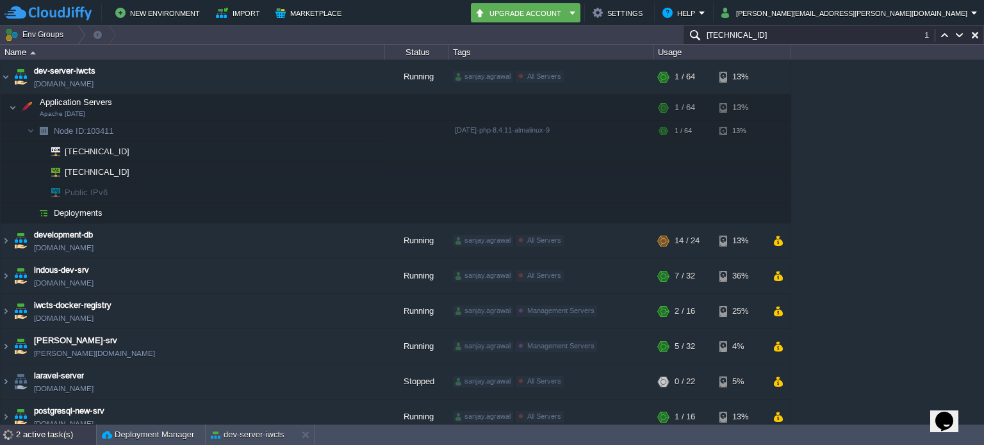
click at [49, 437] on div "2 active task(s)" at bounding box center [56, 435] width 80 height 20
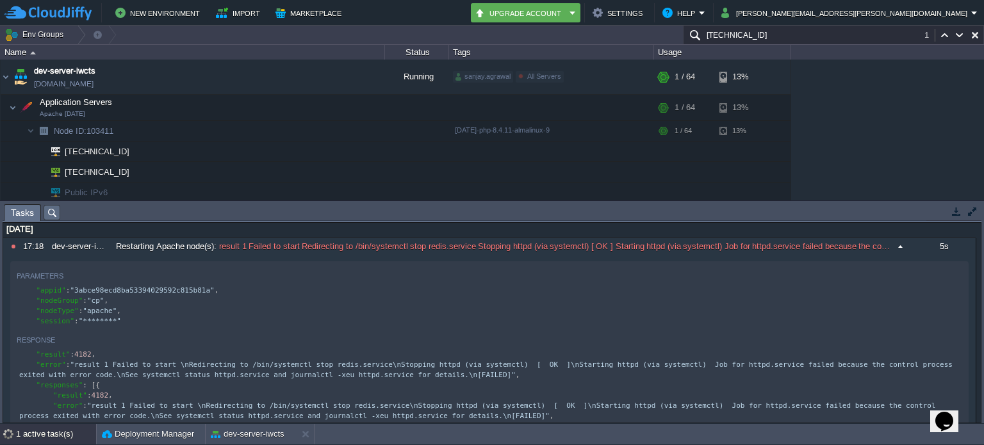
scroll to position [0, 0]
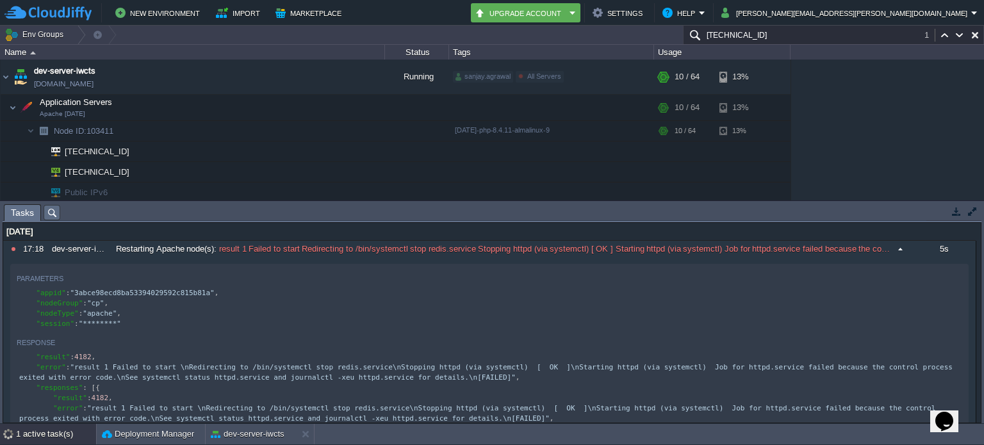
click at [0, 0] on button at bounding box center [0, 0] width 0 height 0
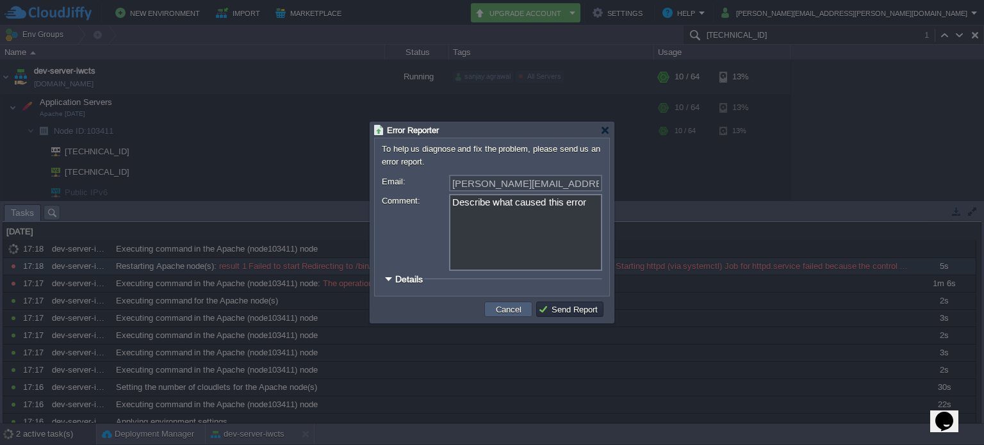
click at [518, 309] on button "Cancel" at bounding box center [508, 310] width 33 height 12
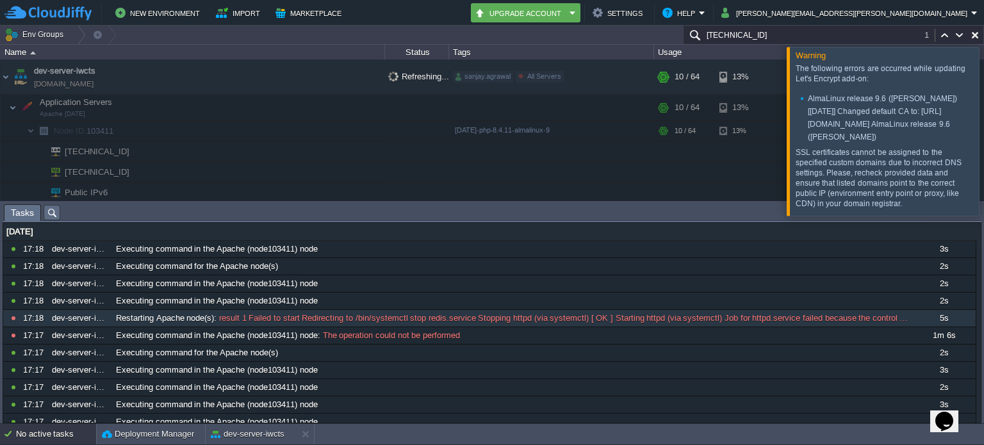
scroll to position [7, 0]
click at [983, 158] on div at bounding box center [999, 131] width 0 height 168
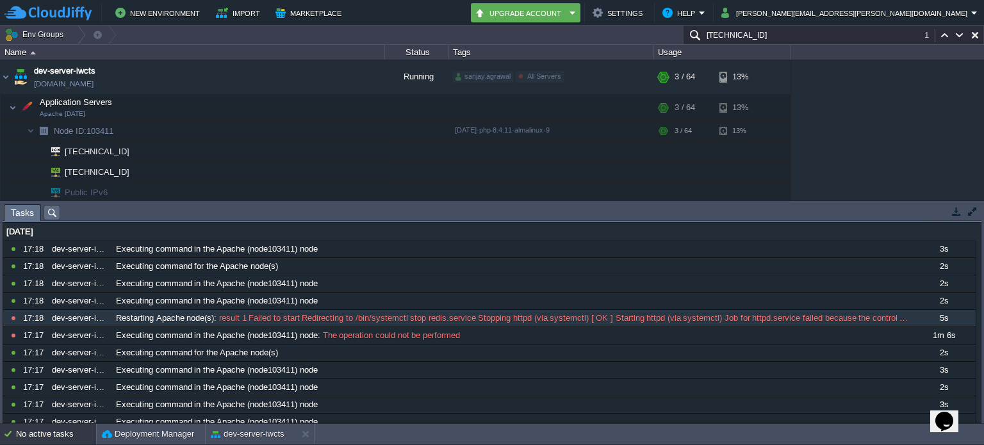
click at [956, 209] on button "button" at bounding box center [956, 212] width 12 height 12
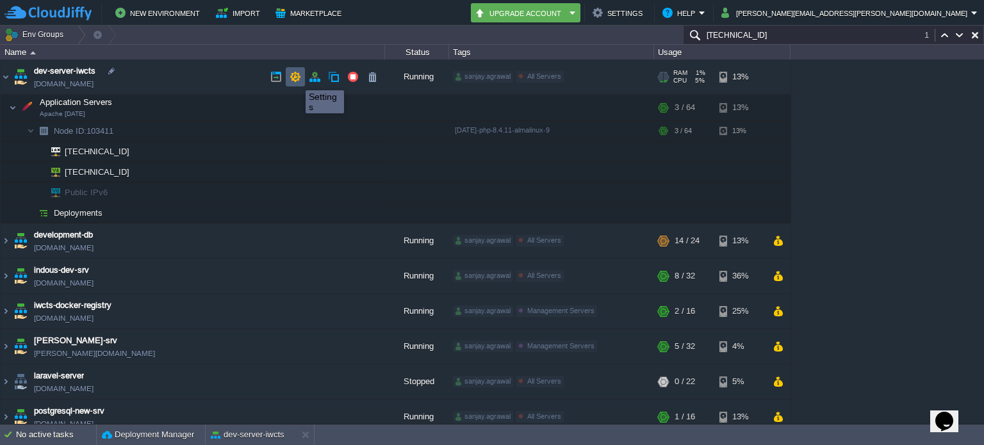
click at [296, 79] on button "button" at bounding box center [296, 77] width 12 height 12
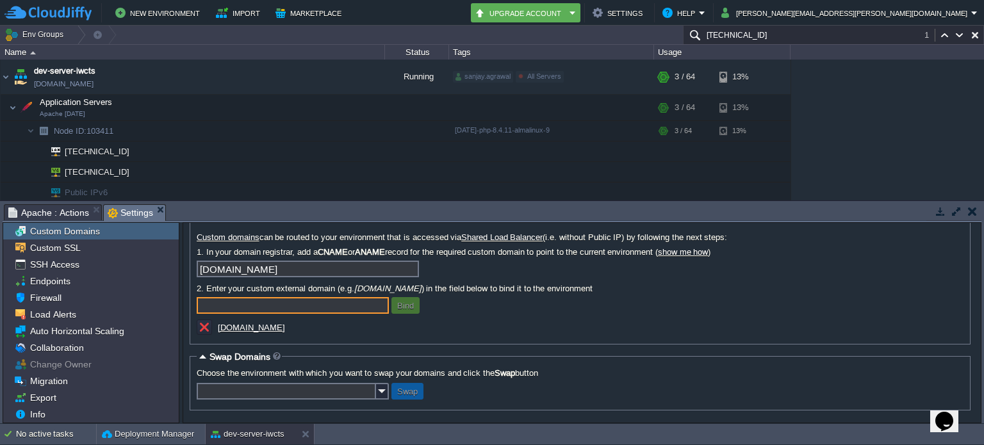
scroll to position [48, 0]
paste input "<VirtualHost *:443> ServerName [DOMAIN_NAME] ServerAlias [DOMAIN_NAME] Document…"
type input "<VirtualHost *:443> ServerName [DOMAIN_NAME] ServerAlias [DOMAIN_NAME] Document…"
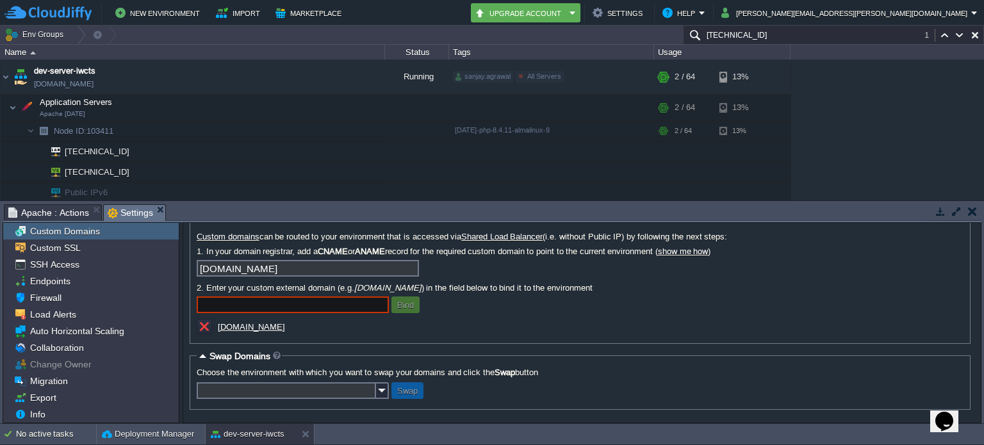
paste input "[DOMAIN_NAME]"
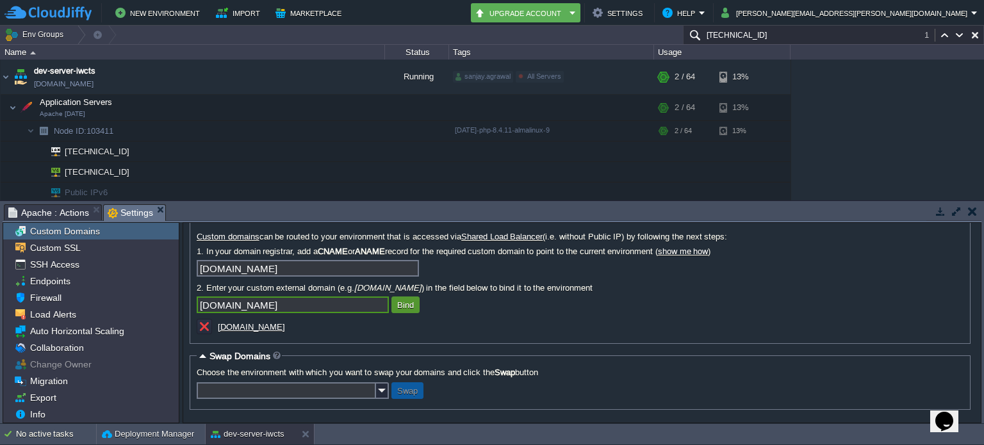
type input "[DOMAIN_NAME]"
click at [409, 299] on button "Bind" at bounding box center [405, 305] width 24 height 12
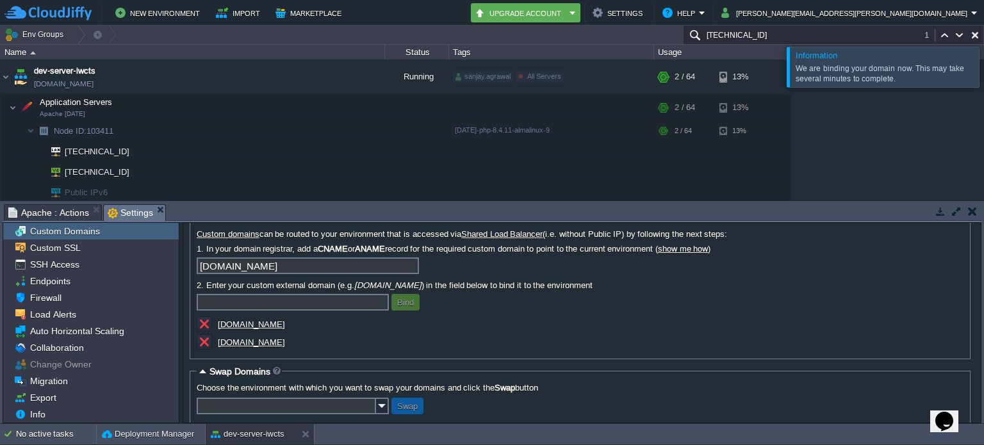
click at [970, 208] on button "button" at bounding box center [972, 212] width 9 height 12
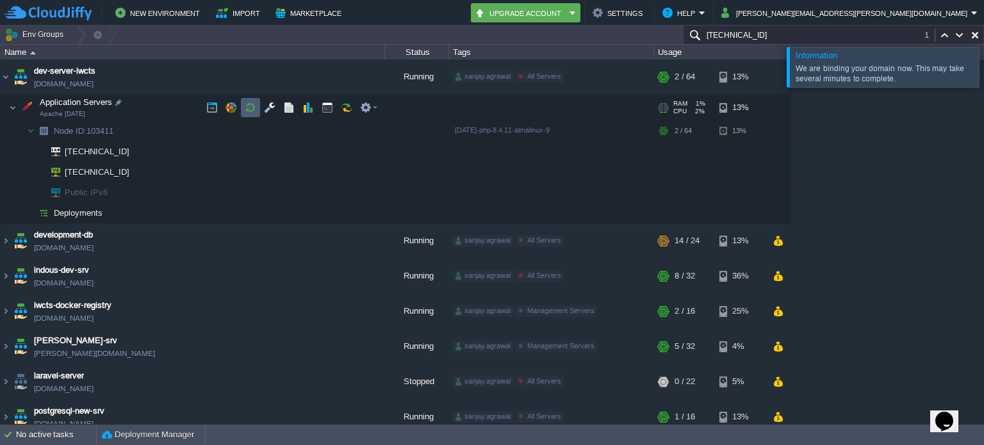
click at [256, 108] on button "button" at bounding box center [251, 108] width 12 height 12
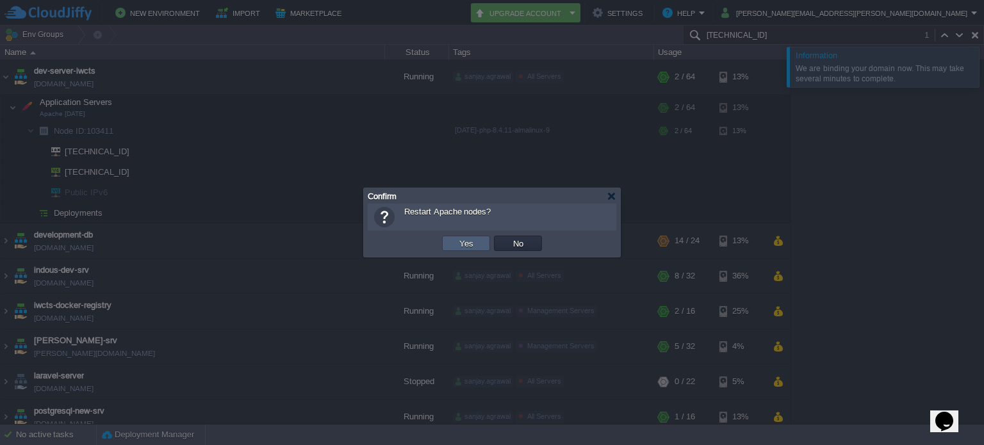
click at [455, 238] on td "Yes" at bounding box center [466, 243] width 48 height 15
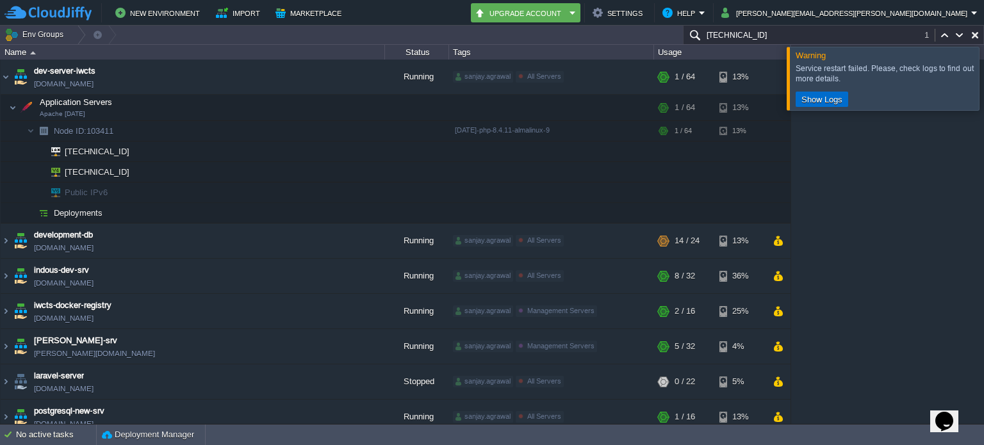
click at [829, 99] on button "Show Logs" at bounding box center [821, 100] width 49 height 12
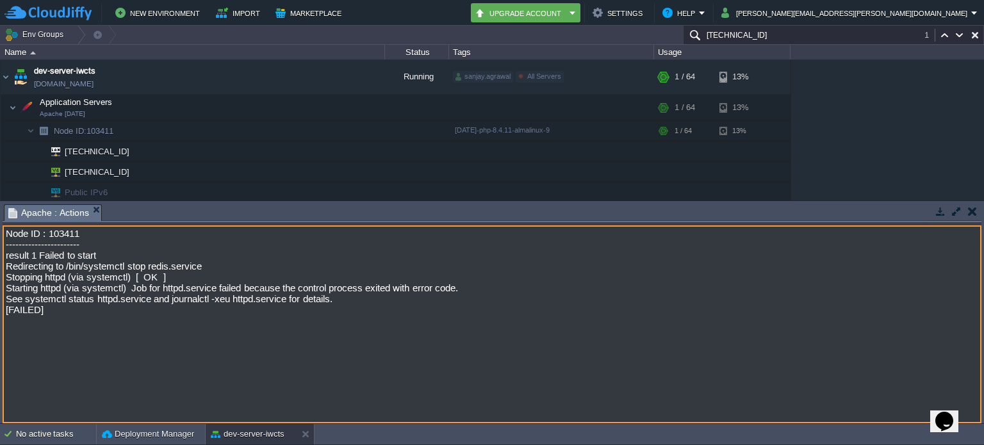
drag, startPoint x: 44, startPoint y: 315, endPoint x: 0, endPoint y: 234, distance: 92.6
click at [0, 234] on div "Tasks Activity Log Archive Git / SVN Apache : Actions Upload Delete Deploy to .…" at bounding box center [492, 312] width 984 height 222
click at [968, 208] on button "button" at bounding box center [972, 212] width 9 height 12
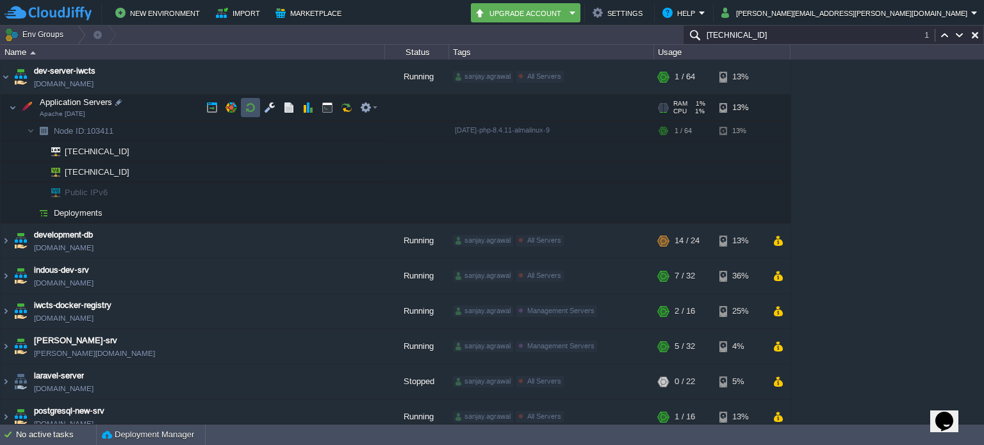
click at [250, 107] on button "button" at bounding box center [251, 108] width 12 height 12
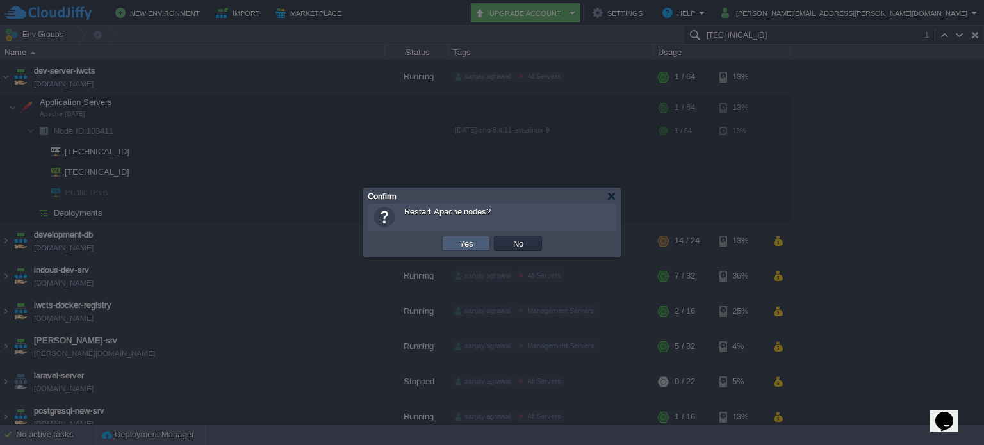
click at [473, 247] on button "Yes" at bounding box center [466, 244] width 22 height 12
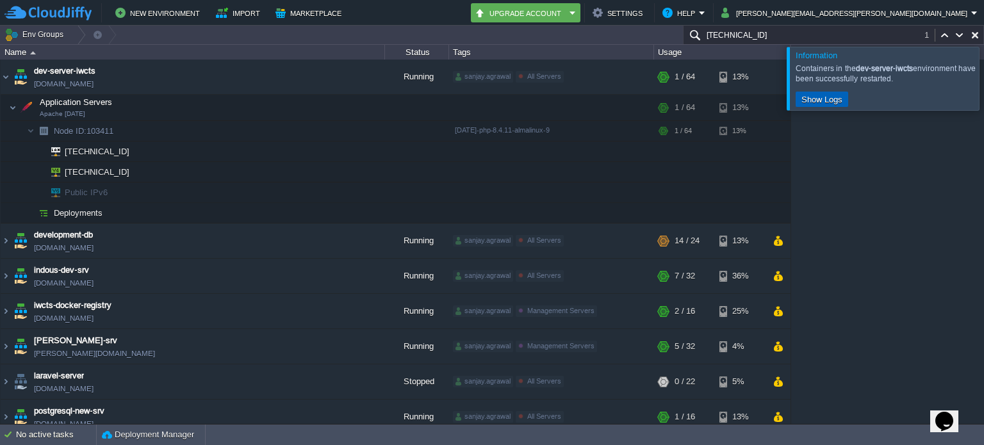
click at [823, 97] on button "Show Logs" at bounding box center [821, 100] width 49 height 12
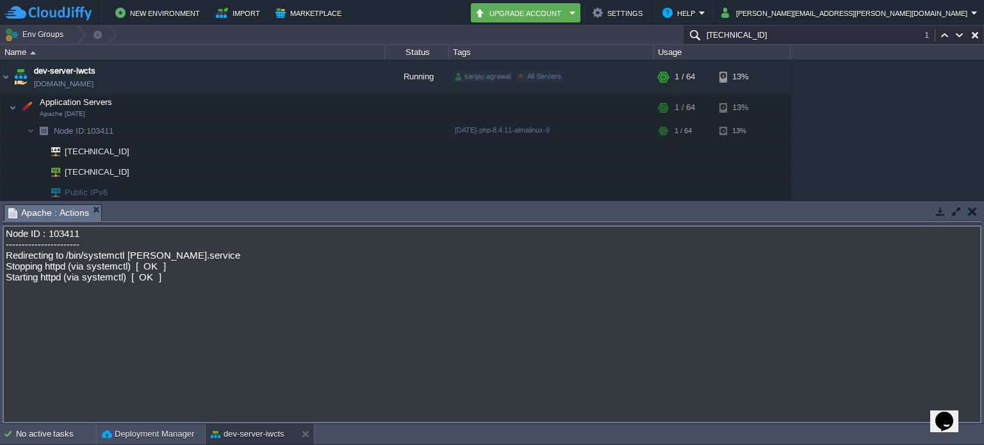
click at [968, 211] on button "button" at bounding box center [972, 212] width 9 height 12
